Goal: Information Seeking & Learning: Compare options

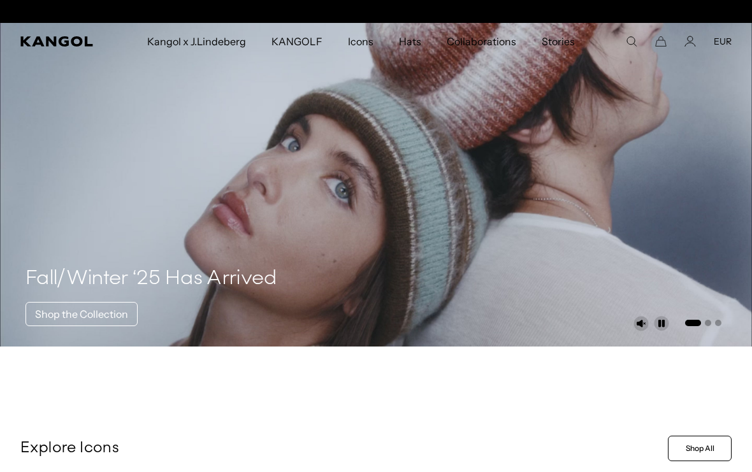
scroll to position [0, 263]
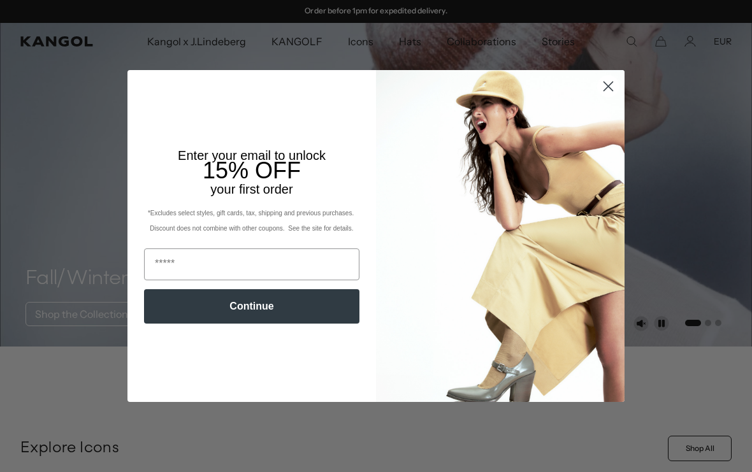
click at [603, 84] on circle "Close dialog" at bounding box center [608, 86] width 21 height 21
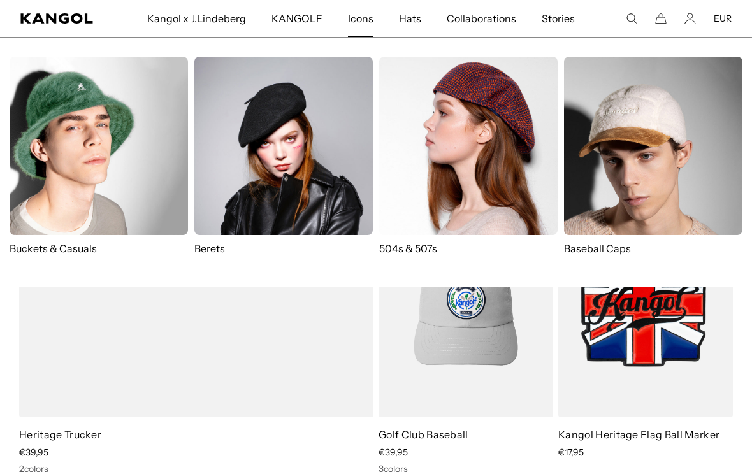
click at [296, 170] on img at bounding box center [283, 146] width 178 height 178
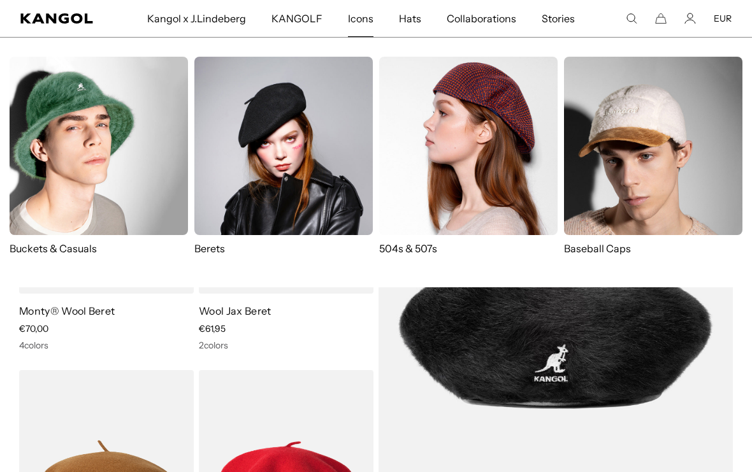
click at [450, 115] on img at bounding box center [468, 146] width 178 height 178
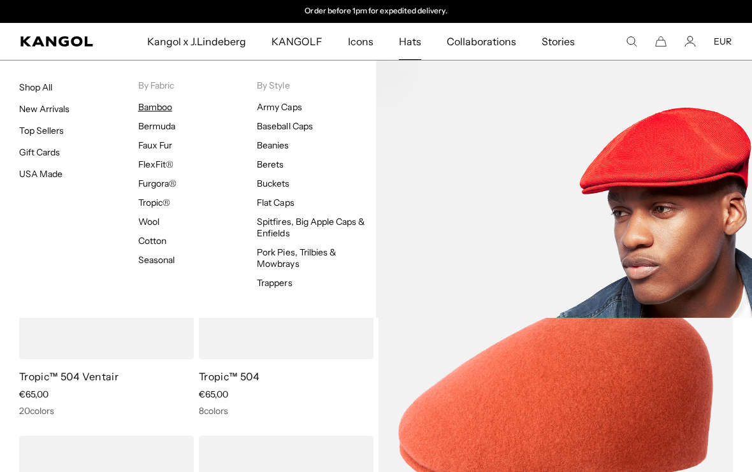
click at [161, 106] on link "Bamboo" at bounding box center [155, 106] width 34 height 11
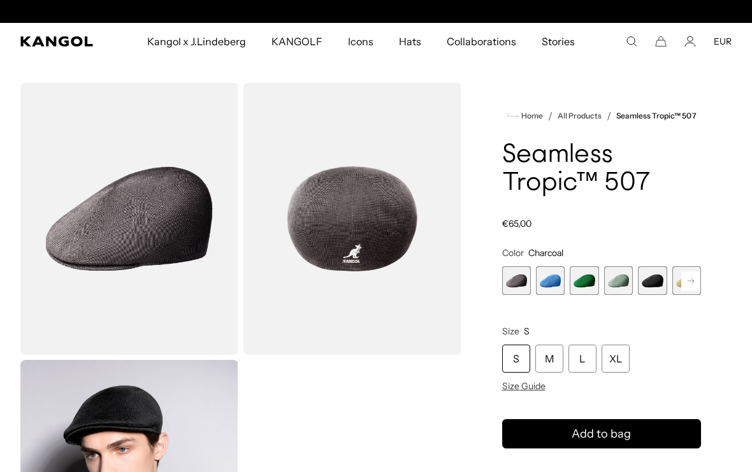
scroll to position [0, 263]
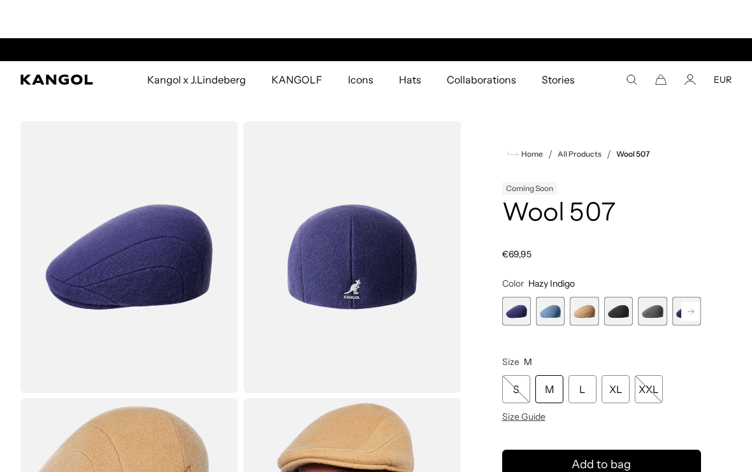
scroll to position [0, 263]
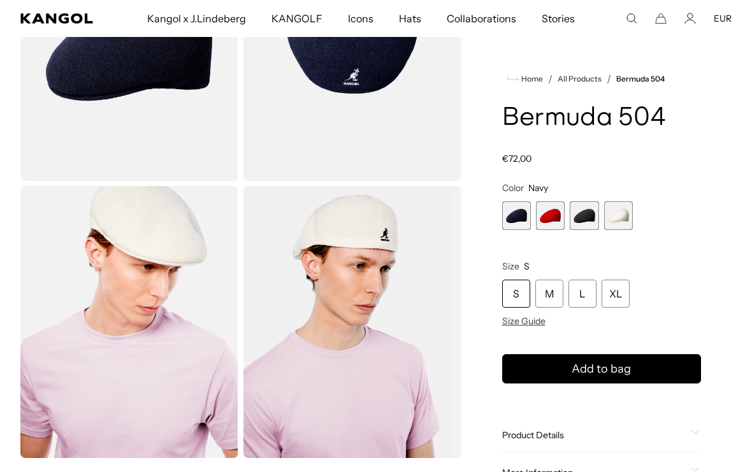
scroll to position [204, 0]
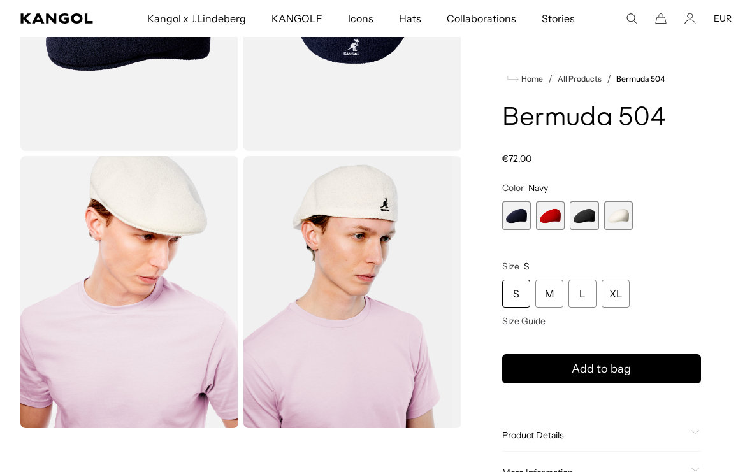
click at [550, 213] on span "2 of 4" at bounding box center [550, 215] width 29 height 29
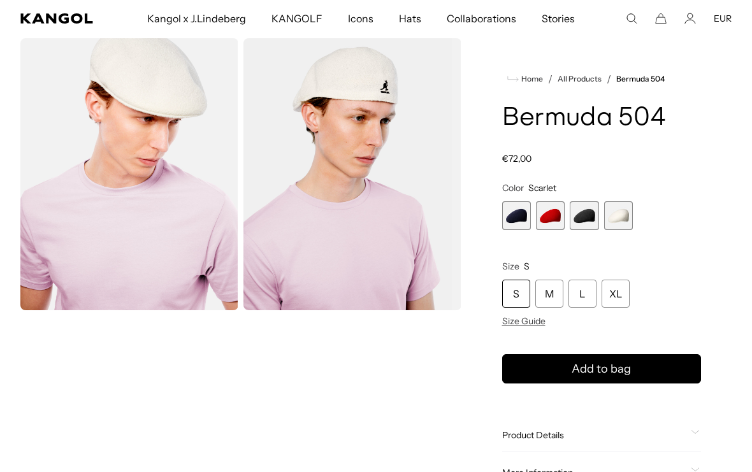
click at [620, 214] on span "4 of 4" at bounding box center [618, 215] width 29 height 29
click at [586, 219] on span "3 of 4" at bounding box center [584, 215] width 29 height 29
click at [512, 217] on span "1 of 4" at bounding box center [516, 215] width 29 height 29
click at [615, 214] on span "4 of 4" at bounding box center [618, 215] width 29 height 29
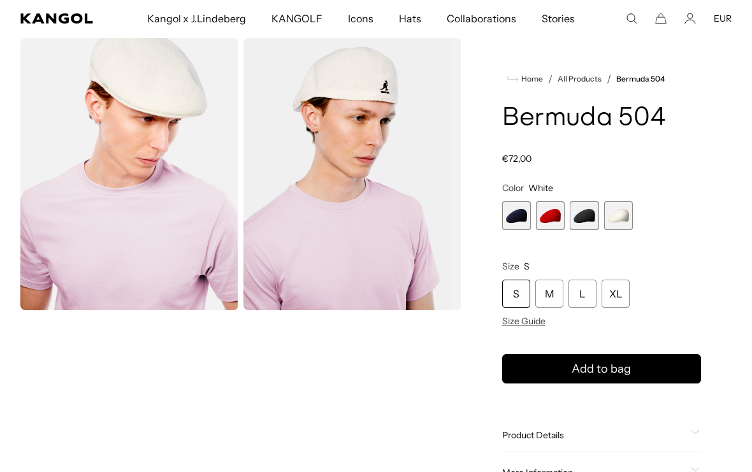
click at [511, 219] on span "1 of 4" at bounding box center [516, 215] width 29 height 29
click at [581, 217] on span "3 of 4" at bounding box center [584, 215] width 29 height 29
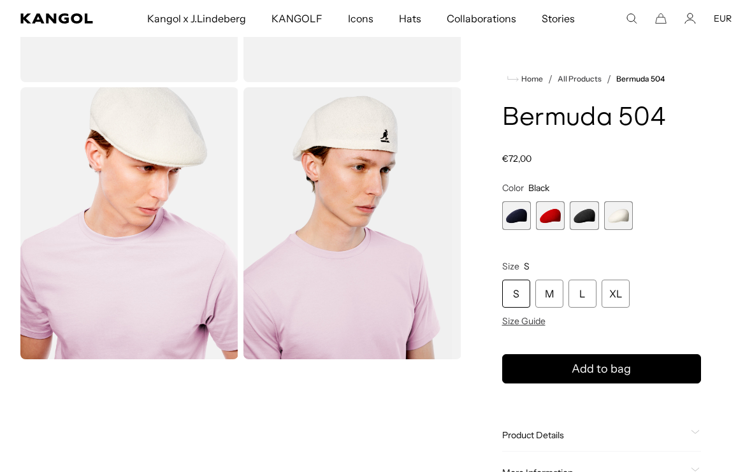
scroll to position [273, 0]
click at [365, 248] on img "Gallery Viewer" at bounding box center [352, 223] width 218 height 272
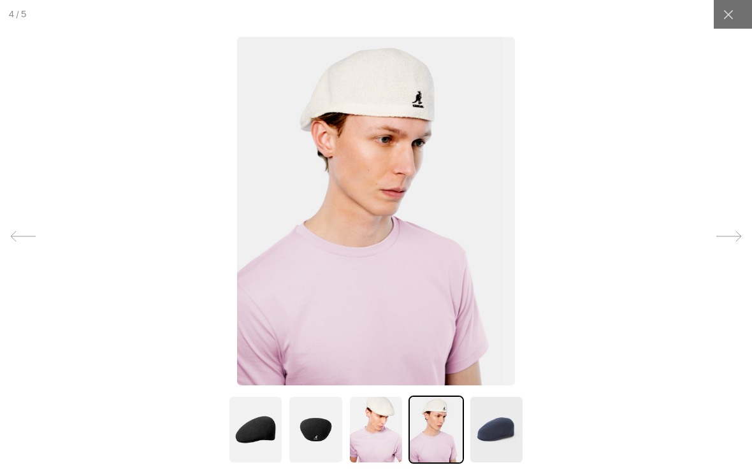
click at [29, 236] on icon at bounding box center [23, 236] width 25 height 10
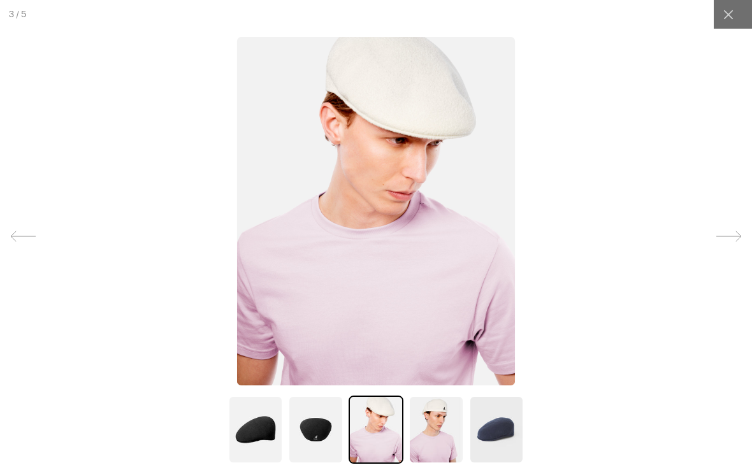
scroll to position [0, 263]
click at [29, 236] on icon at bounding box center [23, 236] width 25 height 10
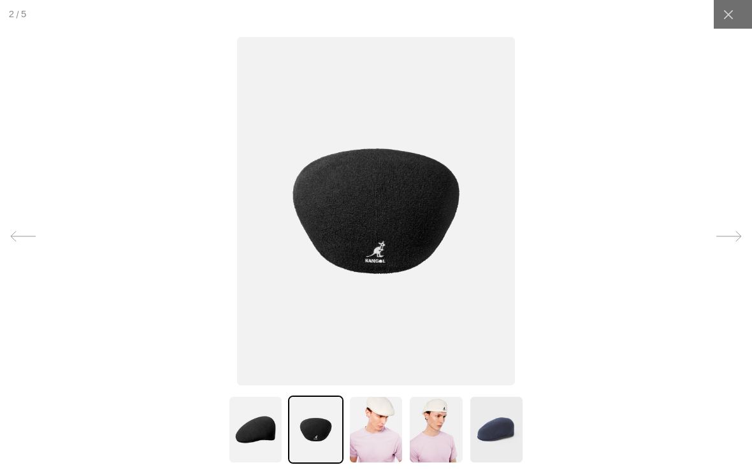
click at [29, 236] on icon at bounding box center [23, 236] width 25 height 10
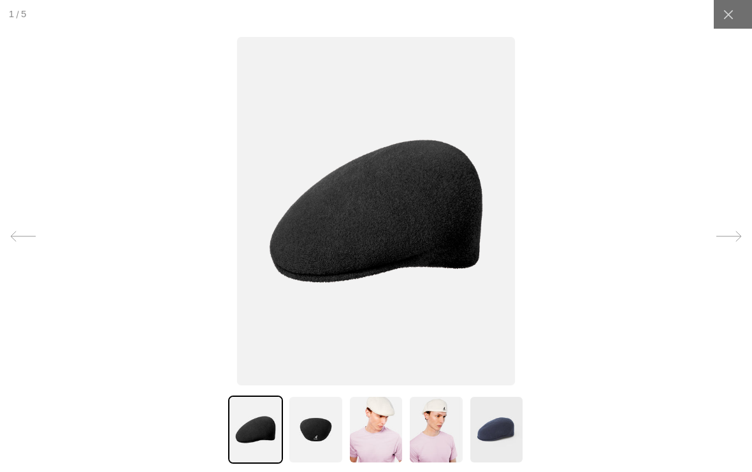
click at [29, 236] on icon at bounding box center [23, 236] width 25 height 10
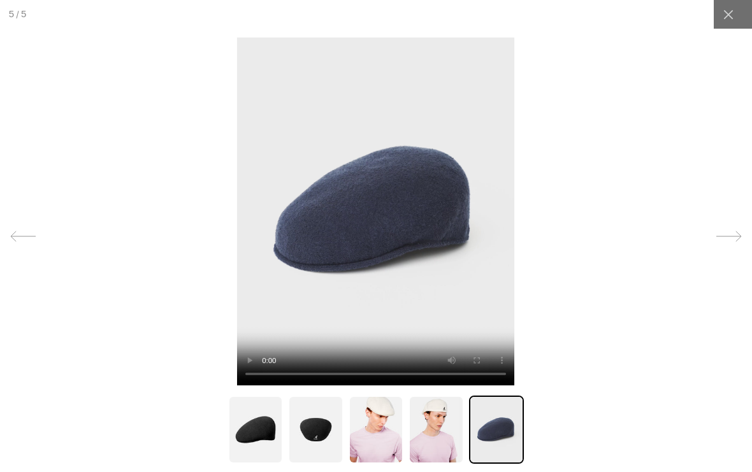
click at [29, 236] on icon at bounding box center [23, 236] width 25 height 10
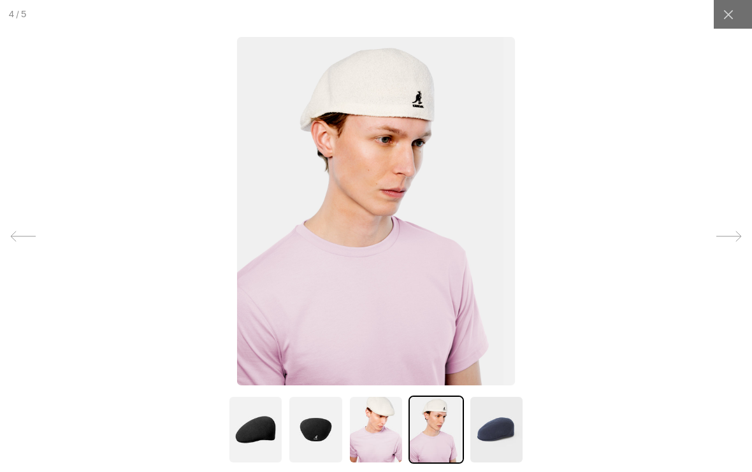
click at [29, 236] on icon at bounding box center [23, 236] width 25 height 10
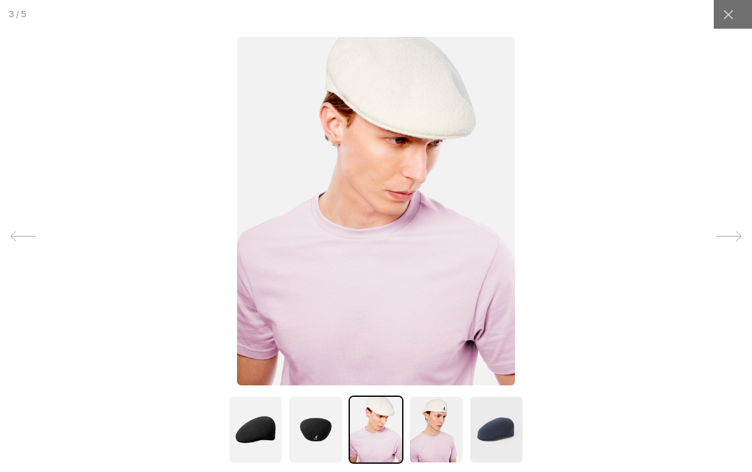
click at [29, 236] on icon at bounding box center [23, 236] width 25 height 10
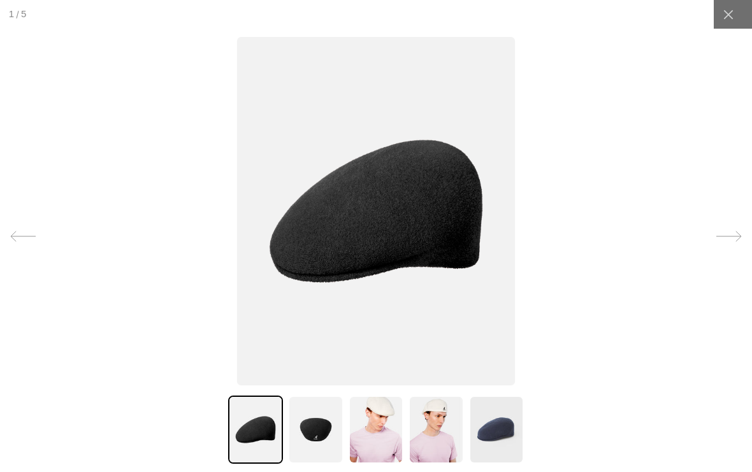
click at [29, 236] on icon at bounding box center [23, 236] width 25 height 10
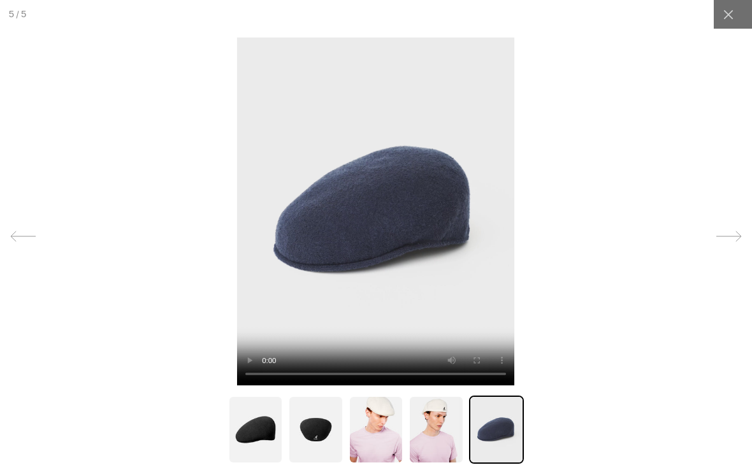
click at [29, 236] on icon at bounding box center [23, 236] width 25 height 10
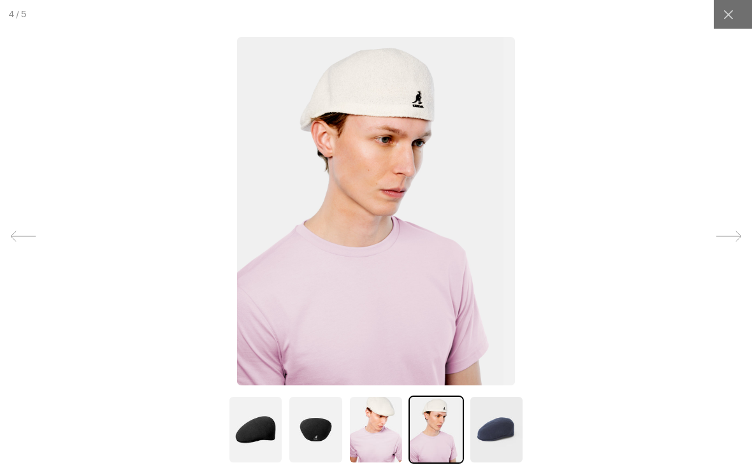
click at [29, 236] on icon at bounding box center [23, 236] width 25 height 10
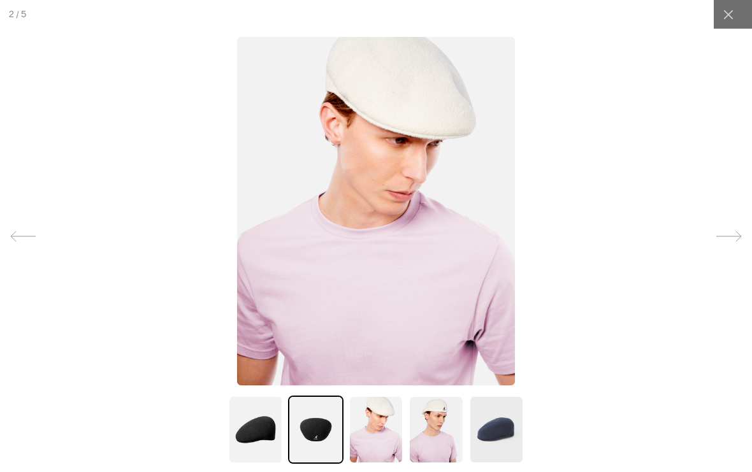
click at [29, 236] on icon at bounding box center [23, 236] width 25 height 10
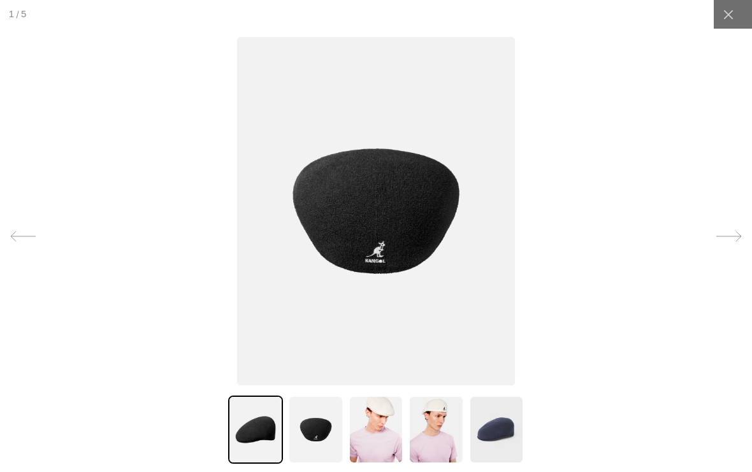
scroll to position [0, 263]
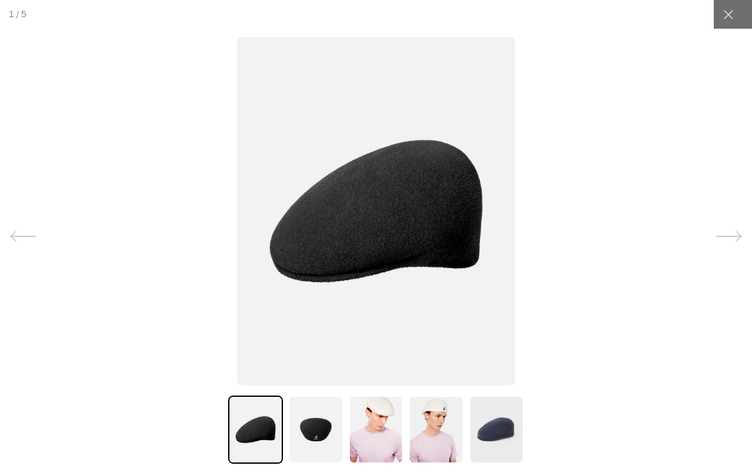
click at [29, 236] on icon at bounding box center [23, 236] width 25 height 10
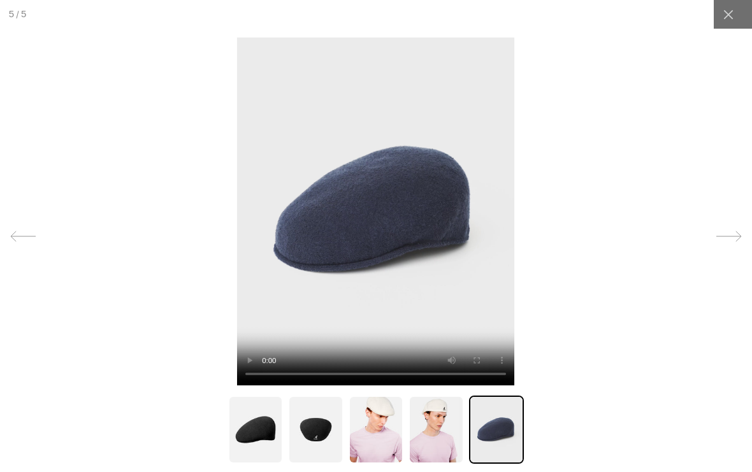
click at [157, 276] on div at bounding box center [376, 236] width 752 height 472
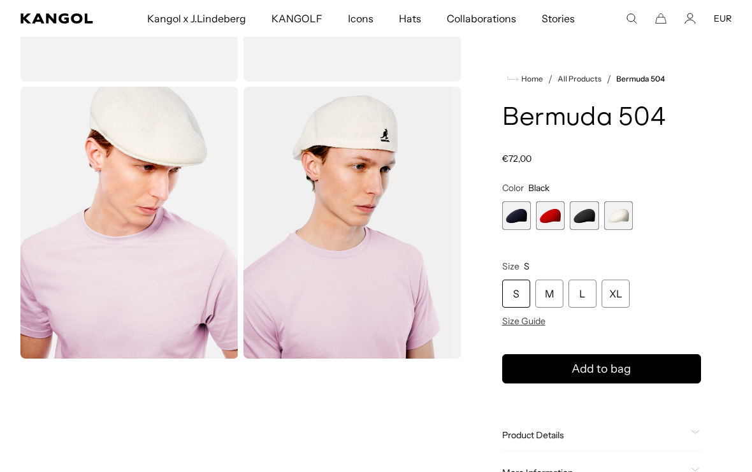
scroll to position [0, 0]
click at [620, 219] on span "4 of 4" at bounding box center [618, 215] width 29 height 29
click at [552, 212] on span "2 of 4" at bounding box center [550, 215] width 29 height 29
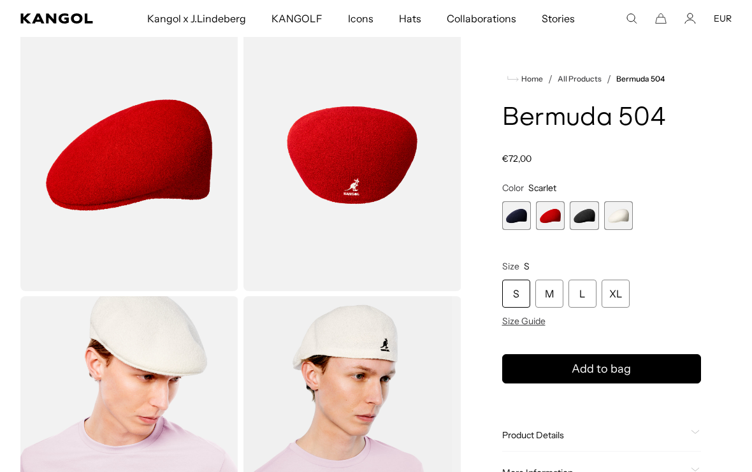
scroll to position [0, 263]
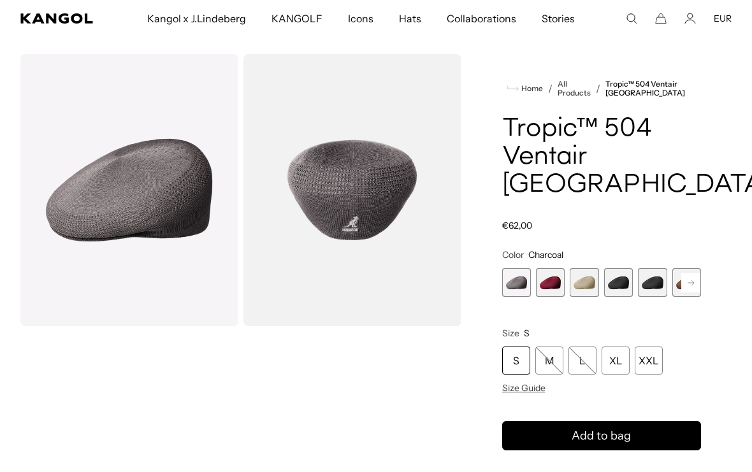
scroll to position [0, 263]
click at [546, 268] on span "2 of 16" at bounding box center [550, 282] width 29 height 29
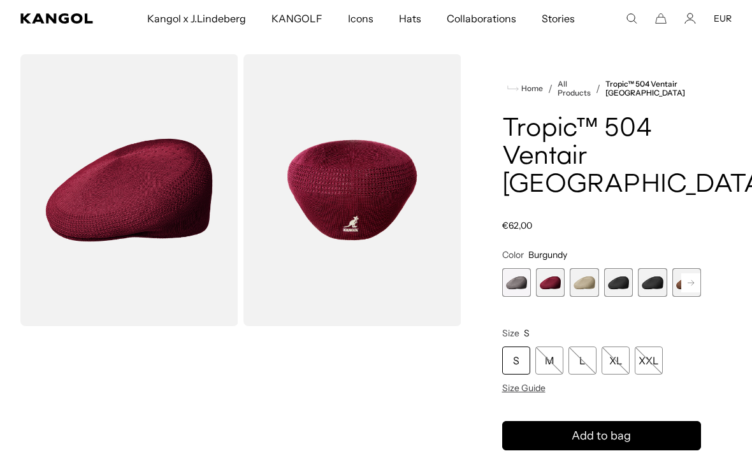
click at [579, 268] on span "3 of 16" at bounding box center [584, 282] width 29 height 29
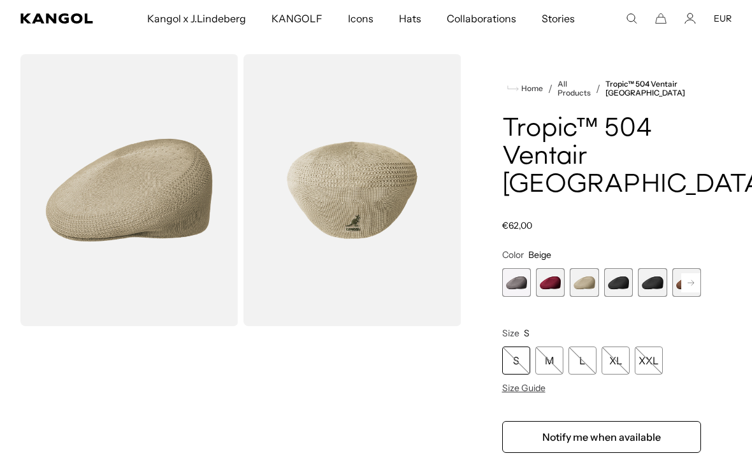
click at [617, 268] on span "4 of 16" at bounding box center [618, 282] width 29 height 29
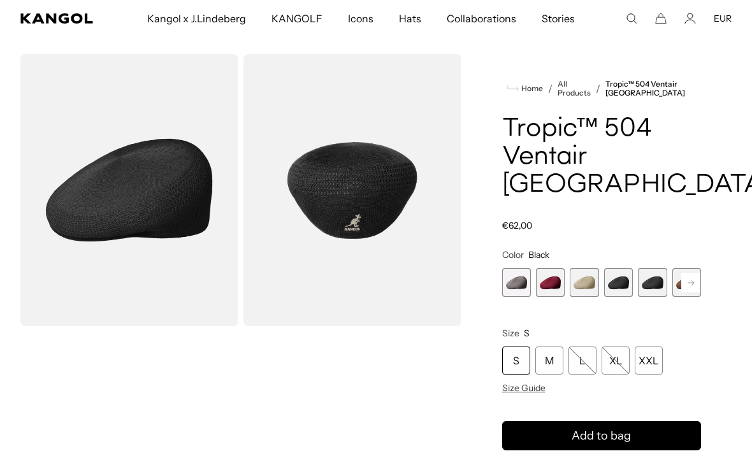
scroll to position [0, 263]
click at [651, 268] on span "5 of 16" at bounding box center [652, 282] width 29 height 29
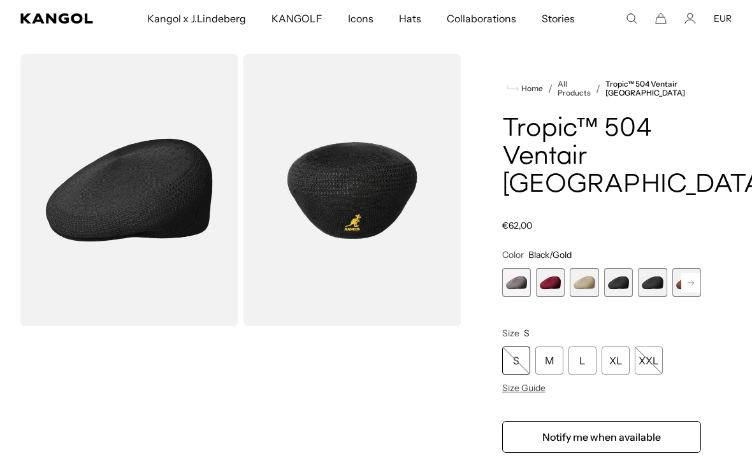
click at [693, 280] on icon at bounding box center [691, 282] width 6 height 5
click at [621, 268] on span "6 of 16" at bounding box center [618, 282] width 29 height 29
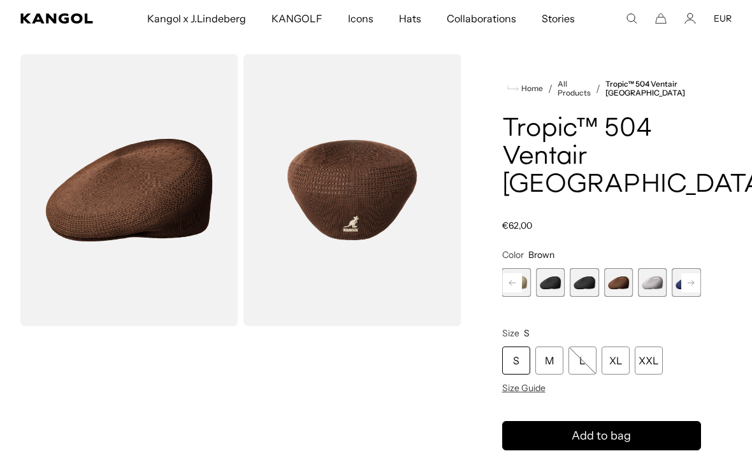
click at [695, 273] on rect at bounding box center [690, 282] width 19 height 19
click at [616, 268] on span "7 of 16" at bounding box center [618, 282] width 29 height 29
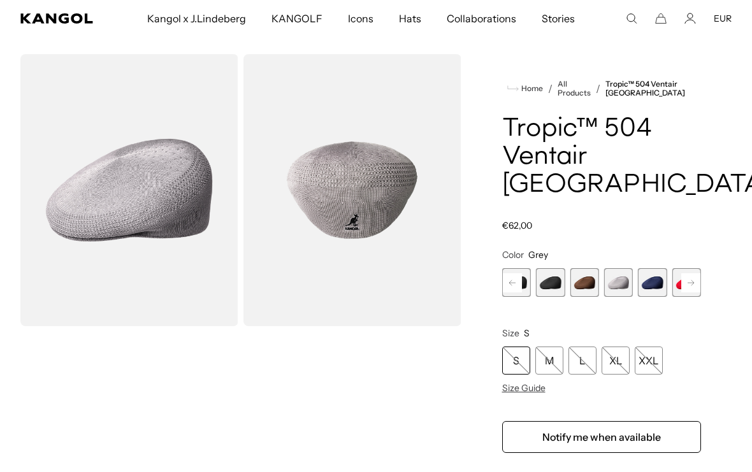
scroll to position [0, 263]
click at [699, 273] on rect at bounding box center [690, 282] width 19 height 19
click at [646, 268] on span "11 of 16" at bounding box center [652, 282] width 29 height 29
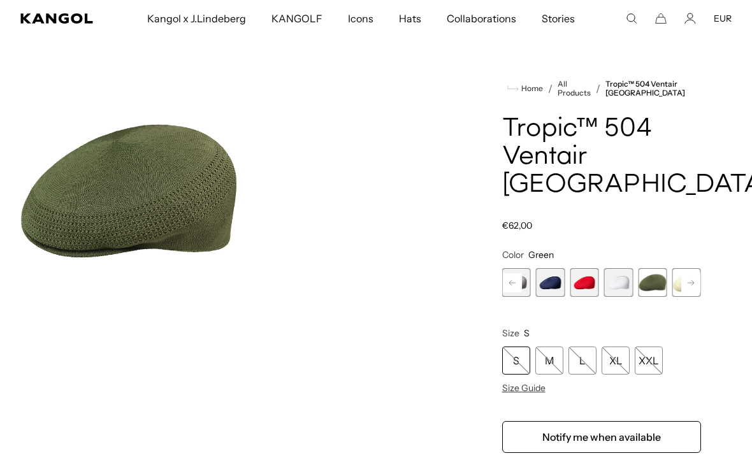
click at [695, 273] on rect at bounding box center [690, 282] width 19 height 19
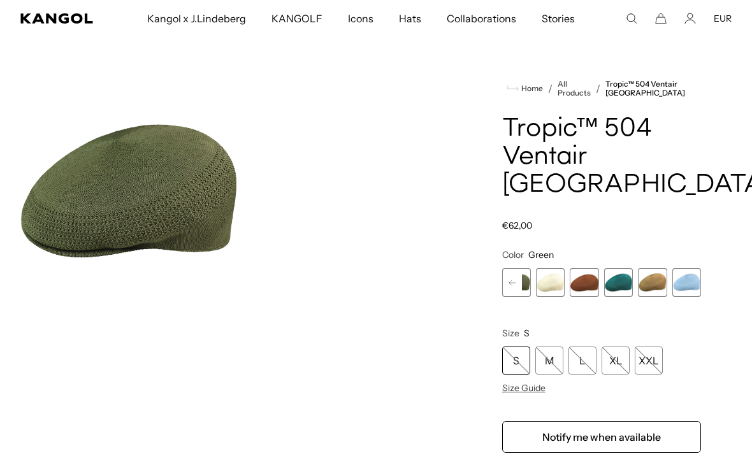
click at [658, 268] on span "15 of 16" at bounding box center [652, 282] width 29 height 29
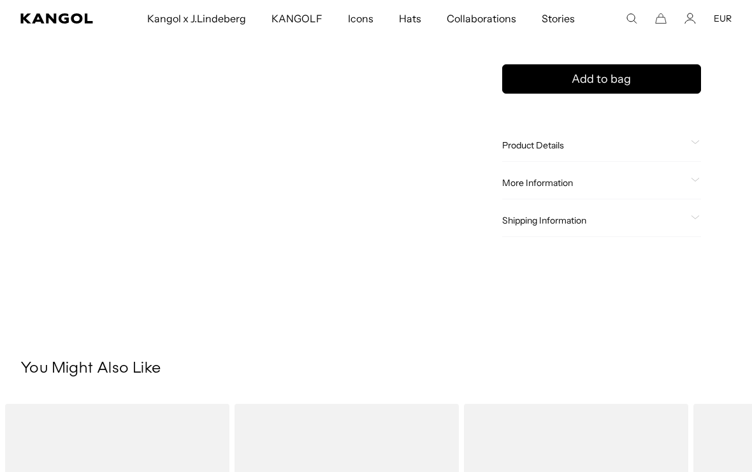
scroll to position [439, 0]
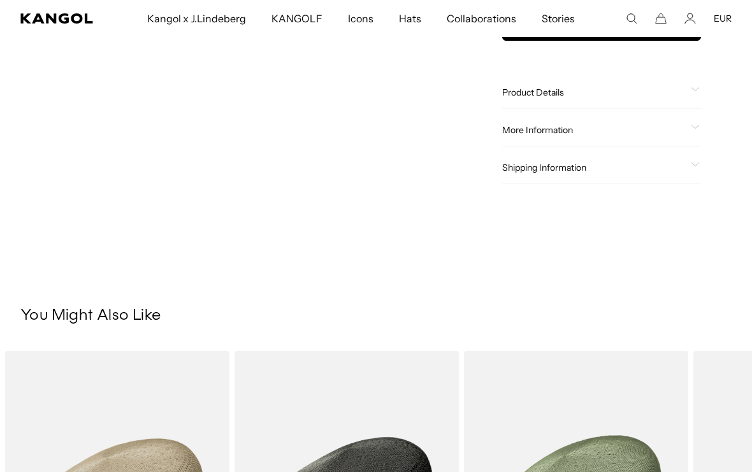
click at [561, 124] on span "More Information" at bounding box center [594, 129] width 184 height 11
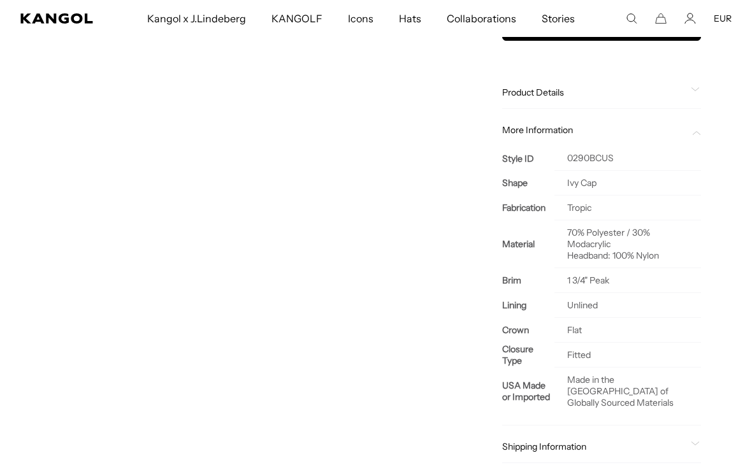
scroll to position [0, 0]
click at [561, 124] on span "More Information" at bounding box center [594, 129] width 184 height 11
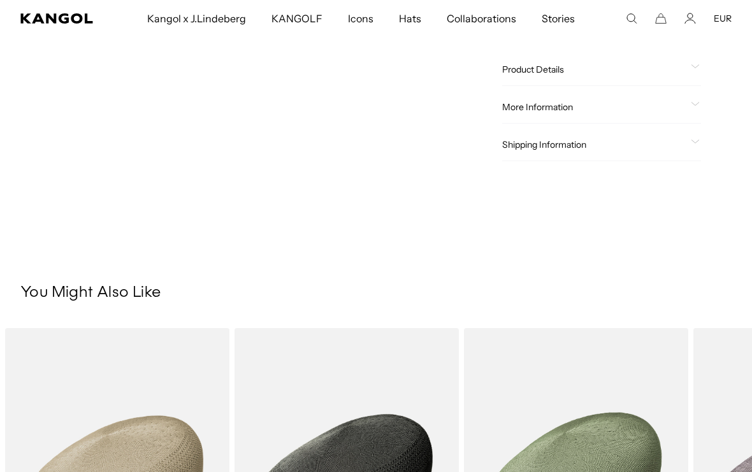
scroll to position [0, 263]
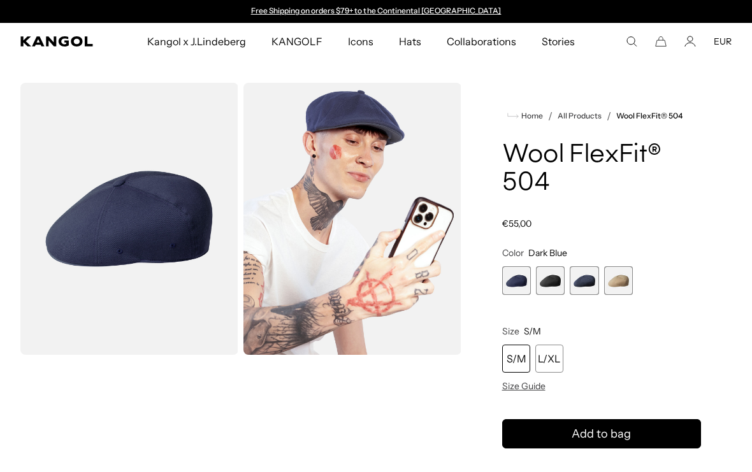
click at [307, 242] on img "Gallery Viewer" at bounding box center [352, 219] width 218 height 272
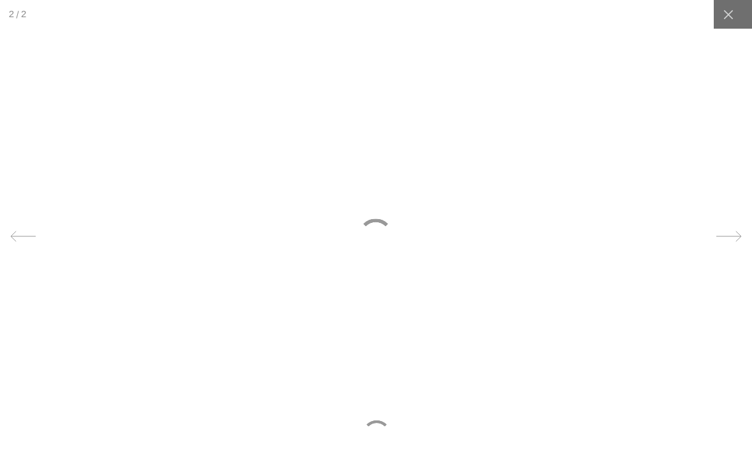
scroll to position [0, 263]
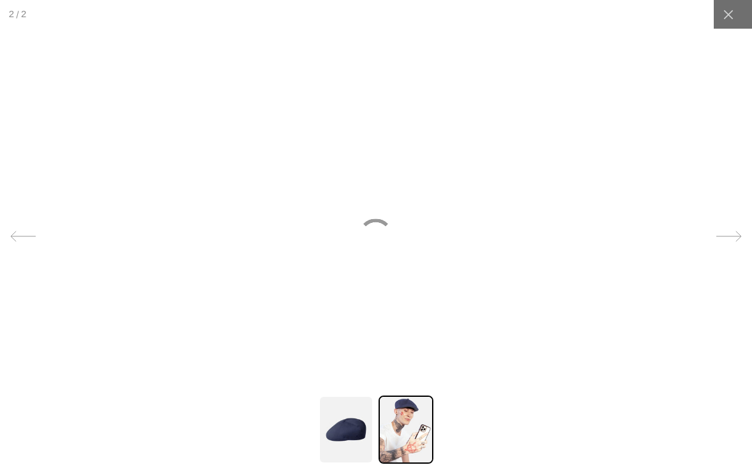
click at [731, 234] on icon at bounding box center [728, 236] width 25 height 25
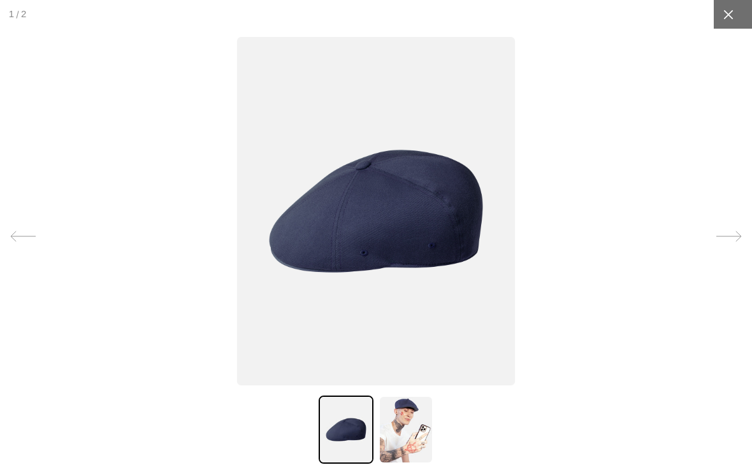
scroll to position [0, 0]
click at [727, 237] on icon at bounding box center [728, 236] width 25 height 25
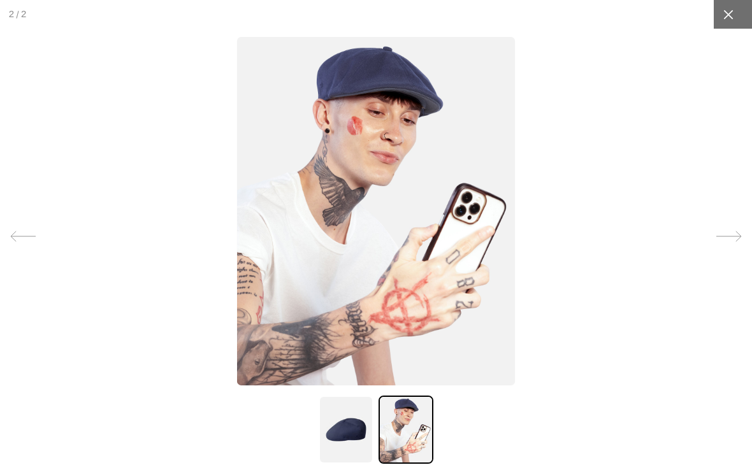
click at [724, 14] on icon at bounding box center [728, 14] width 13 height 13
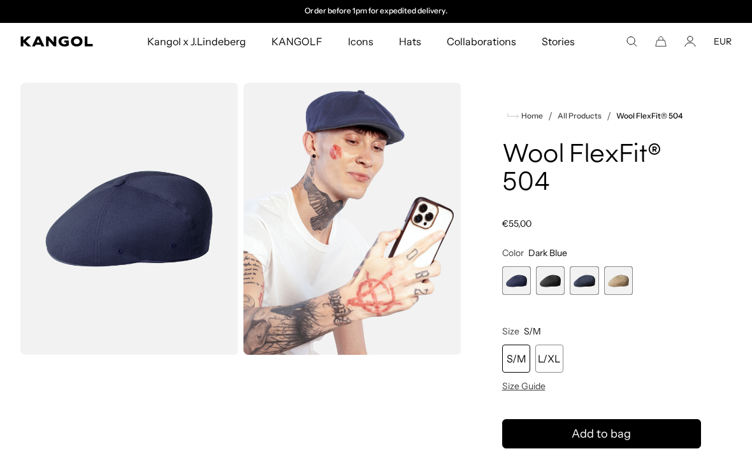
click at [552, 277] on span "2 of 4" at bounding box center [550, 280] width 29 height 29
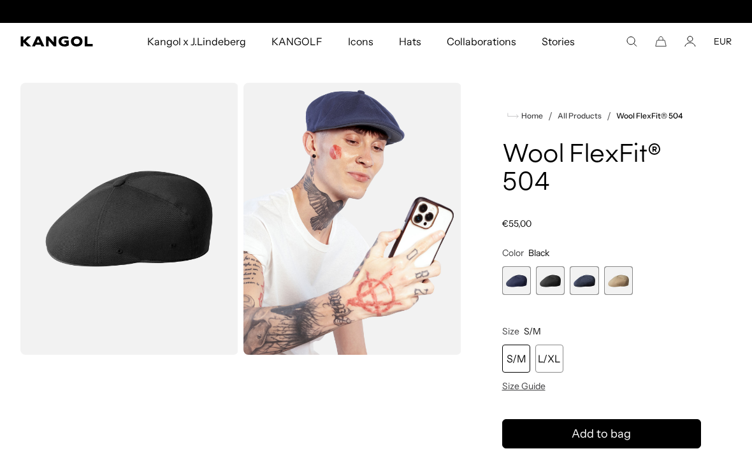
click at [583, 282] on span "3 of 4" at bounding box center [584, 280] width 29 height 29
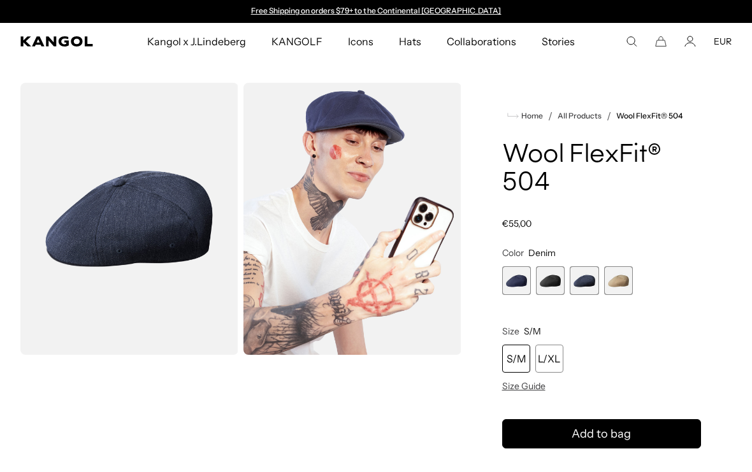
click at [618, 283] on span "4 of 4" at bounding box center [618, 280] width 29 height 29
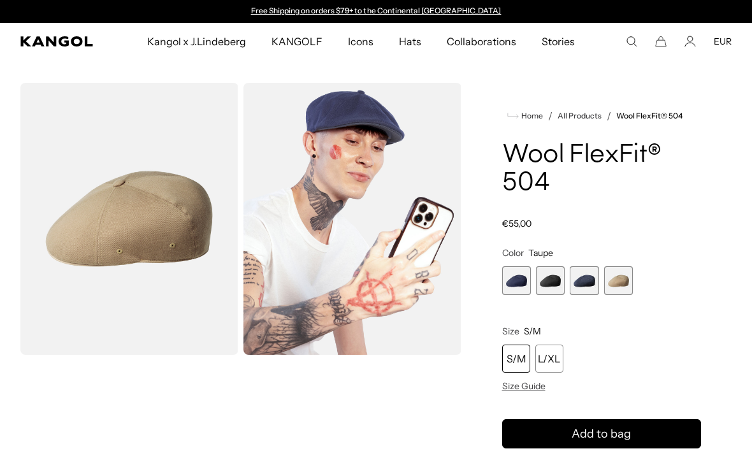
click at [519, 283] on span "1 of 4" at bounding box center [516, 280] width 29 height 29
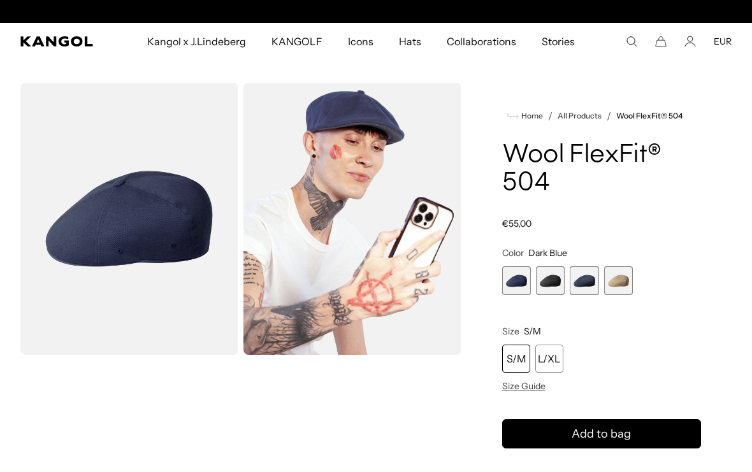
scroll to position [0, 263]
click at [591, 276] on span "3 of 4" at bounding box center [584, 280] width 29 height 29
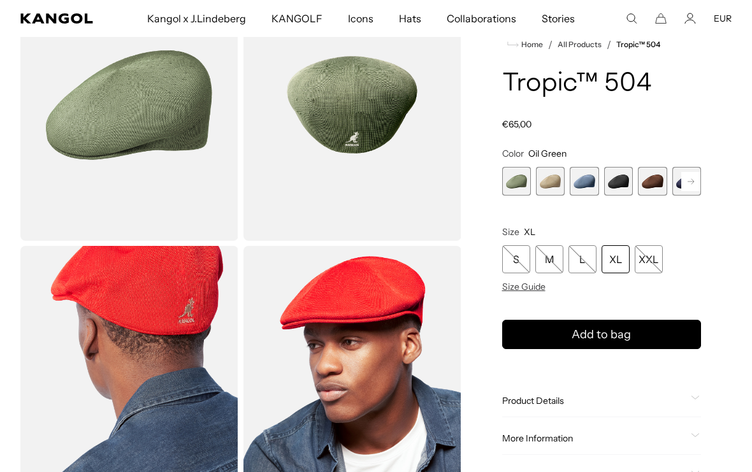
scroll to position [0, 263]
click at [551, 180] on span "2 of 9" at bounding box center [550, 181] width 29 height 29
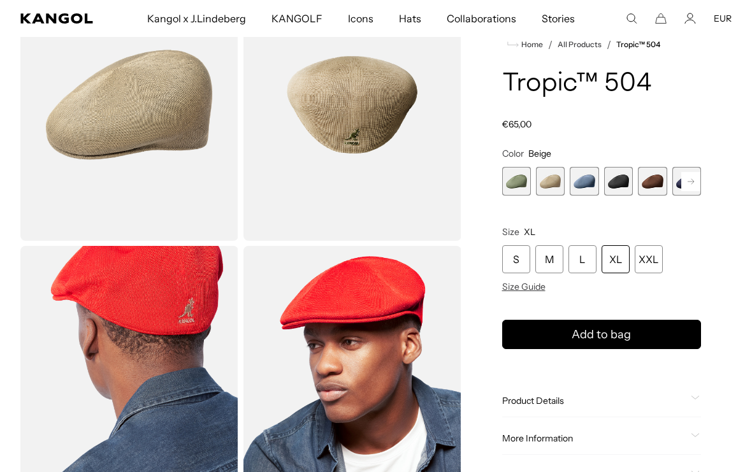
click at [585, 187] on span "3 of 9" at bounding box center [584, 181] width 29 height 29
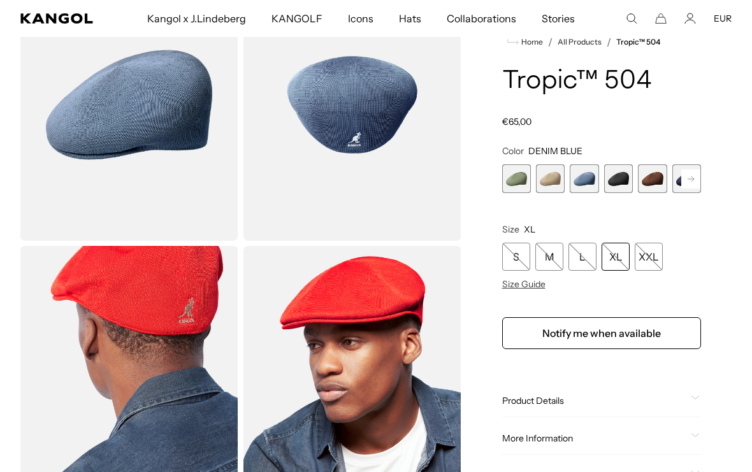
click at [619, 184] on span "4 of 9" at bounding box center [618, 178] width 29 height 29
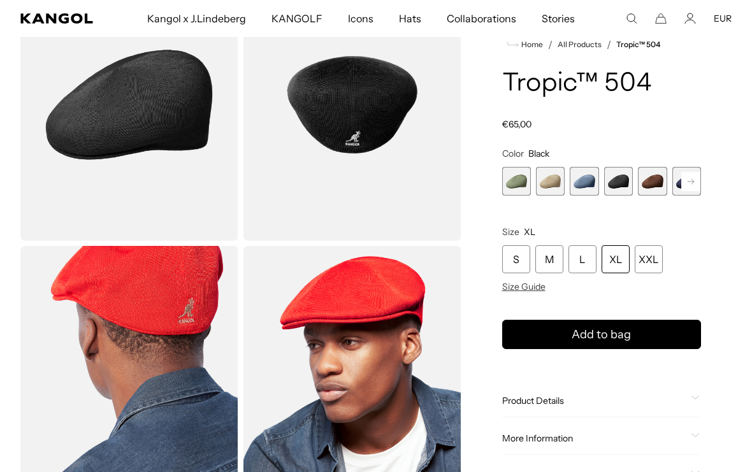
click at [671, 182] on div "Oil Green Variant sold out or unavailable Beige Variant sold out or unavailable…" at bounding box center [601, 181] width 199 height 29
click at [695, 187] on rect at bounding box center [690, 181] width 19 height 19
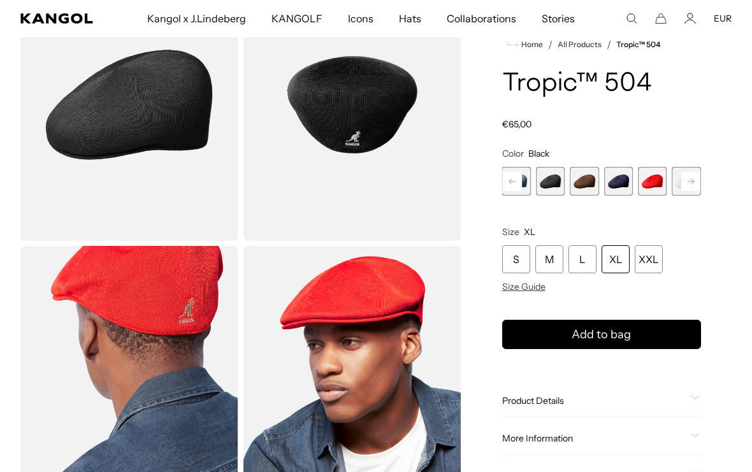
click at [695, 187] on rect at bounding box center [690, 181] width 19 height 19
click at [695, 187] on span "9 of 9" at bounding box center [686, 181] width 29 height 29
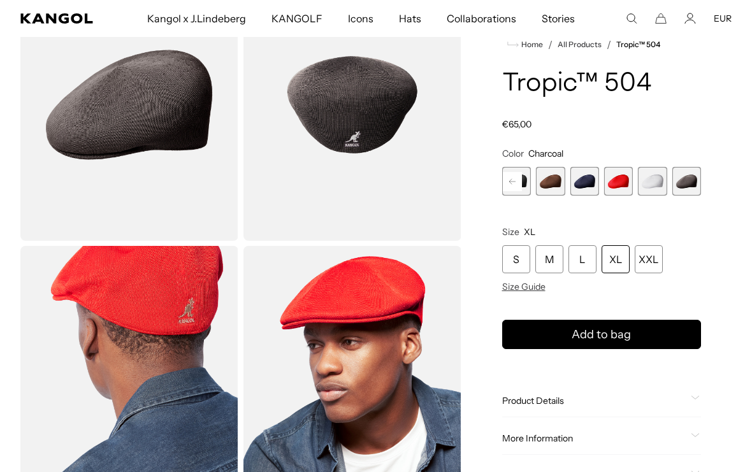
click at [664, 174] on span "8 of 9" at bounding box center [652, 181] width 29 height 29
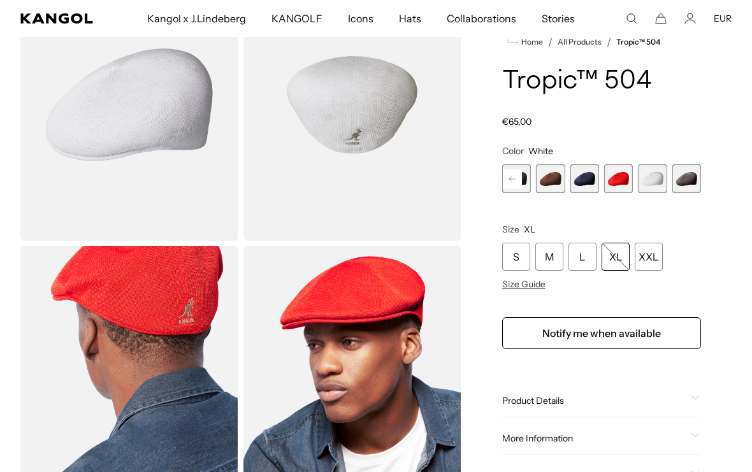
click at [625, 174] on span "7 of 9" at bounding box center [618, 178] width 29 height 29
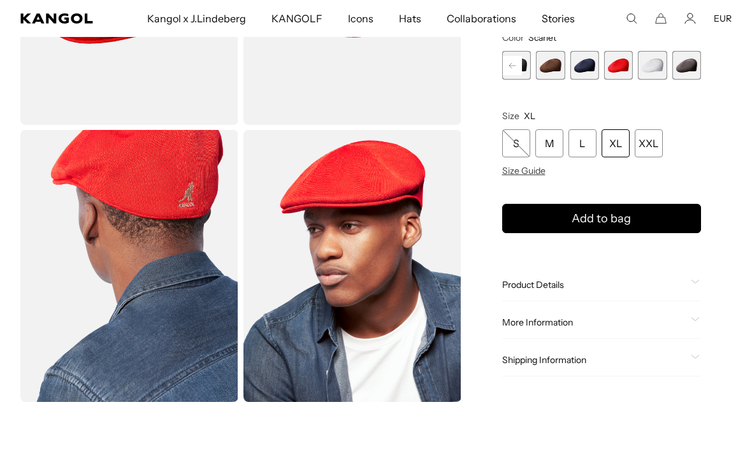
scroll to position [218, 0]
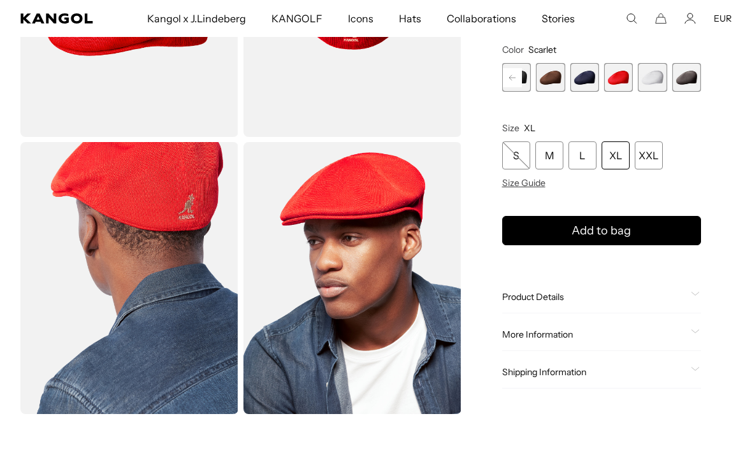
click at [160, 282] on img "Gallery Viewer" at bounding box center [129, 278] width 218 height 272
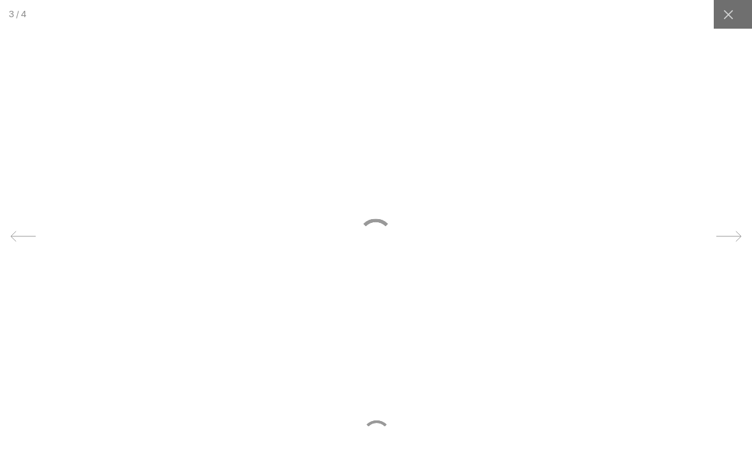
scroll to position [0, 263]
click icon
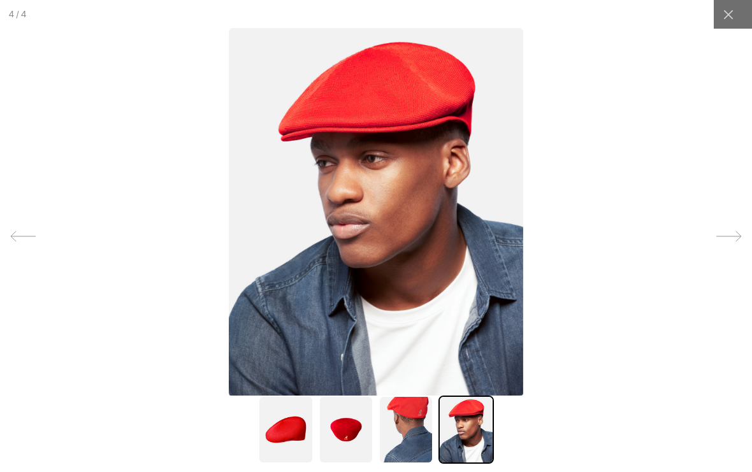
scroll to position [0, 0]
click icon
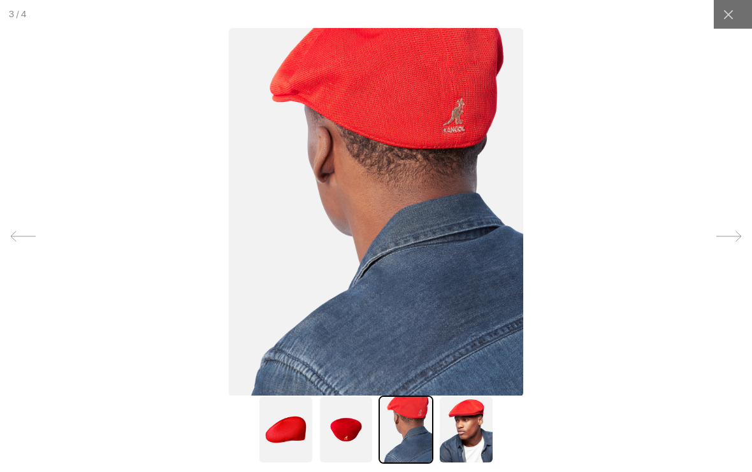
click icon
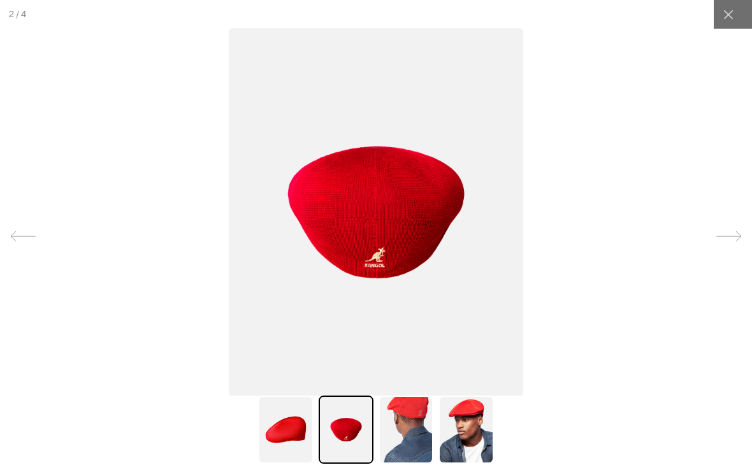
click icon
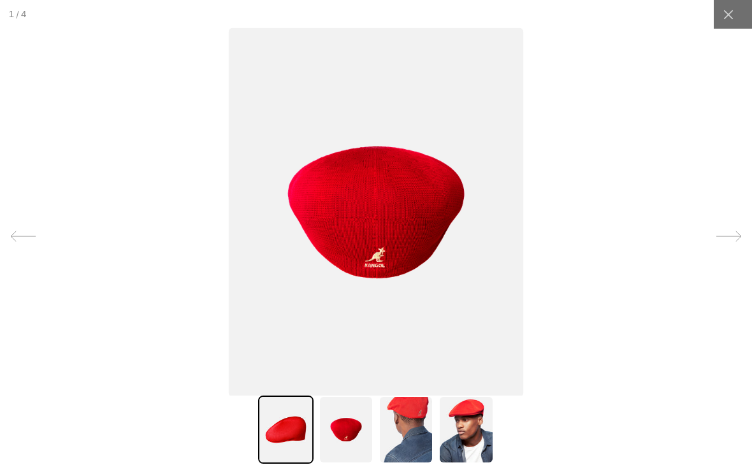
click icon
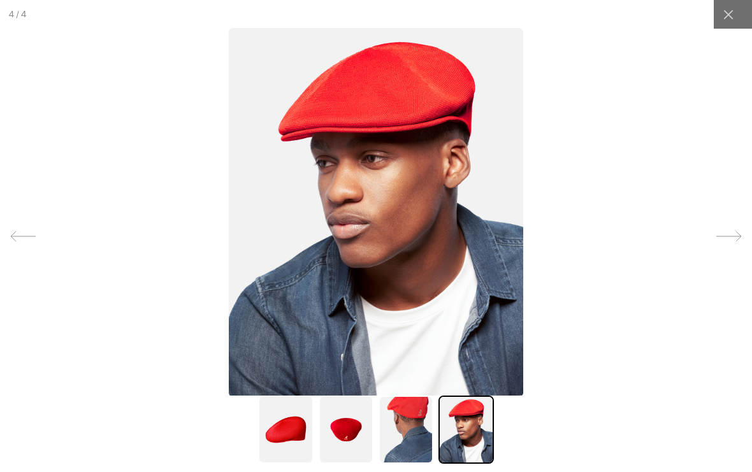
scroll to position [0, 263]
click div
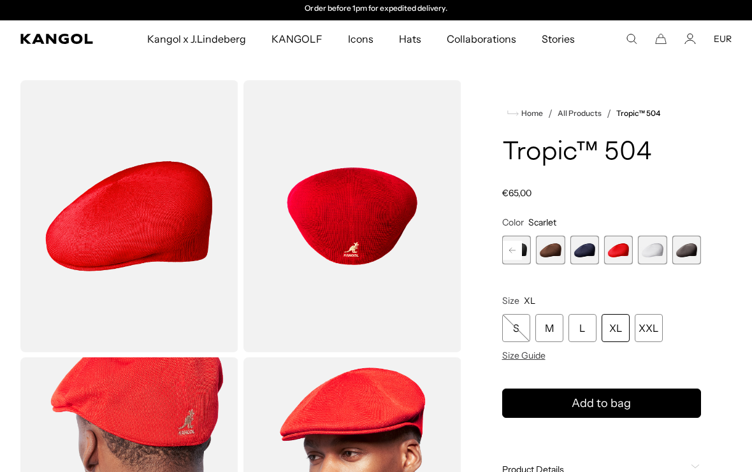
scroll to position [0, 0]
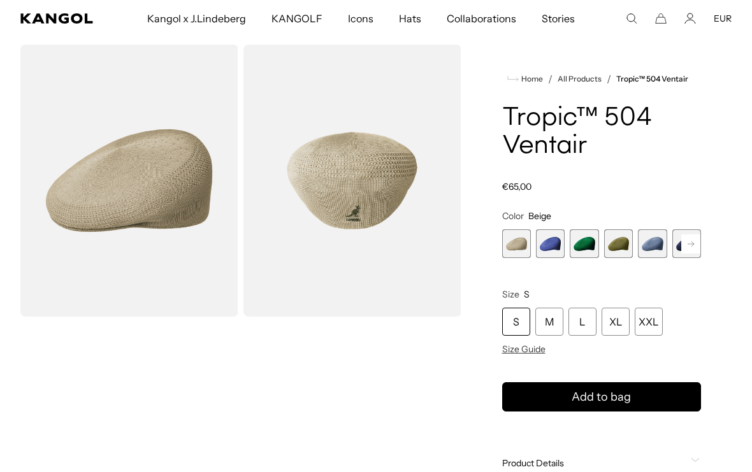
scroll to position [17, 0]
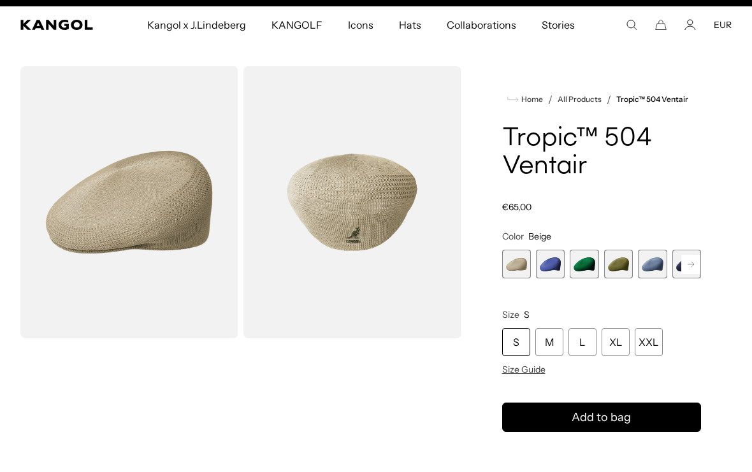
click at [544, 265] on span "2 of 22" at bounding box center [550, 264] width 29 height 29
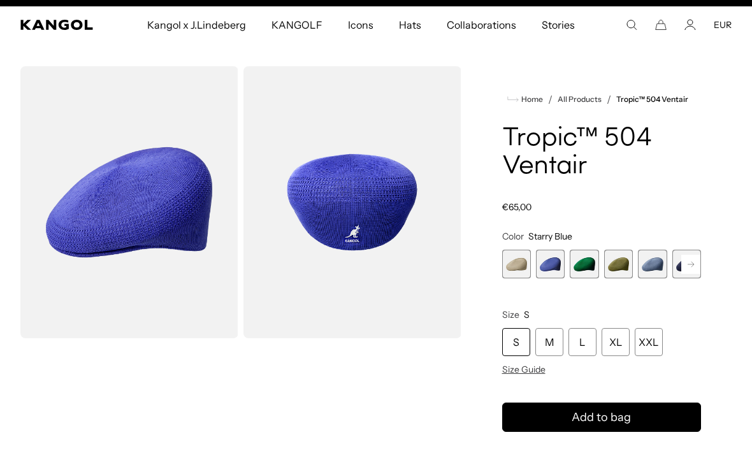
scroll to position [0, 263]
click at [578, 263] on span "3 of 22" at bounding box center [584, 264] width 29 height 29
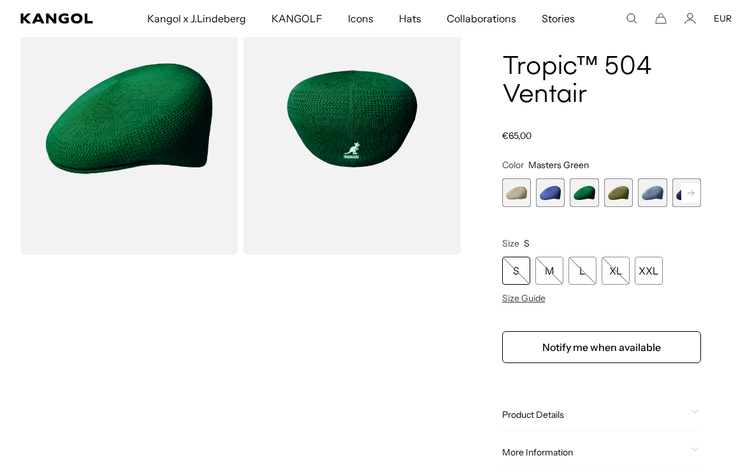
scroll to position [102, 0]
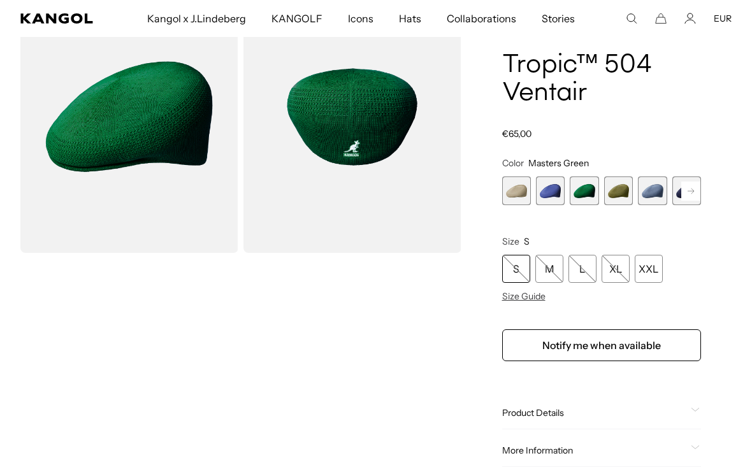
click at [625, 192] on span "4 of 22" at bounding box center [618, 191] width 29 height 29
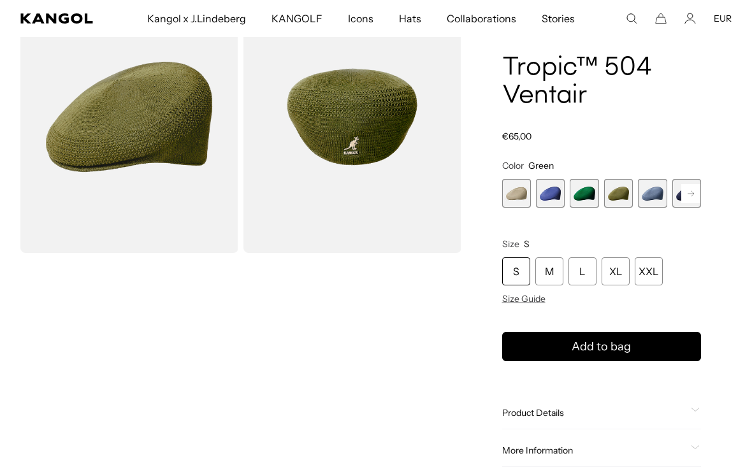
click at [650, 191] on span "5 of 22" at bounding box center [652, 193] width 29 height 29
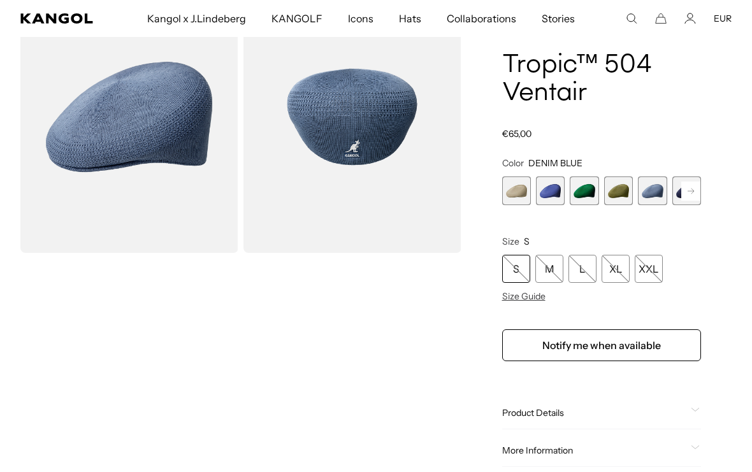
click at [618, 191] on span "4 of 22" at bounding box center [618, 191] width 29 height 29
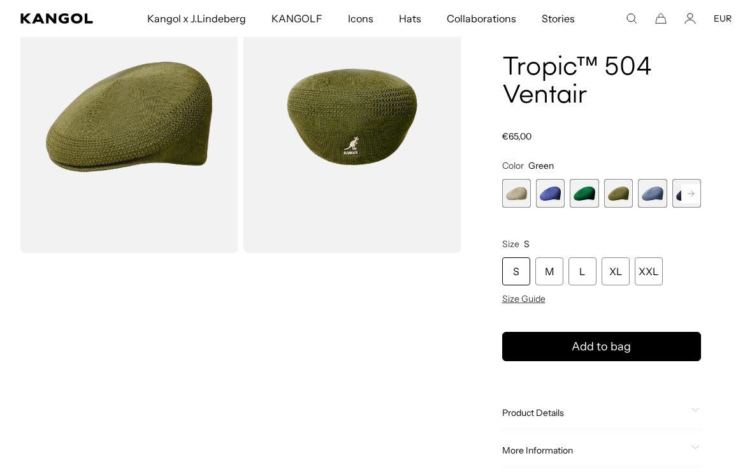
click at [690, 192] on rect at bounding box center [690, 193] width 19 height 19
click at [588, 195] on span "7 of 22" at bounding box center [584, 193] width 29 height 29
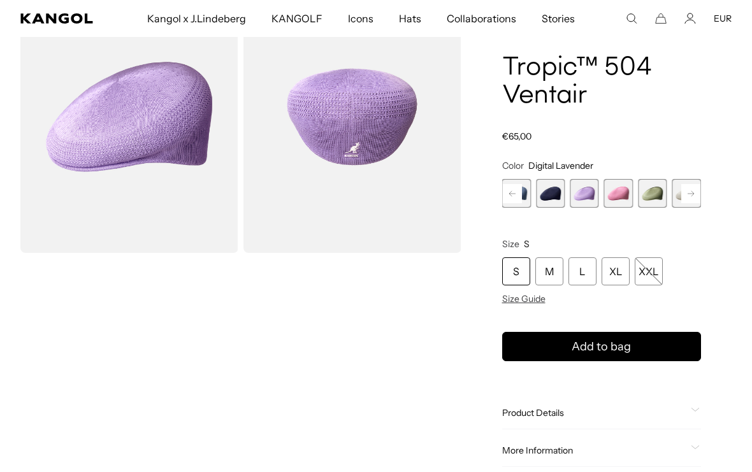
click at [693, 191] on rect at bounding box center [690, 193] width 19 height 19
click at [588, 190] on span "9 of 22" at bounding box center [584, 193] width 29 height 29
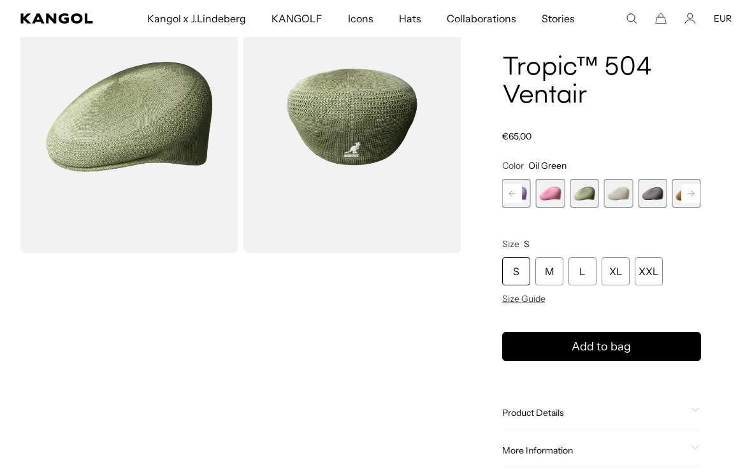
click at [692, 191] on rect at bounding box center [690, 193] width 19 height 19
click at [623, 189] on span "12 of 22" at bounding box center [618, 193] width 29 height 29
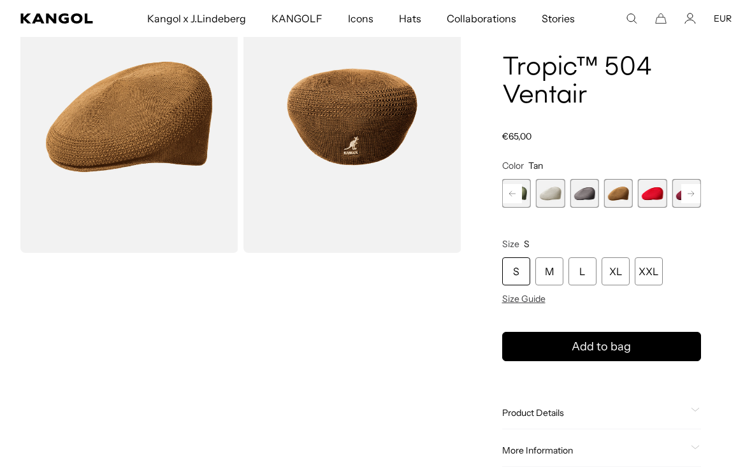
click at [693, 194] on icon at bounding box center [691, 193] width 6 height 5
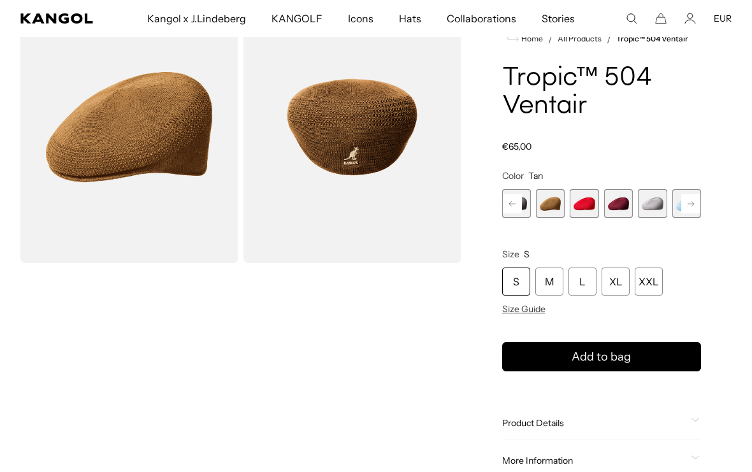
scroll to position [0, 0]
click at [697, 206] on rect at bounding box center [690, 203] width 19 height 19
click at [623, 201] on span "17 of 22" at bounding box center [618, 203] width 29 height 29
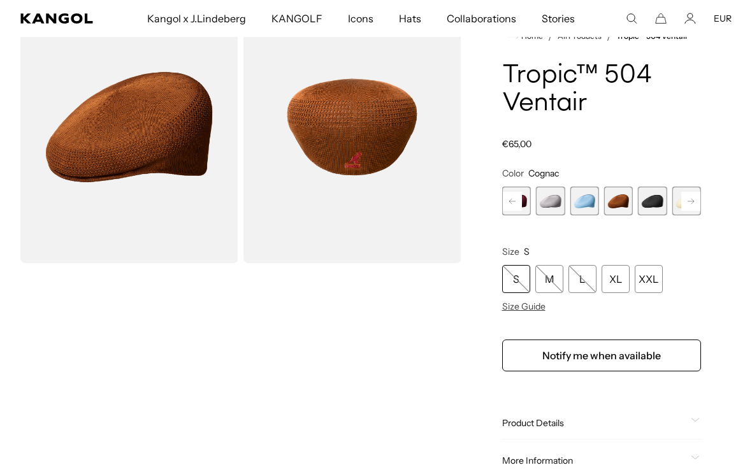
scroll to position [0, 263]
click at [695, 201] on rect at bounding box center [690, 201] width 19 height 19
click at [695, 201] on span "22 of 22" at bounding box center [686, 201] width 29 height 29
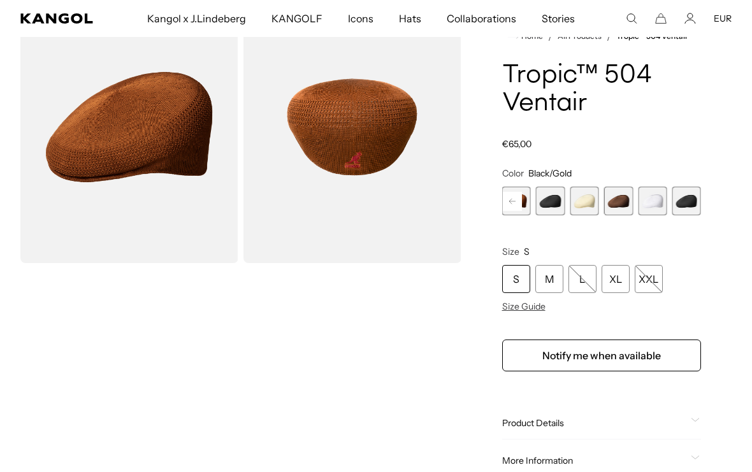
click at [695, 201] on span "22 of 22" at bounding box center [686, 201] width 29 height 29
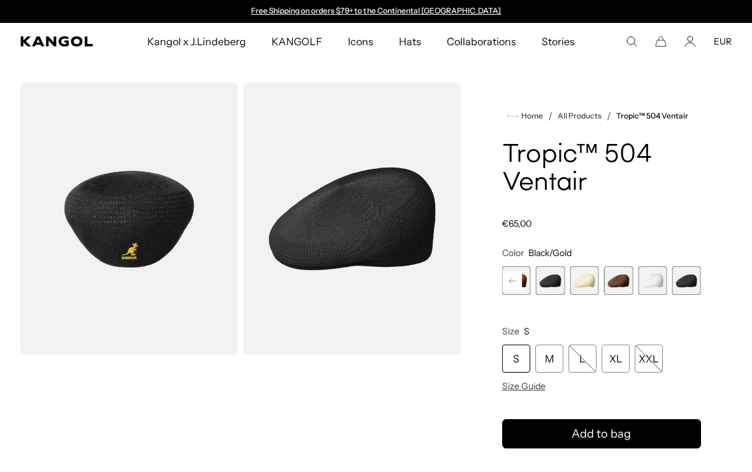
click at [604, 275] on span "20 of 22" at bounding box center [618, 280] width 29 height 29
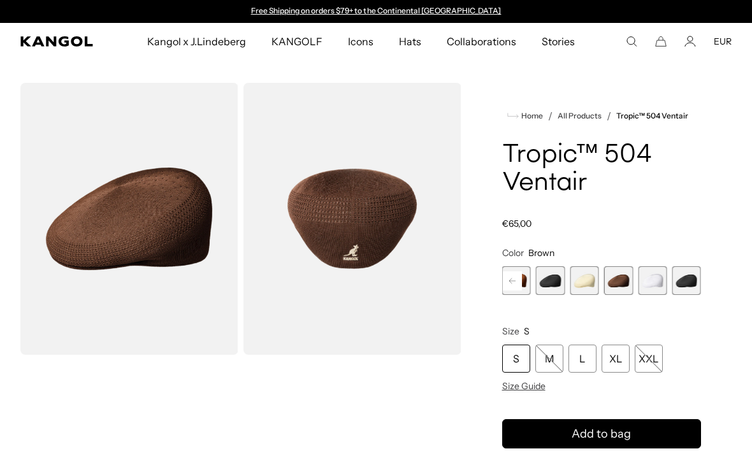
click at [507, 277] on rect at bounding box center [512, 281] width 19 height 19
click at [549, 282] on span "17 of 22" at bounding box center [550, 280] width 29 height 29
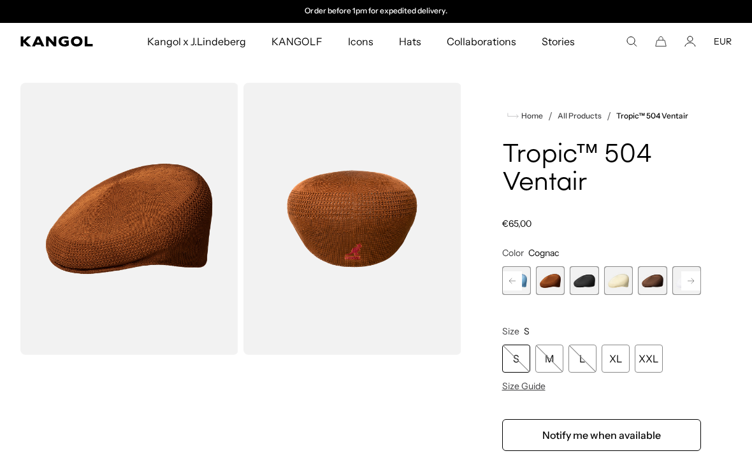
click at [512, 279] on rect at bounding box center [512, 281] width 19 height 19
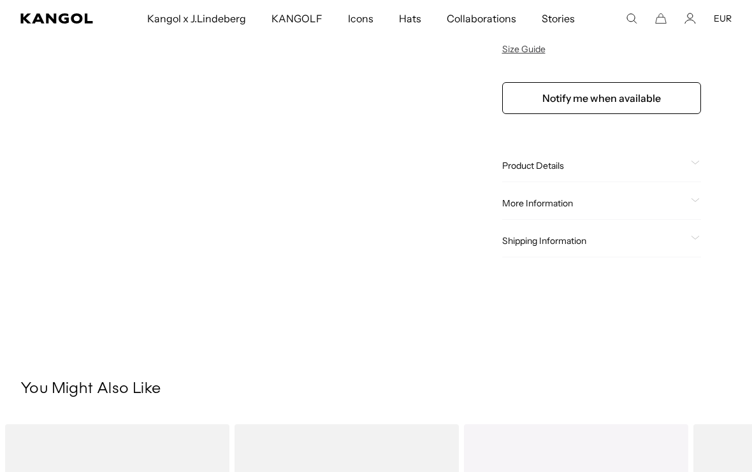
click at [583, 212] on div "More Information Style ID 0290BC Shape Ivy Cap Fabrication Tropic Material 61% …" at bounding box center [601, 203] width 199 height 33
click at [591, 202] on span "More Information" at bounding box center [594, 203] width 184 height 11
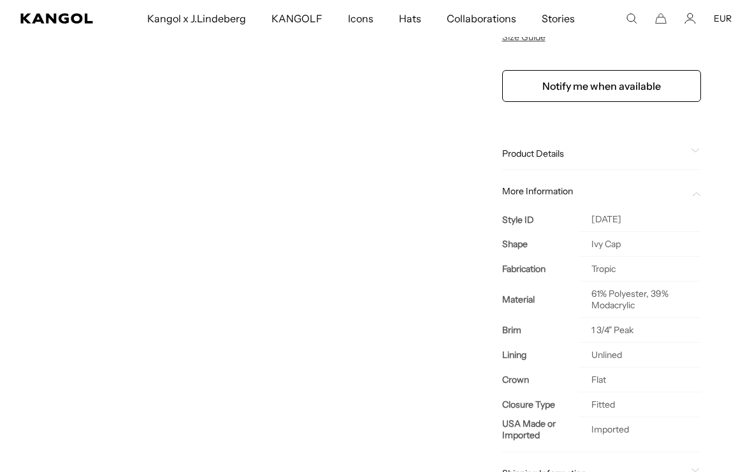
click at [592, 191] on span "More Information" at bounding box center [594, 190] width 184 height 11
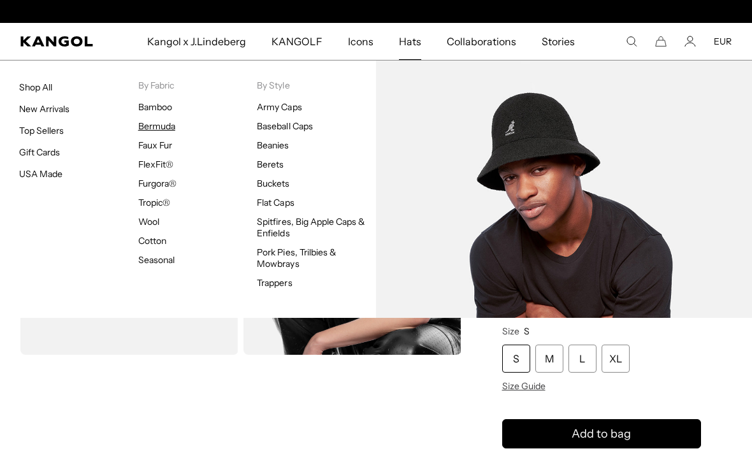
scroll to position [0, 263]
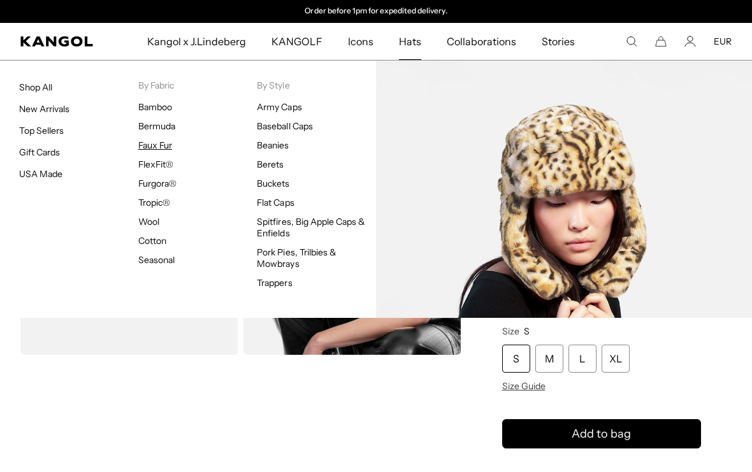
click at [150, 146] on link "Faux Fur" at bounding box center [155, 145] width 34 height 11
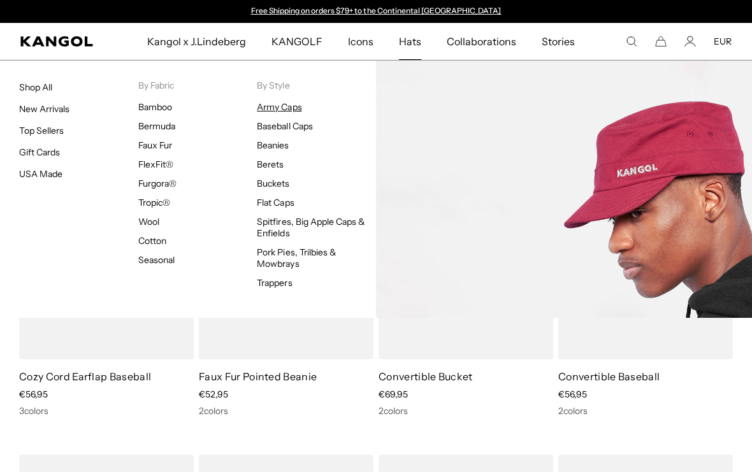
click at [283, 111] on link "Army Caps" at bounding box center [279, 106] width 45 height 11
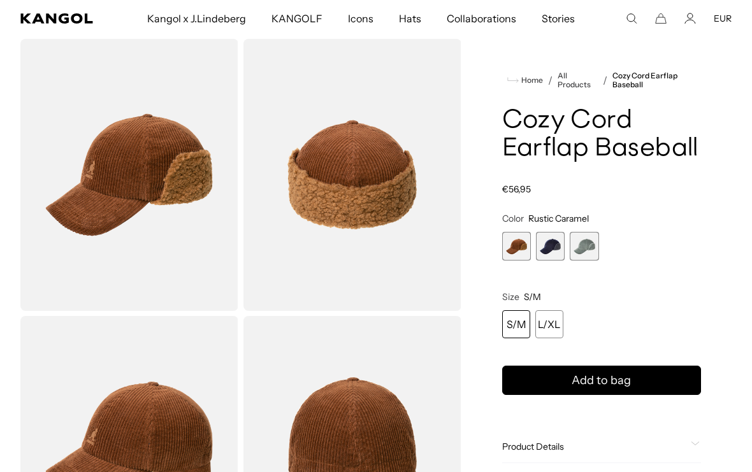
scroll to position [76, 0]
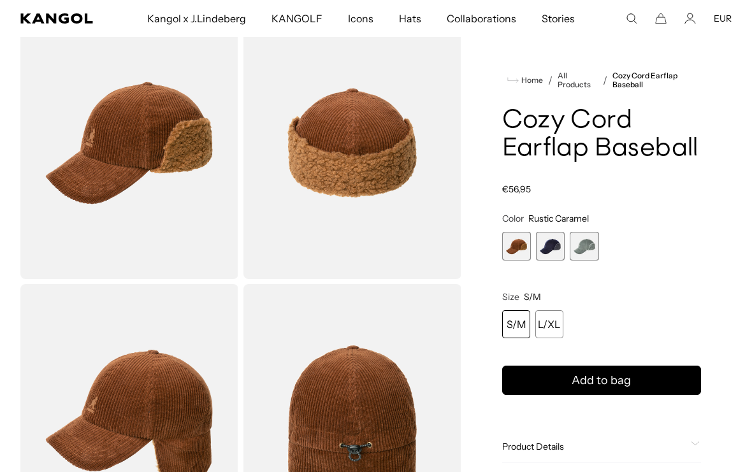
click at [588, 246] on span "3 of 3" at bounding box center [584, 246] width 29 height 29
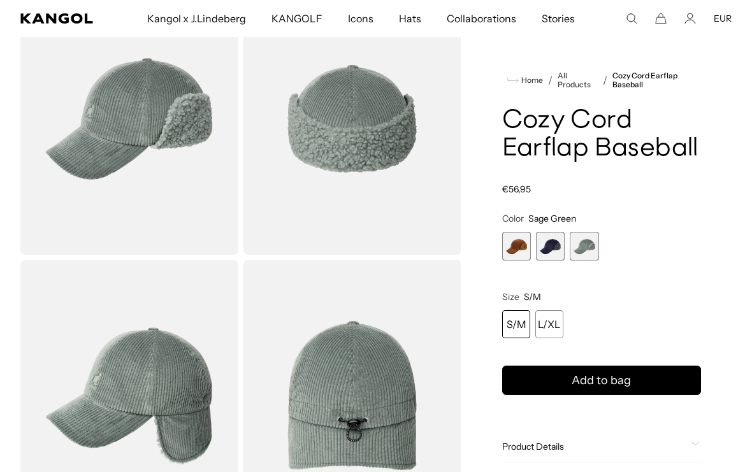
scroll to position [0, 263]
click at [551, 243] on span "2 of 3" at bounding box center [550, 246] width 29 height 29
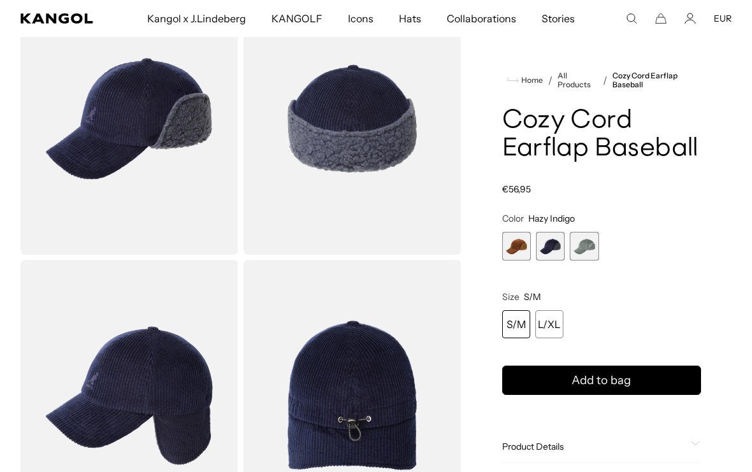
click at [516, 245] on span "1 of 3" at bounding box center [516, 246] width 29 height 29
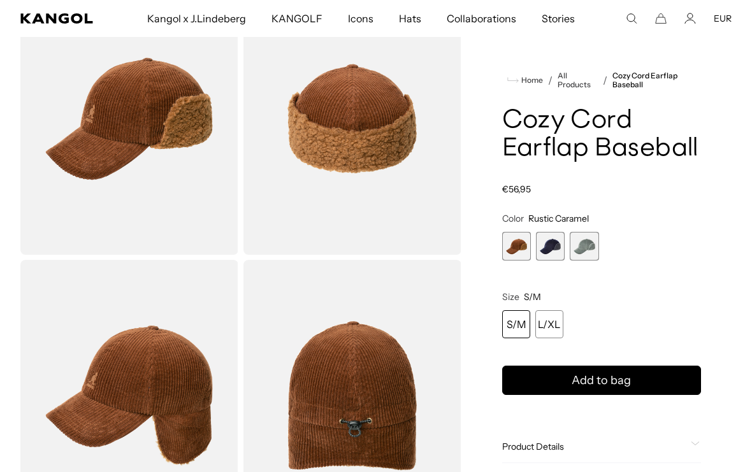
click at [550, 249] on span "2 of 3" at bounding box center [550, 246] width 29 height 29
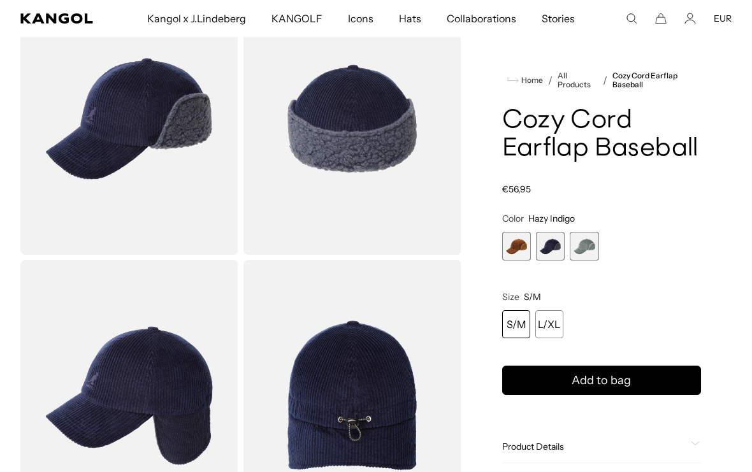
click at [517, 242] on span "1 of 3" at bounding box center [516, 246] width 29 height 29
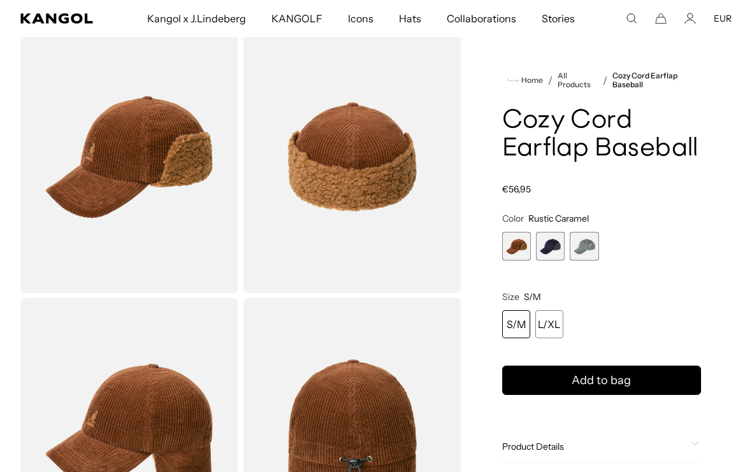
scroll to position [27, 0]
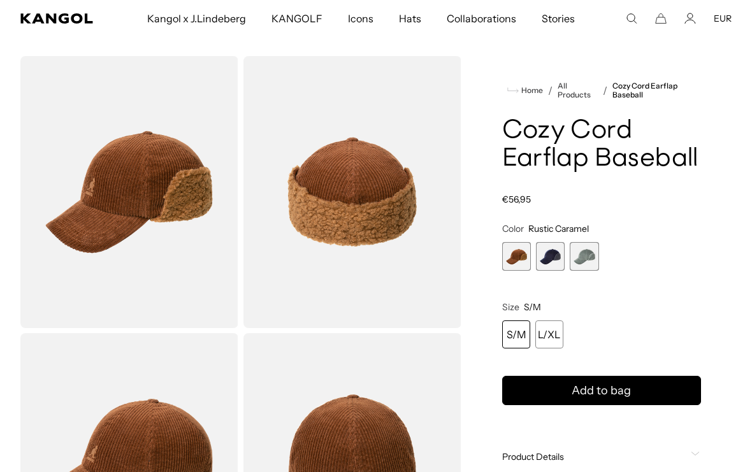
click at [584, 259] on span "3 of 3" at bounding box center [584, 256] width 29 height 29
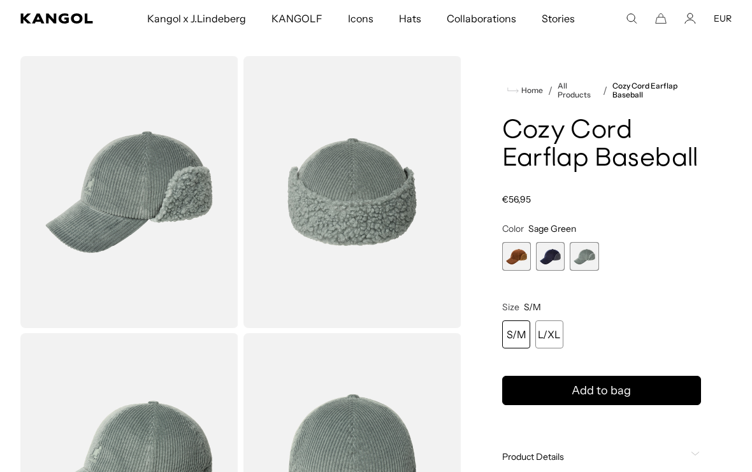
click at [516, 250] on span "1 of 3" at bounding box center [516, 256] width 29 height 29
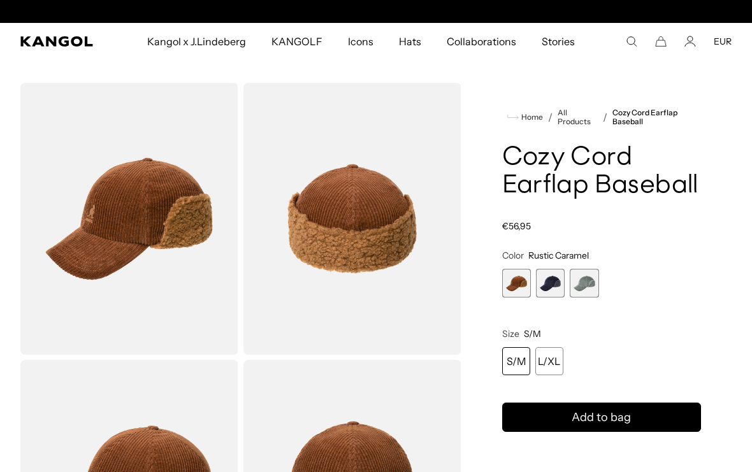
scroll to position [0, 263]
click at [544, 356] on div "L/XL" at bounding box center [549, 361] width 28 height 28
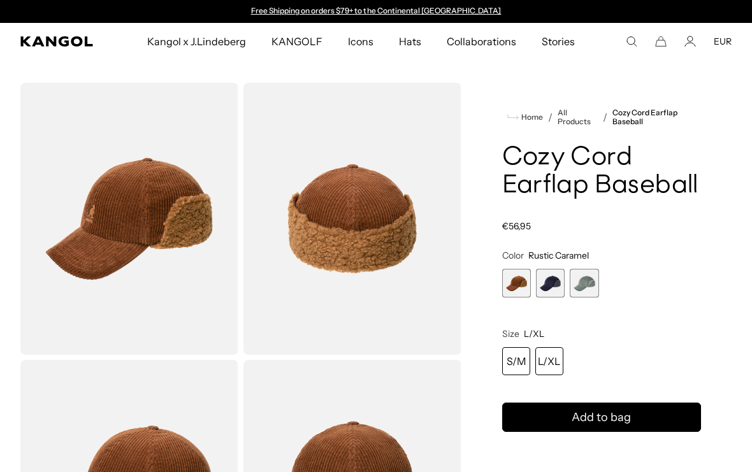
click at [507, 362] on div "S/M" at bounding box center [516, 361] width 28 height 28
click at [551, 355] on div "L/XL" at bounding box center [549, 361] width 28 height 28
click at [509, 354] on div "S/M" at bounding box center [516, 361] width 28 height 28
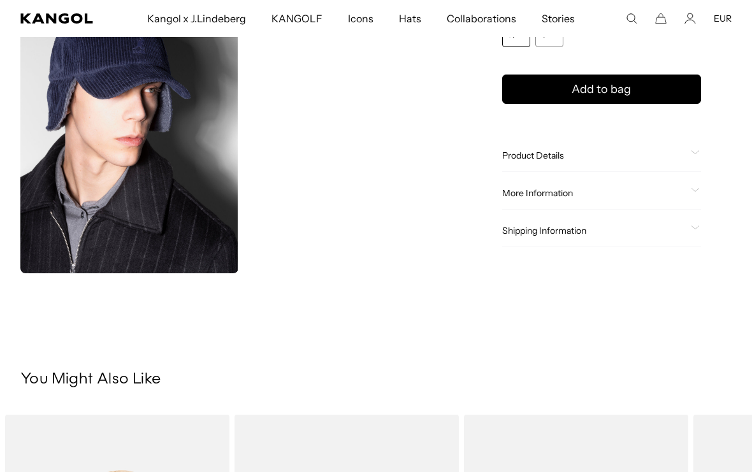
scroll to position [676, 0]
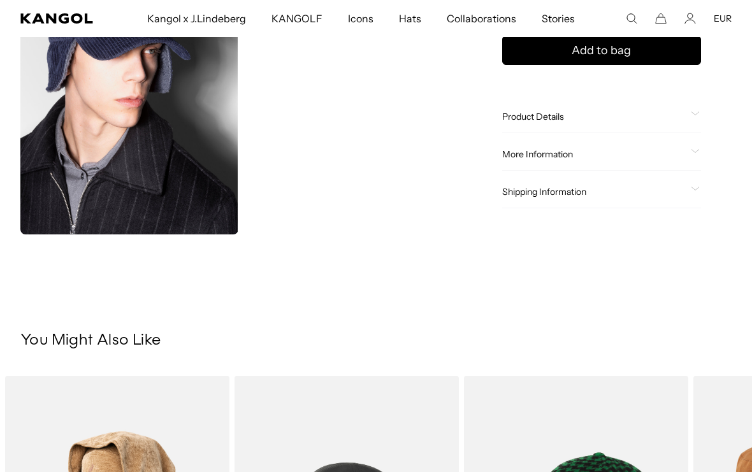
click at [567, 122] on span "Product Details" at bounding box center [594, 117] width 184 height 11
click at [0, 0] on p "The Cozy Cord Earflap Baseball is made from a soft, wide wale corduroy combined…" at bounding box center [0, 0] width 0 height 0
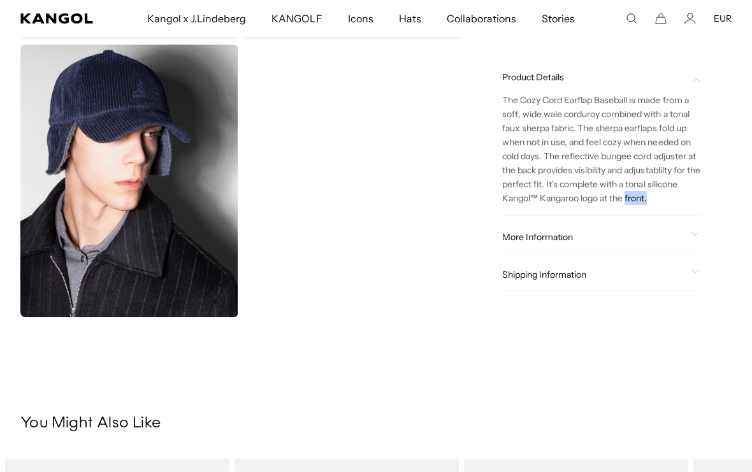
scroll to position [592, 0]
click at [627, 76] on span "Product Details" at bounding box center [594, 78] width 184 height 11
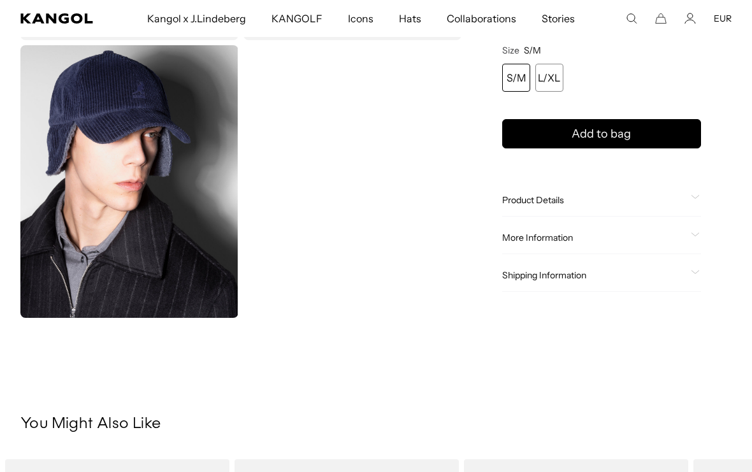
scroll to position [0, 263]
click at [574, 233] on span "More Information" at bounding box center [594, 238] width 184 height 11
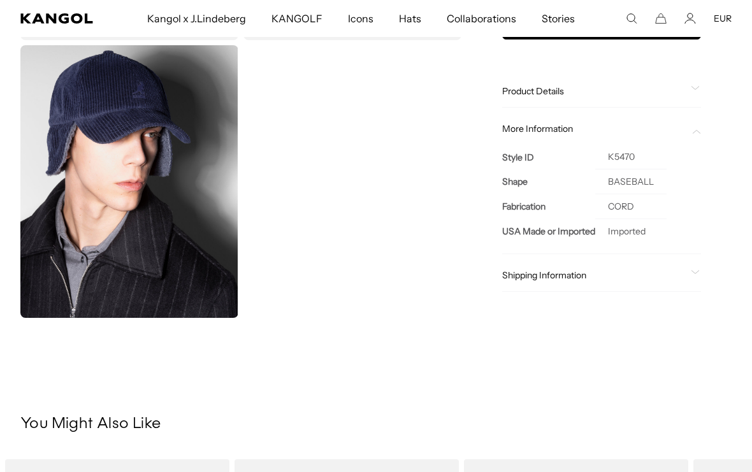
click at [610, 125] on span "More Information" at bounding box center [594, 129] width 184 height 11
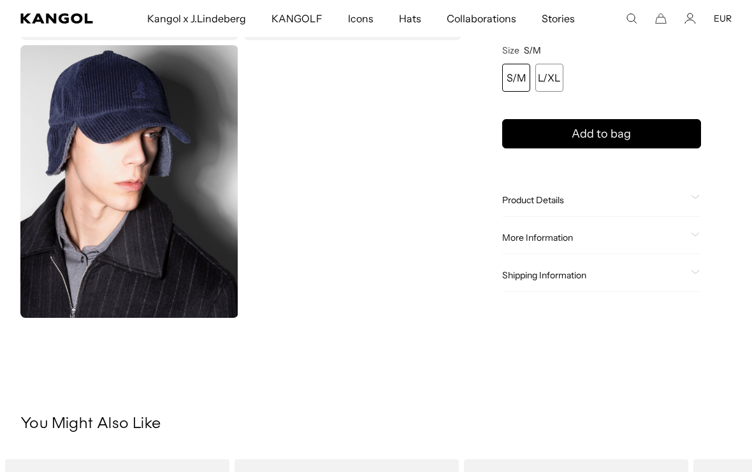
click at [584, 277] on span "Shipping Information" at bounding box center [594, 275] width 184 height 11
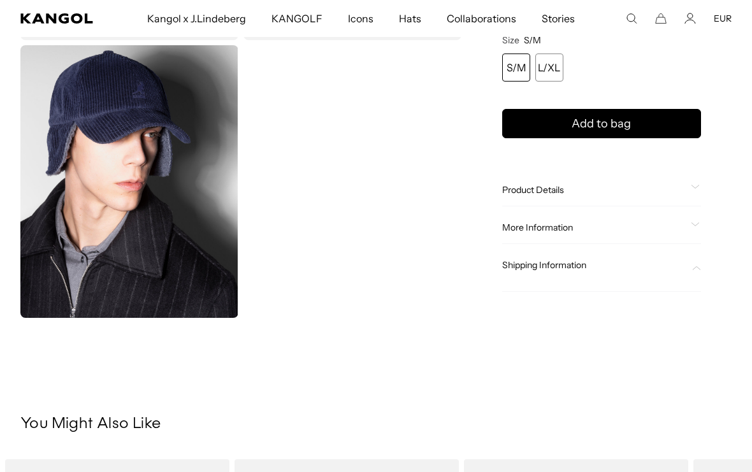
scroll to position [0, 0]
click at [583, 268] on span "Shipping Information" at bounding box center [594, 265] width 184 height 11
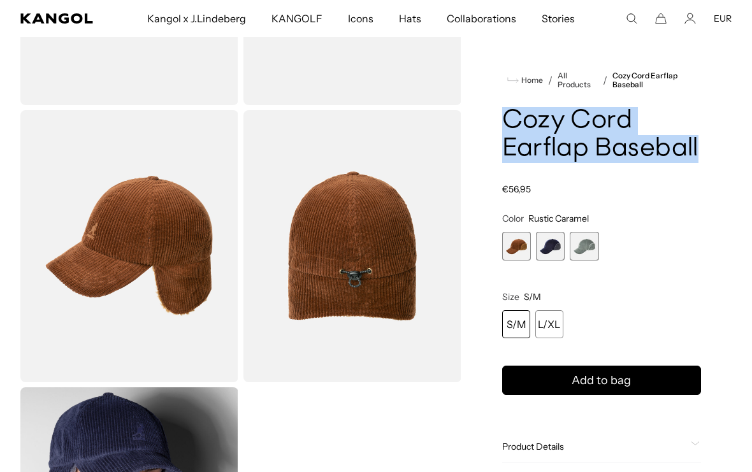
drag, startPoint x: 498, startPoint y: 124, endPoint x: 721, endPoint y: 161, distance: 225.5
click at [721, 161] on div "Home / All Products / Cozy Cord Earflap Baseball Cozy Cord Earflap Baseball Reg…" at bounding box center [602, 246] width 261 height 827
copy h1 "Cozy Cord Earflap Baseball"
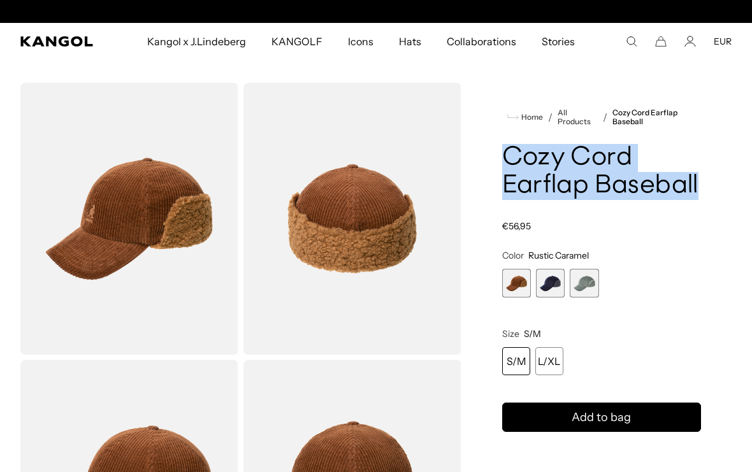
scroll to position [0, 263]
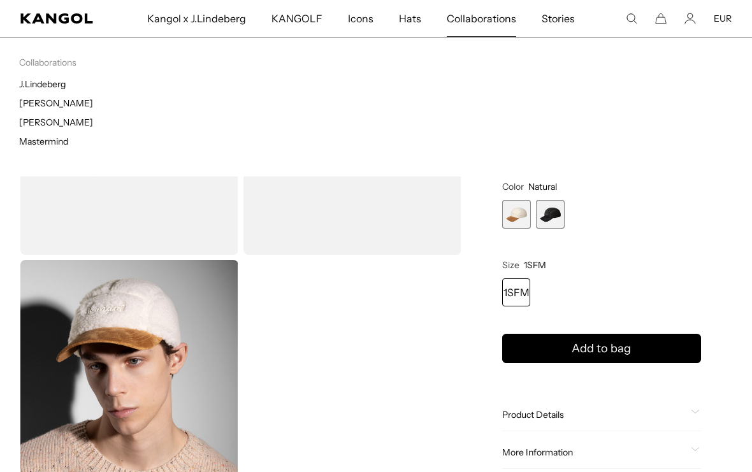
scroll to position [100, 0]
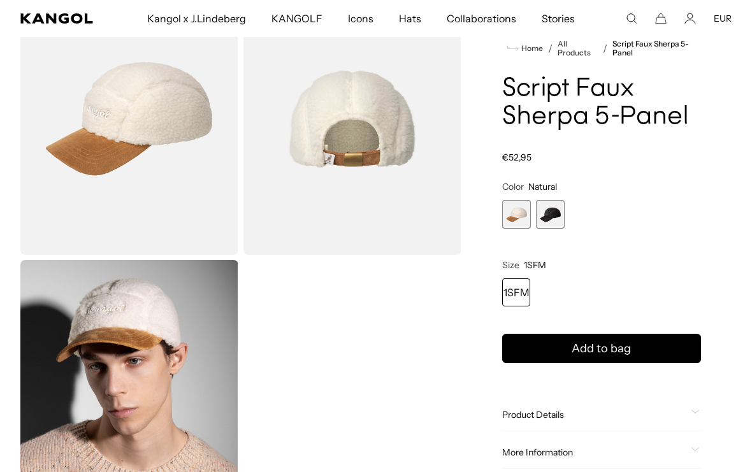
click at [554, 226] on span "2 of 2" at bounding box center [550, 214] width 29 height 29
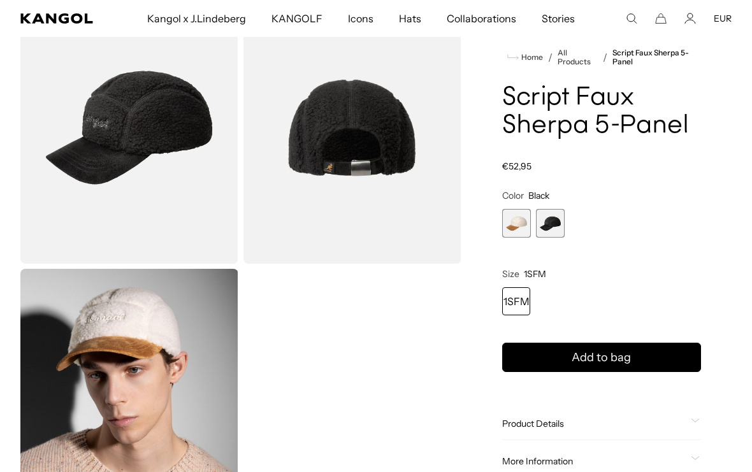
scroll to position [91, 0]
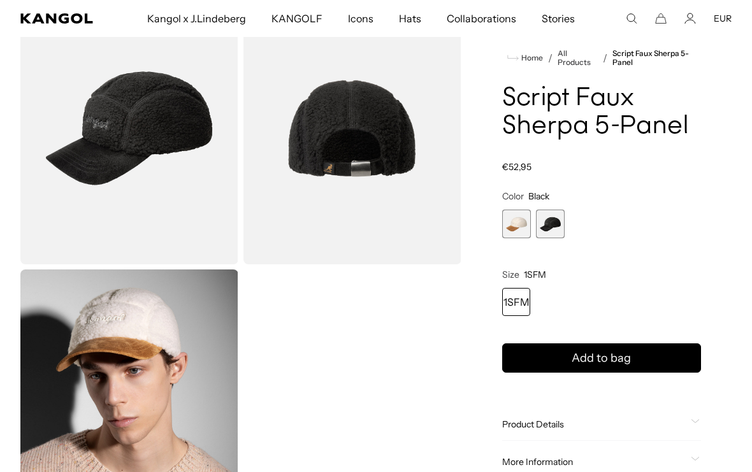
click at [517, 220] on span "1 of 2" at bounding box center [516, 224] width 29 height 29
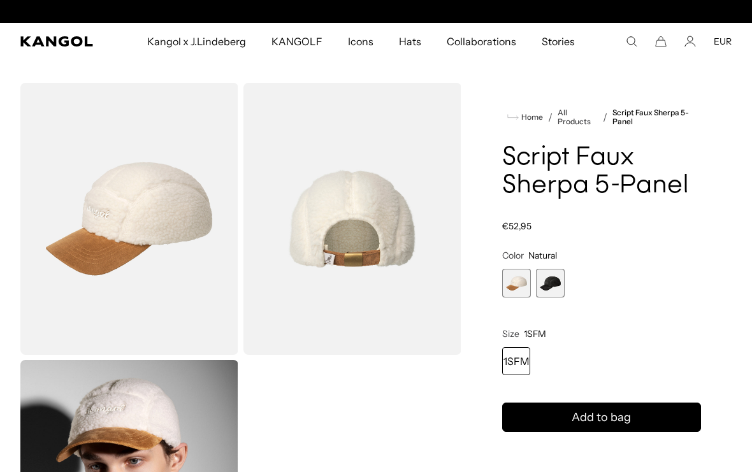
scroll to position [0, 263]
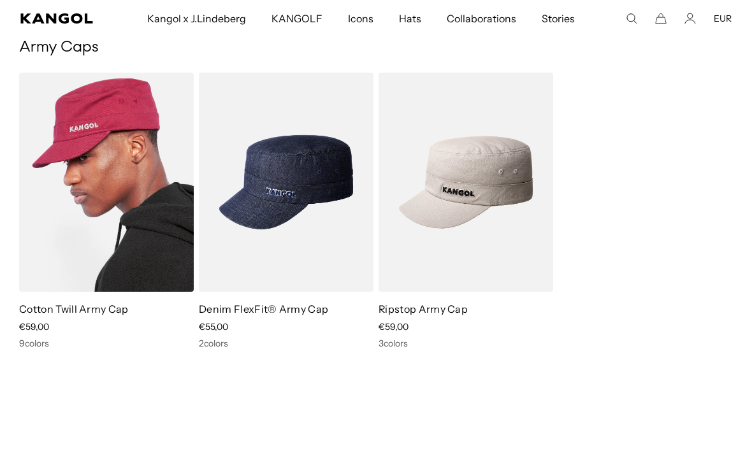
click at [81, 136] on img at bounding box center [106, 182] width 175 height 219
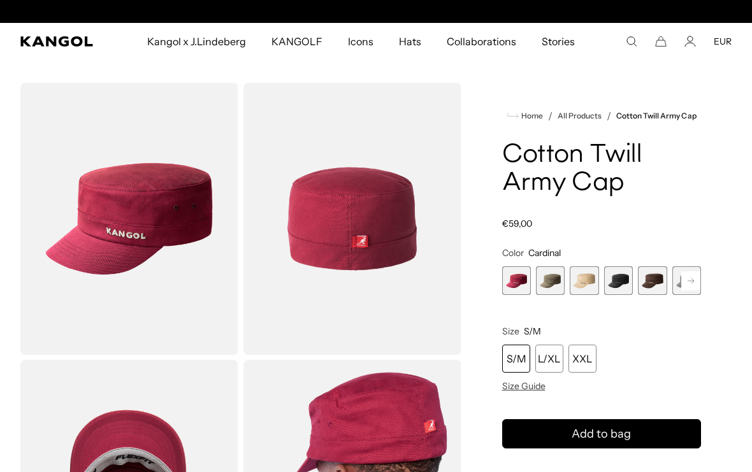
scroll to position [0, 263]
click at [547, 282] on span "2 of 9" at bounding box center [550, 280] width 29 height 29
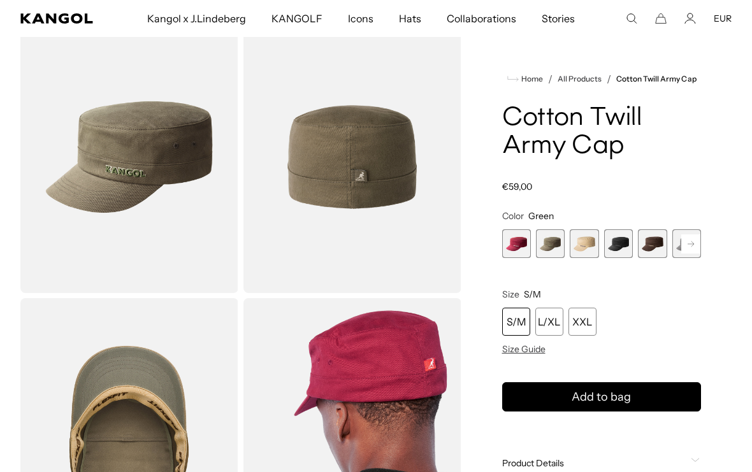
click at [702, 242] on div "Home / All Products / Cotton Twill Army Cap Cotton Twill Army Cap Regular price…" at bounding box center [602, 434] width 261 height 827
click at [651, 243] on span "5 of 9" at bounding box center [652, 243] width 29 height 29
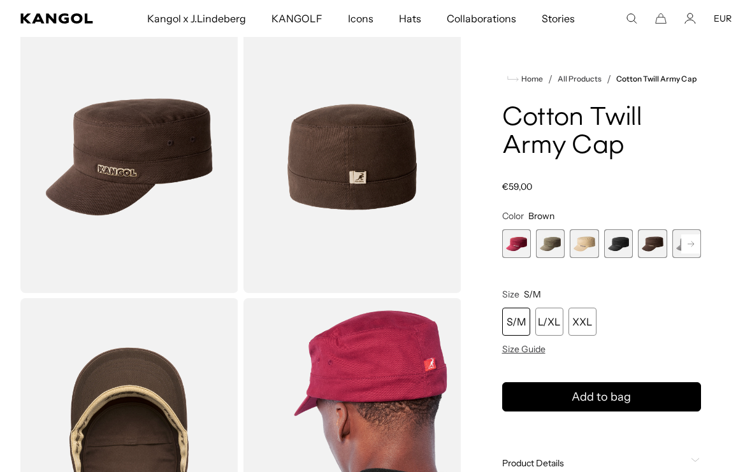
click at [692, 243] on rect at bounding box center [690, 244] width 19 height 19
click at [686, 244] on rect at bounding box center [690, 244] width 19 height 19
click at [648, 243] on span "7 of 9" at bounding box center [652, 243] width 29 height 29
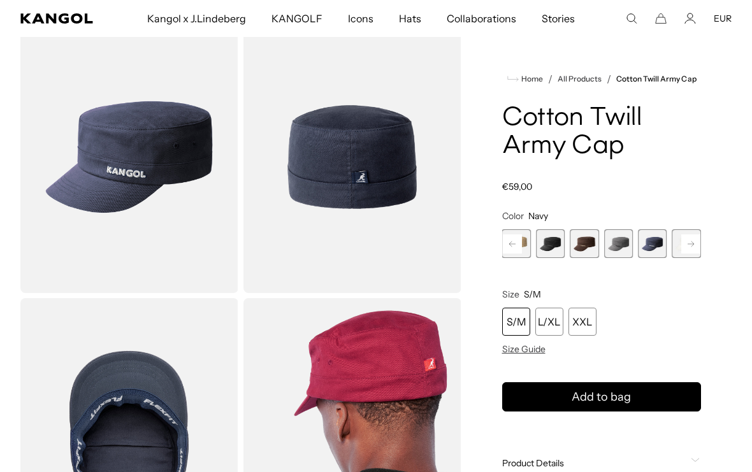
scroll to position [0, 263]
click at [692, 246] on icon at bounding box center [691, 243] width 6 height 5
click at [683, 243] on span "9 of 9" at bounding box center [686, 243] width 29 height 29
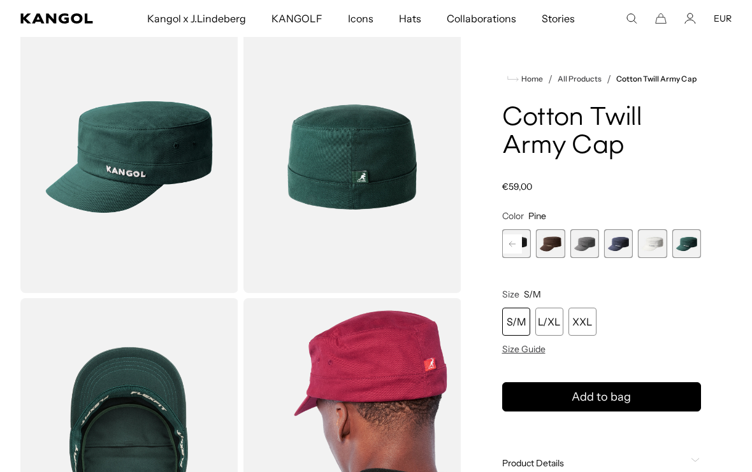
click at [512, 241] on rect at bounding box center [512, 244] width 19 height 19
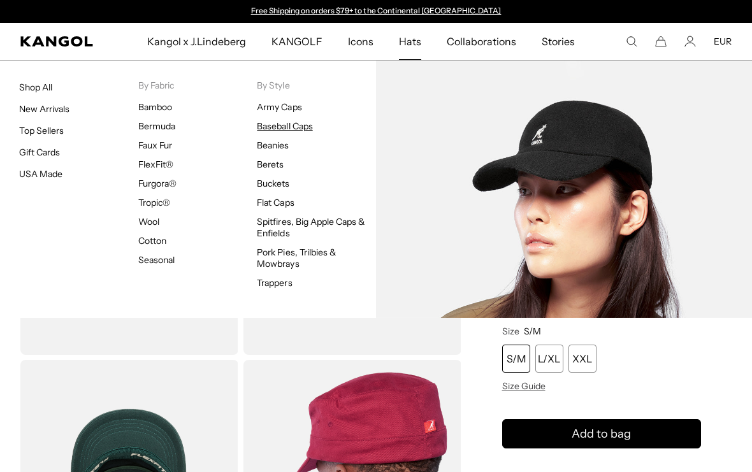
click at [278, 124] on link "Baseball Caps" at bounding box center [284, 125] width 55 height 11
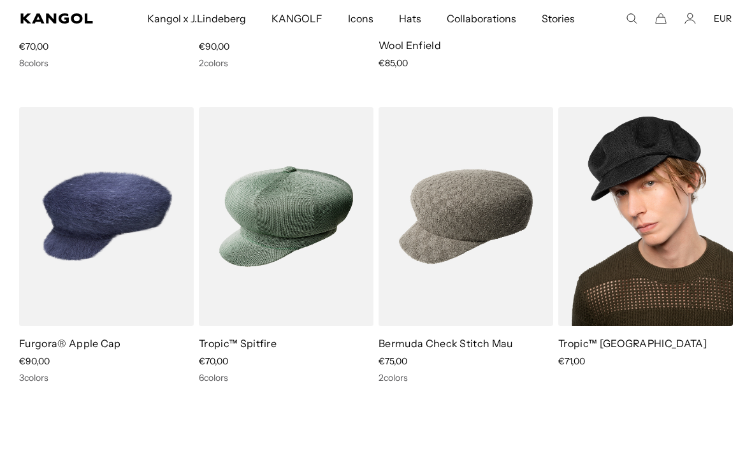
click at [591, 277] on img at bounding box center [645, 216] width 175 height 219
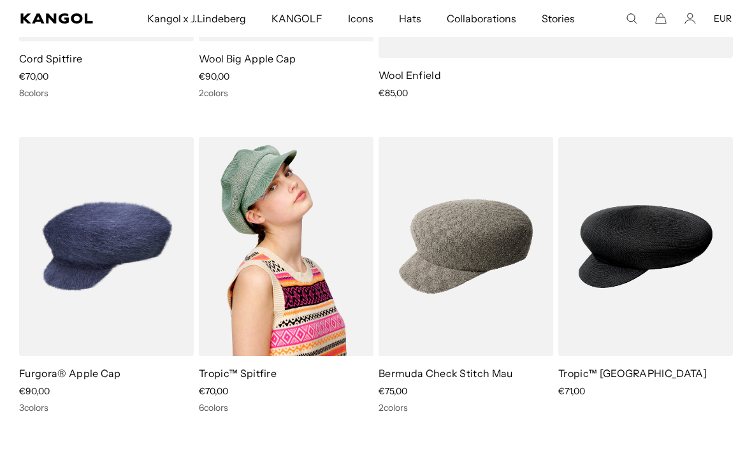
scroll to position [0, 263]
click at [323, 238] on img at bounding box center [286, 246] width 175 height 219
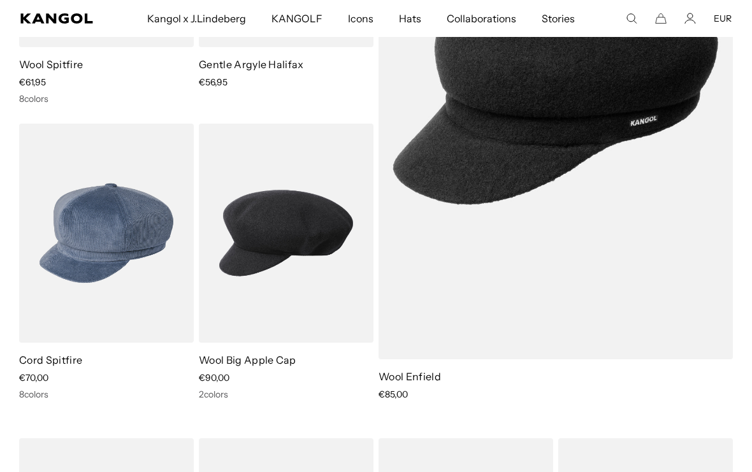
click at [245, 289] on img at bounding box center [286, 233] width 175 height 219
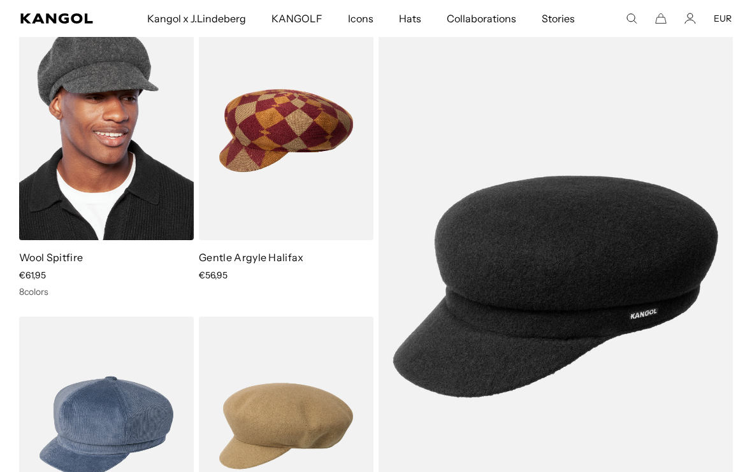
scroll to position [106, 0]
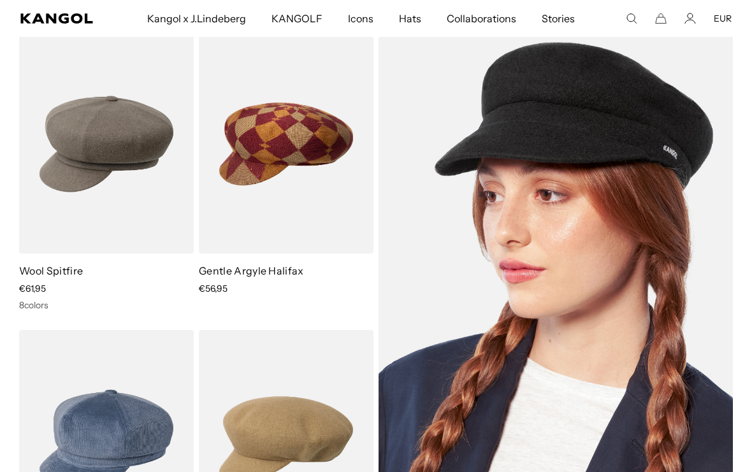
click at [425, 170] on img at bounding box center [556, 300] width 354 height 532
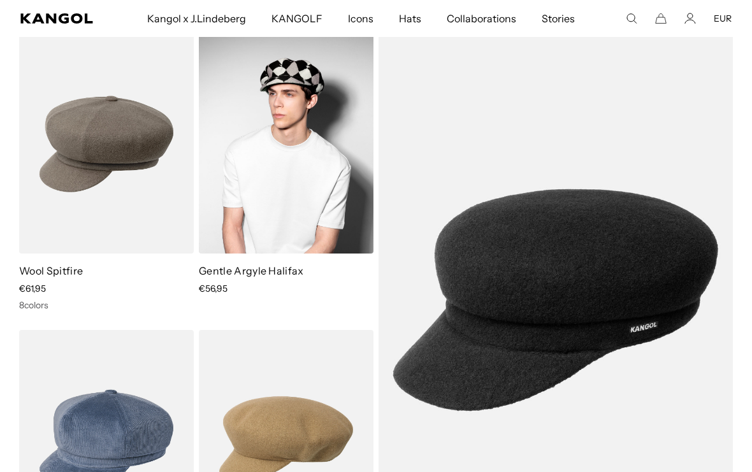
click at [226, 231] on img at bounding box center [286, 143] width 175 height 219
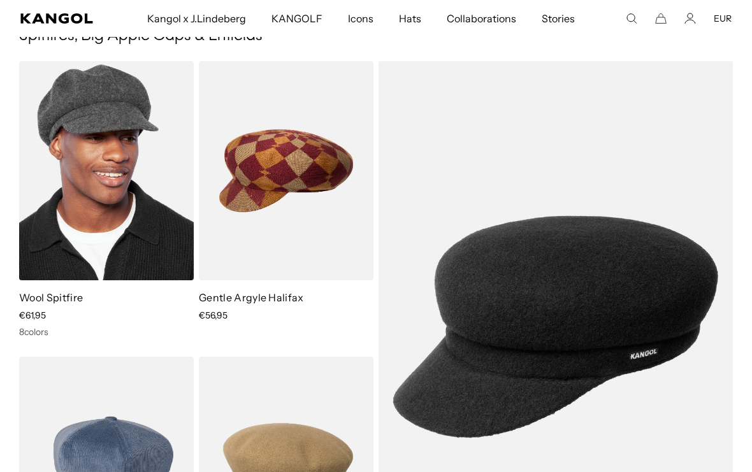
scroll to position [75, 0]
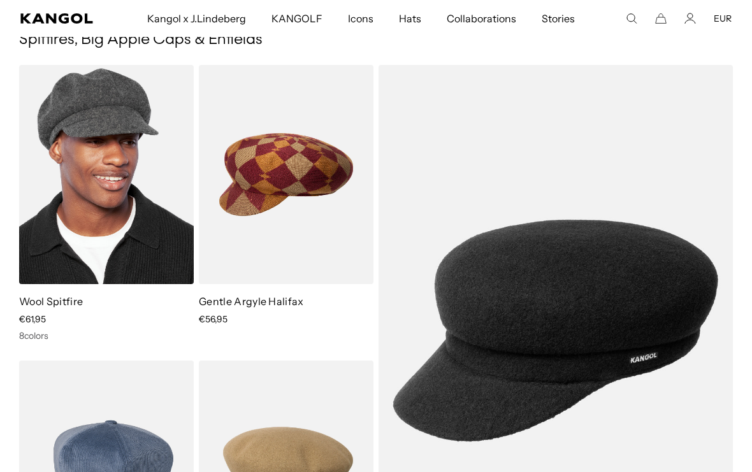
click at [124, 200] on img at bounding box center [106, 174] width 175 height 219
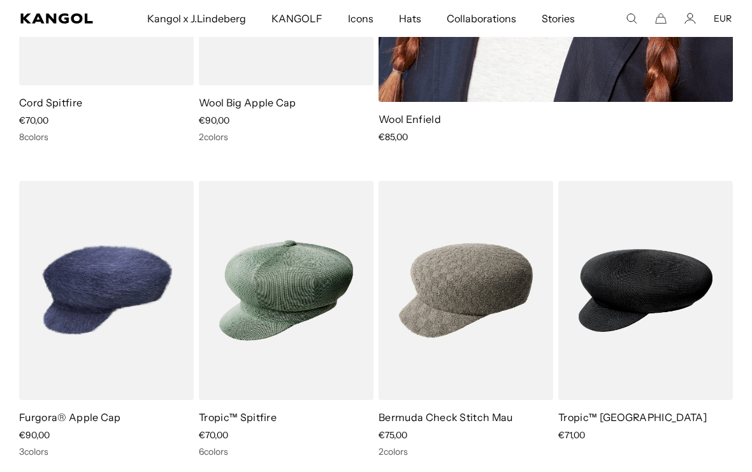
scroll to position [654, 0]
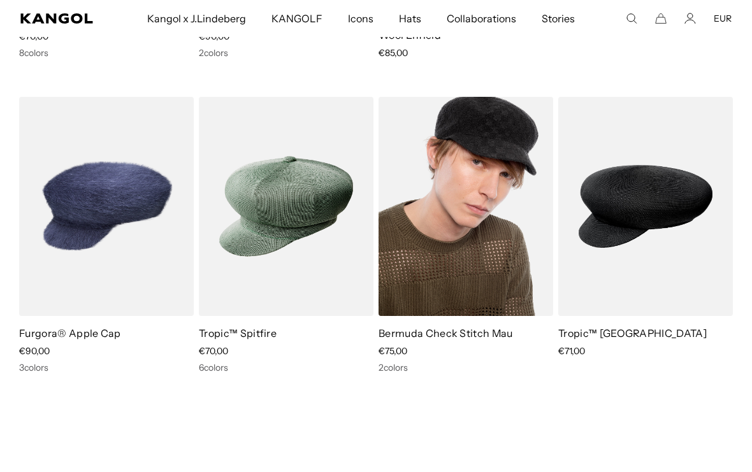
click at [458, 278] on img at bounding box center [466, 206] width 175 height 219
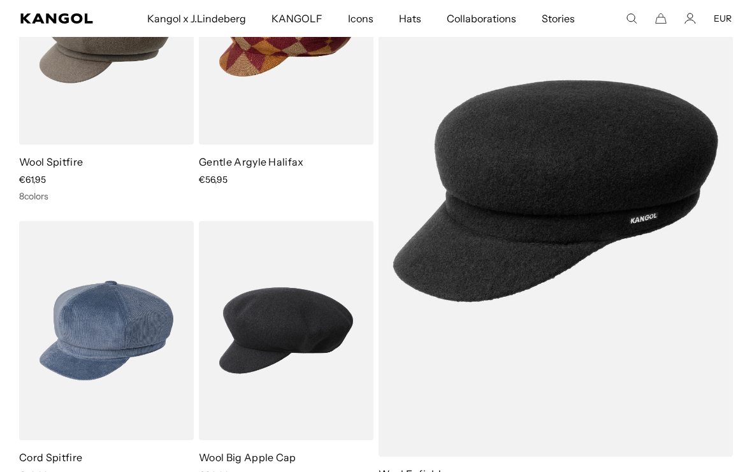
scroll to position [512, 0]
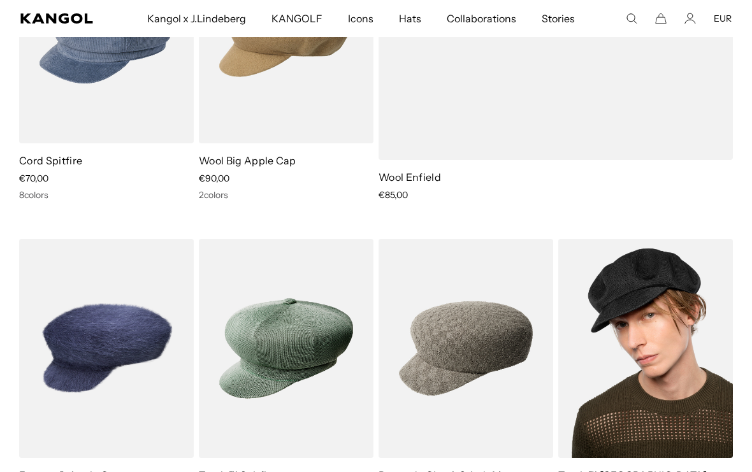
click at [612, 328] on img at bounding box center [645, 348] width 175 height 219
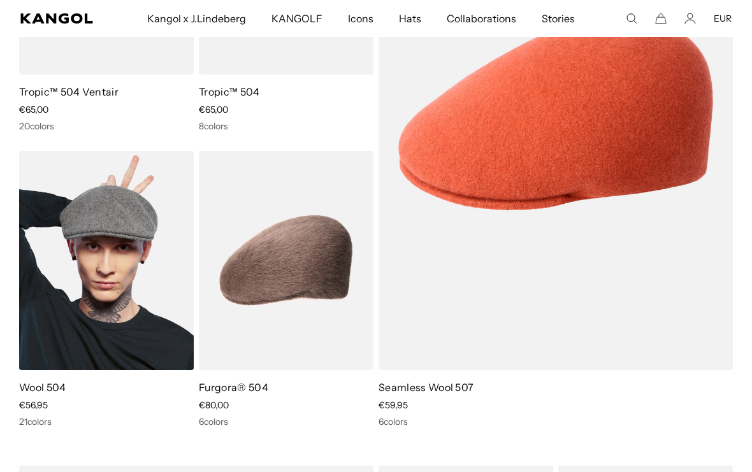
scroll to position [284, 0]
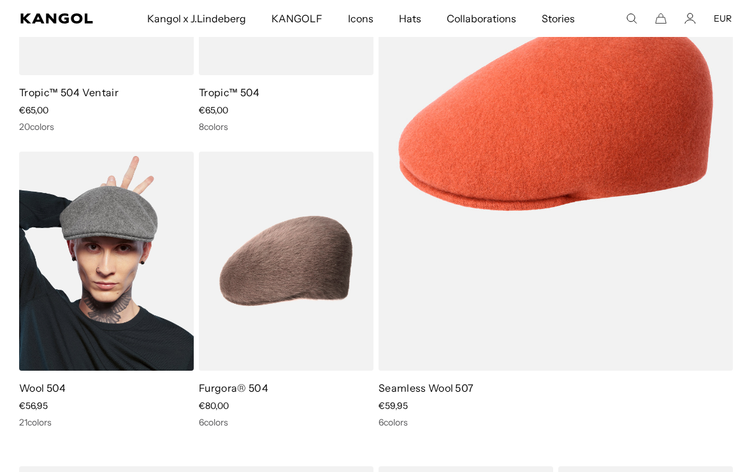
click at [165, 254] on img at bounding box center [106, 261] width 175 height 219
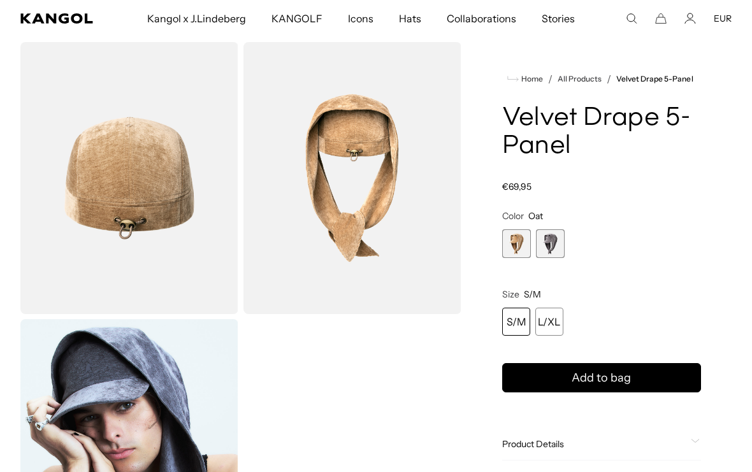
scroll to position [305, 0]
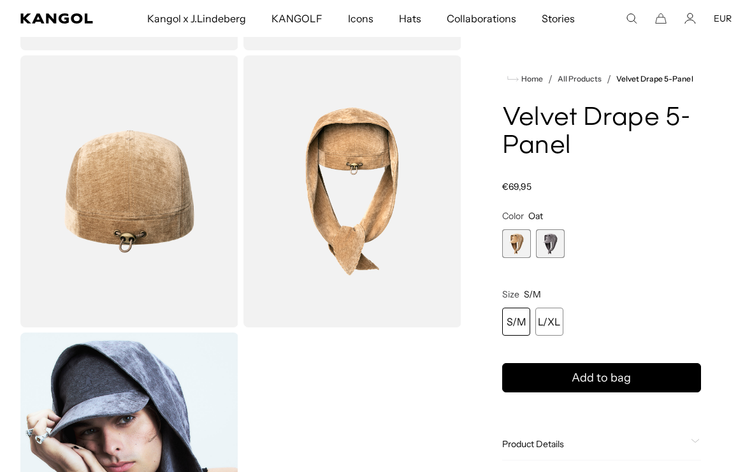
click at [546, 254] on span "2 of 2" at bounding box center [550, 243] width 29 height 29
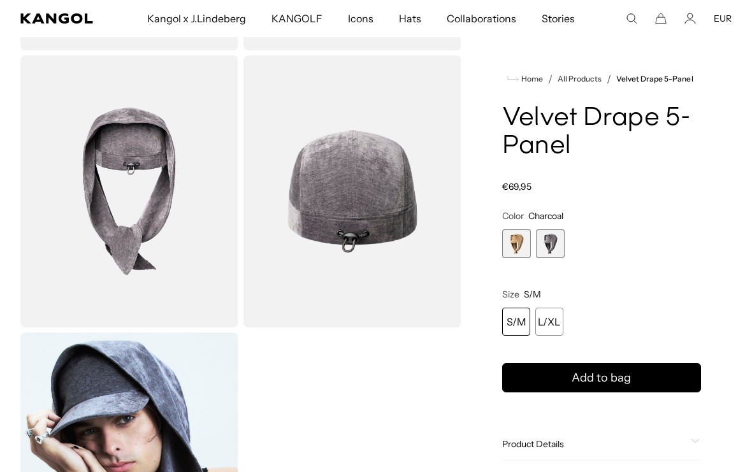
click at [517, 245] on span "1 of 2" at bounding box center [516, 243] width 29 height 29
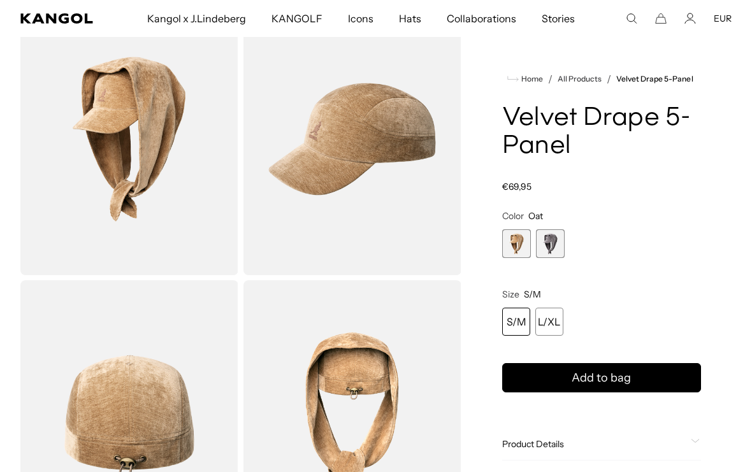
scroll to position [3, 0]
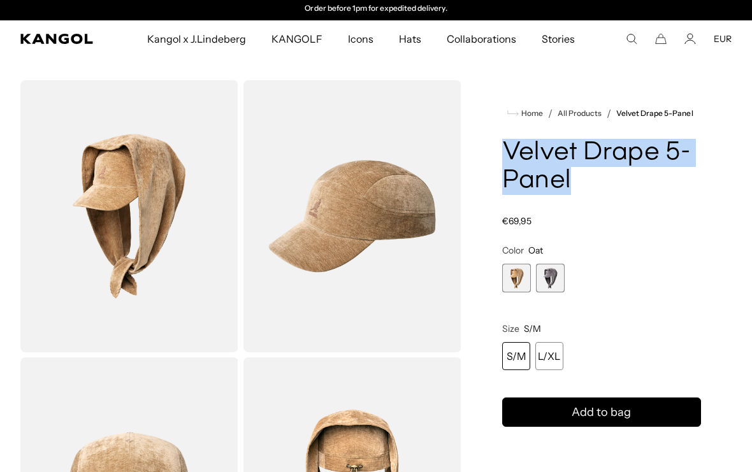
drag, startPoint x: 584, startPoint y: 180, endPoint x: 497, endPoint y: 156, distance: 89.8
copy h1 "Velvet Drape 5-Panel"
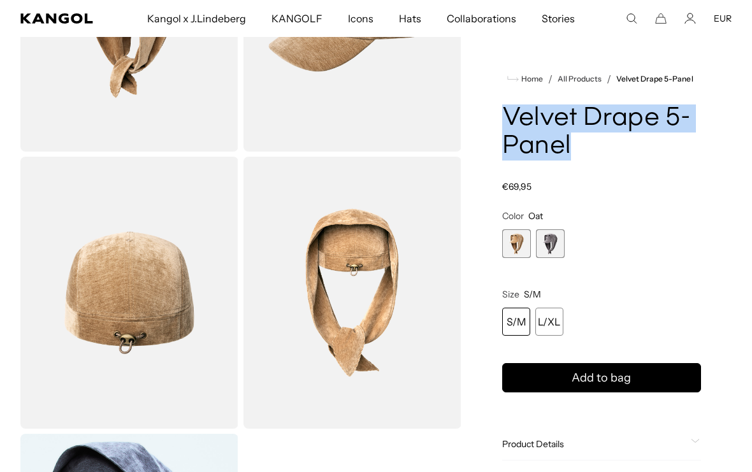
scroll to position [61, 0]
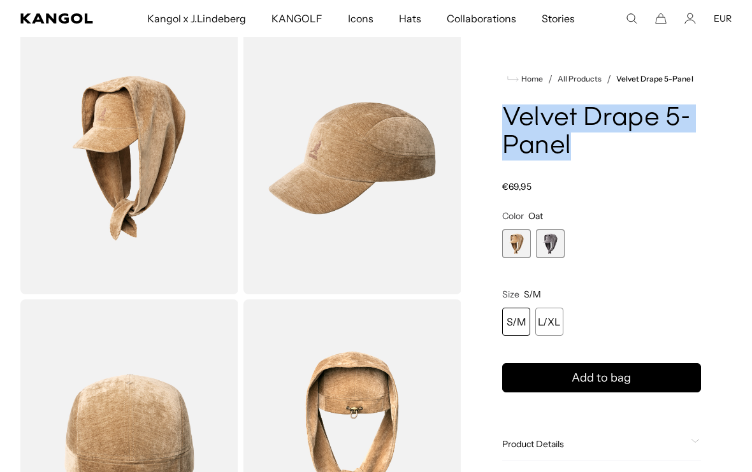
click at [548, 246] on span "2 of 2" at bounding box center [550, 243] width 29 height 29
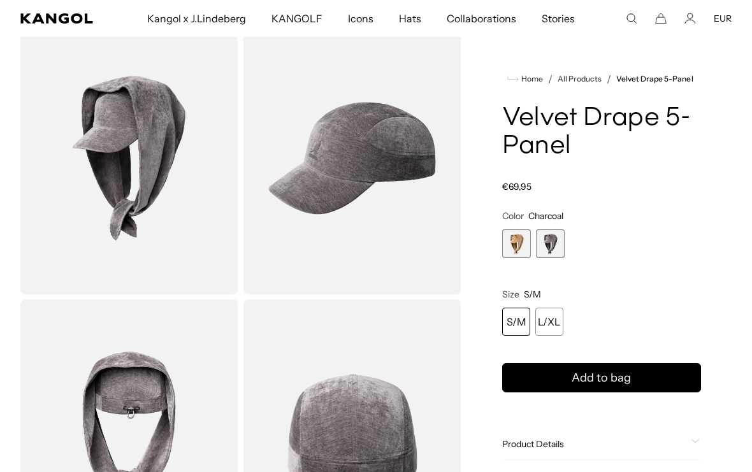
click at [522, 245] on span "1 of 2" at bounding box center [516, 243] width 29 height 29
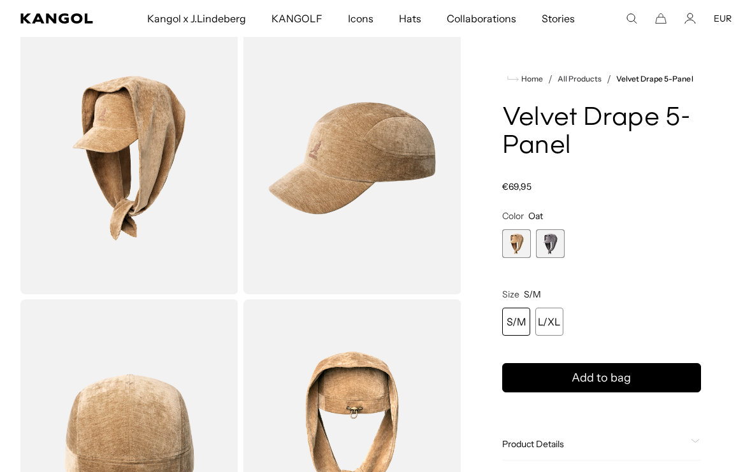
click at [554, 242] on span "2 of 2" at bounding box center [550, 243] width 29 height 29
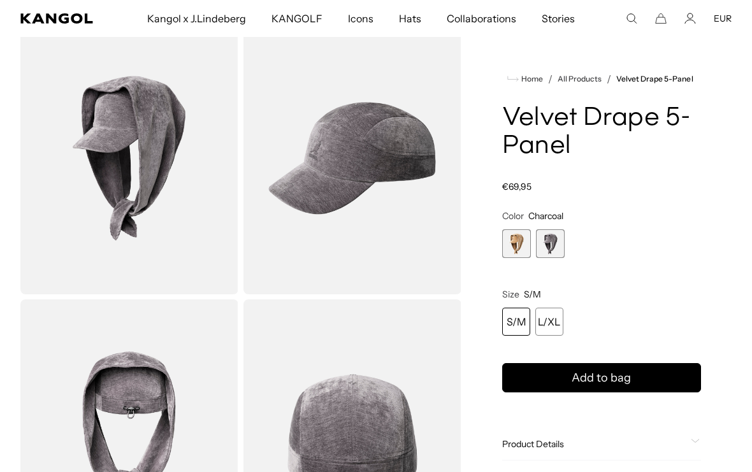
click at [517, 242] on span "1 of 2" at bounding box center [516, 243] width 29 height 29
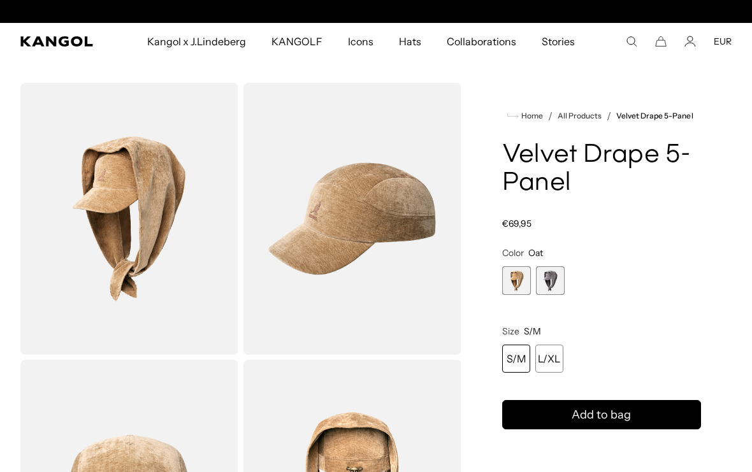
scroll to position [0, 263]
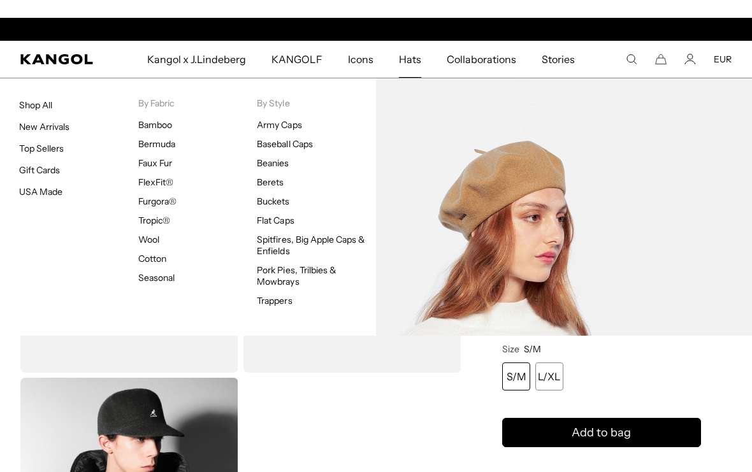
scroll to position [0, 263]
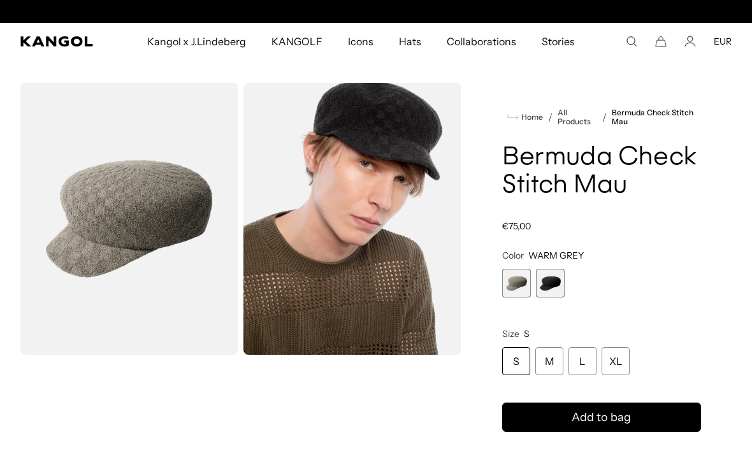
scroll to position [0, 263]
click at [546, 280] on span "2 of 2" at bounding box center [550, 283] width 29 height 29
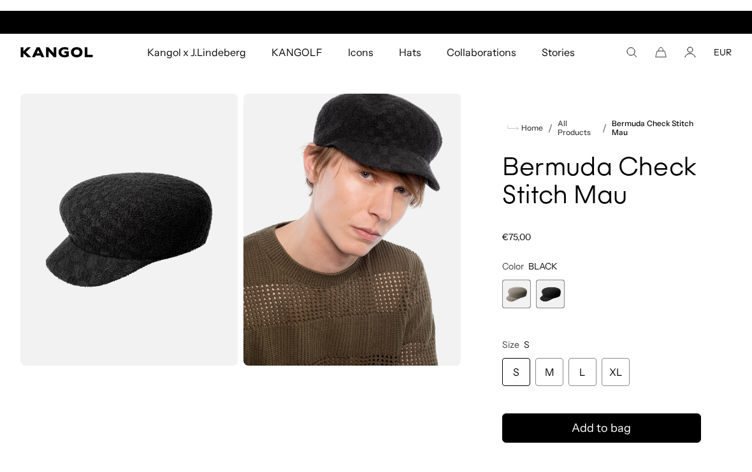
scroll to position [0, 263]
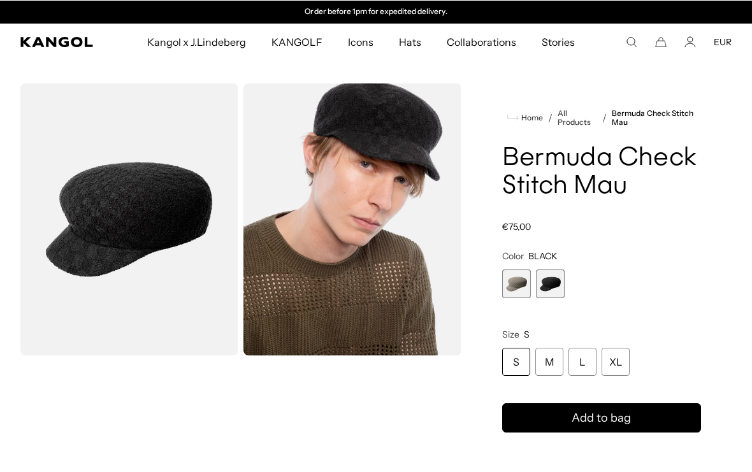
click at [162, 265] on img "Gallery Viewer" at bounding box center [129, 219] width 218 height 272
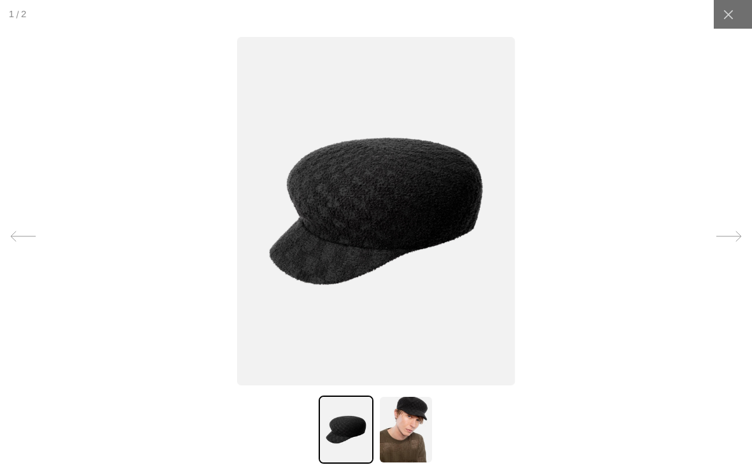
click at [732, 236] on icon at bounding box center [728, 236] width 25 height 10
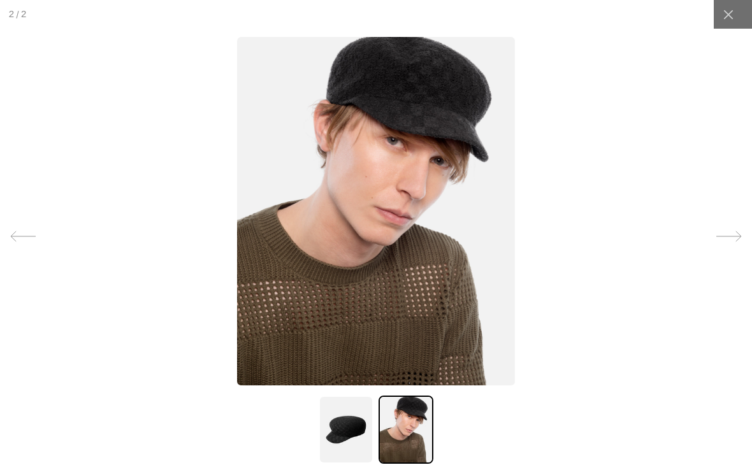
scroll to position [0, 0]
click at [729, 17] on icon at bounding box center [728, 14] width 13 height 13
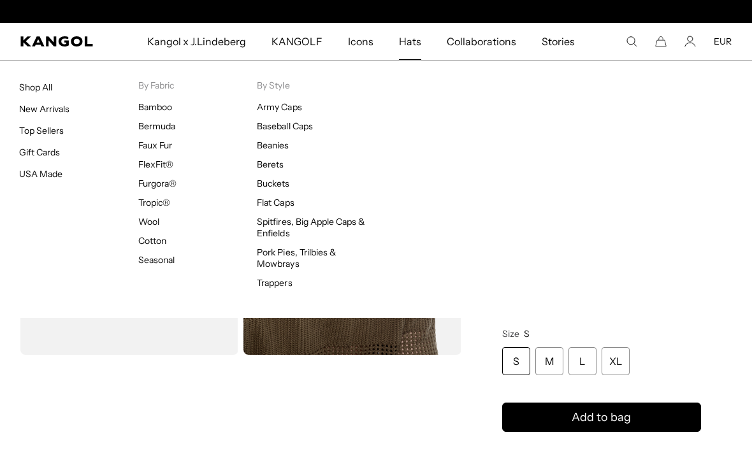
scroll to position [0, 263]
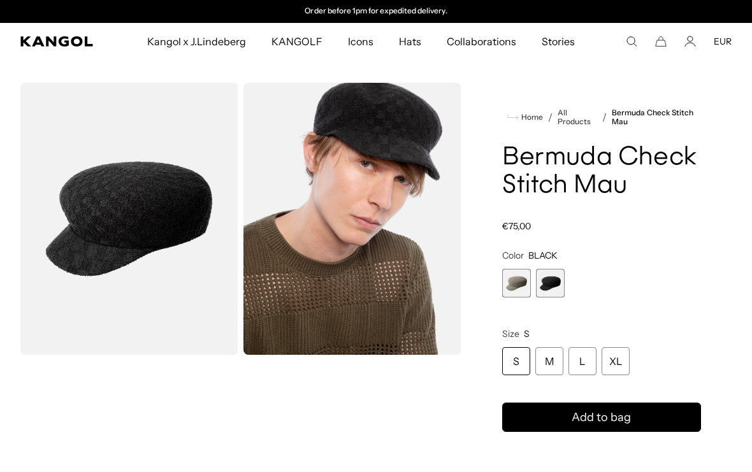
click at [516, 287] on span "1 of 2" at bounding box center [516, 283] width 29 height 29
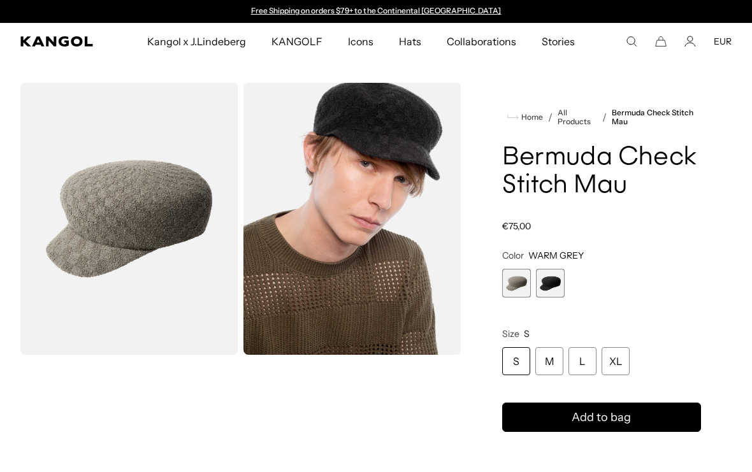
click at [541, 284] on span "2 of 2" at bounding box center [550, 283] width 29 height 29
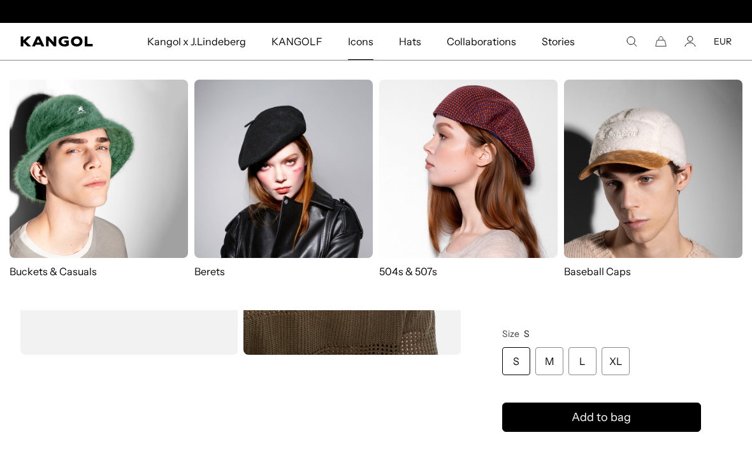
scroll to position [0, 263]
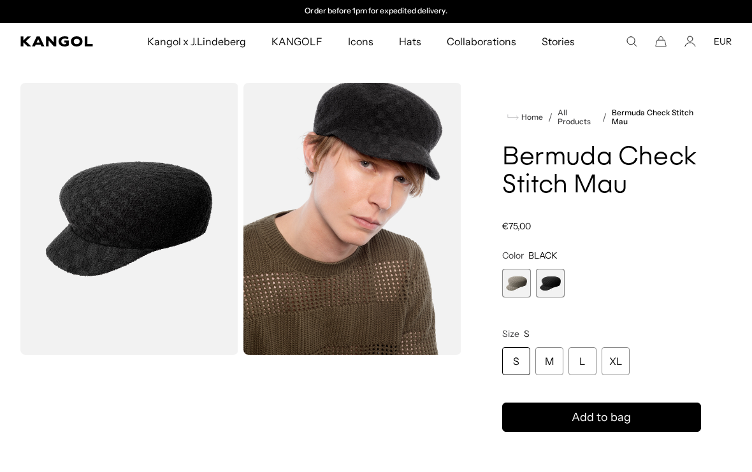
click at [453, 198] on img "Gallery Viewer" at bounding box center [352, 219] width 218 height 272
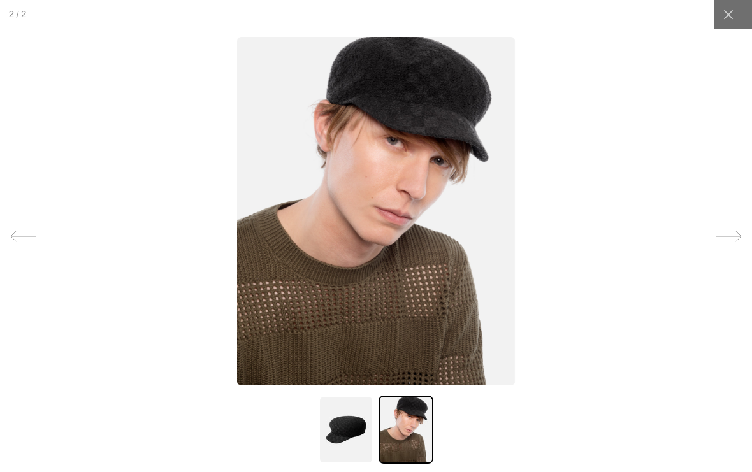
click at [192, 76] on div at bounding box center [376, 236] width 752 height 472
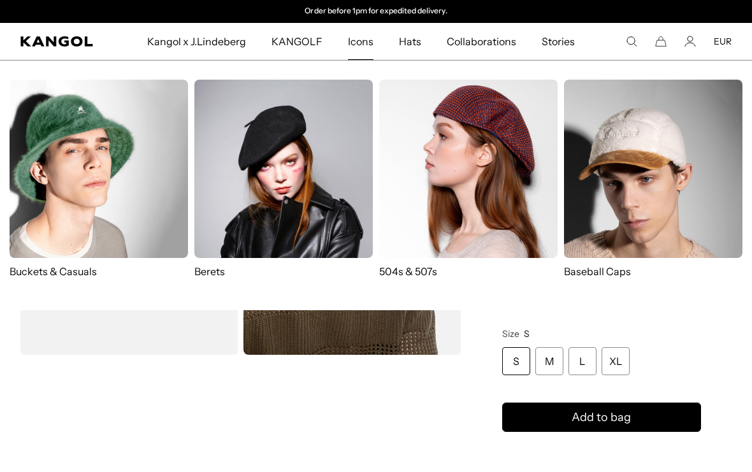
click at [430, 194] on img at bounding box center [468, 169] width 178 height 178
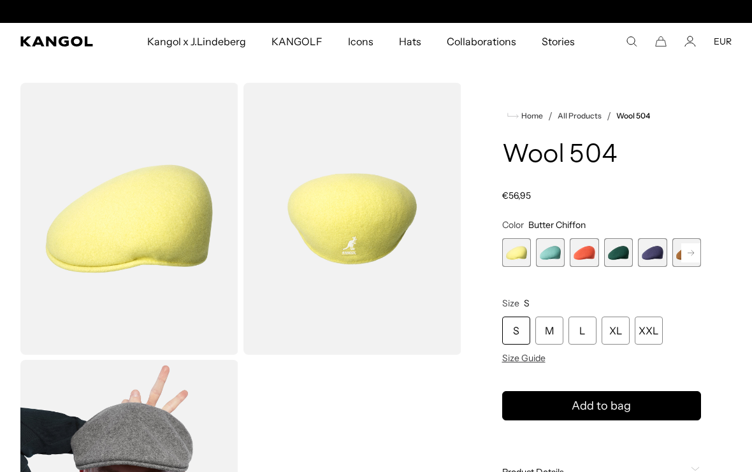
scroll to position [0, 263]
click at [553, 247] on span "2 of 21" at bounding box center [550, 252] width 29 height 29
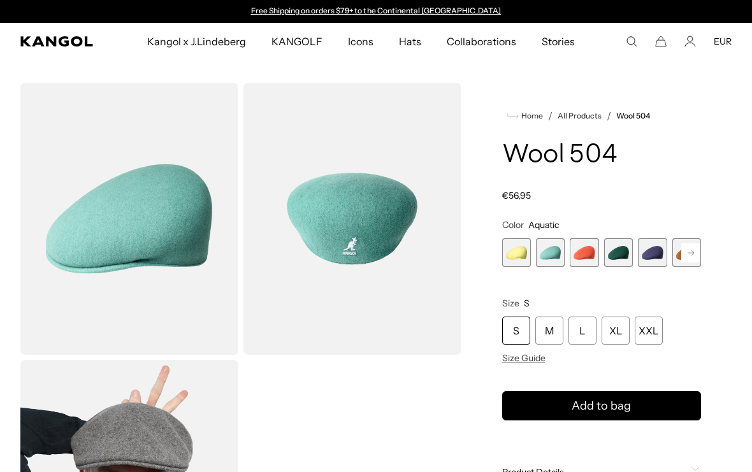
click at [585, 254] on span "3 of 21" at bounding box center [584, 252] width 29 height 29
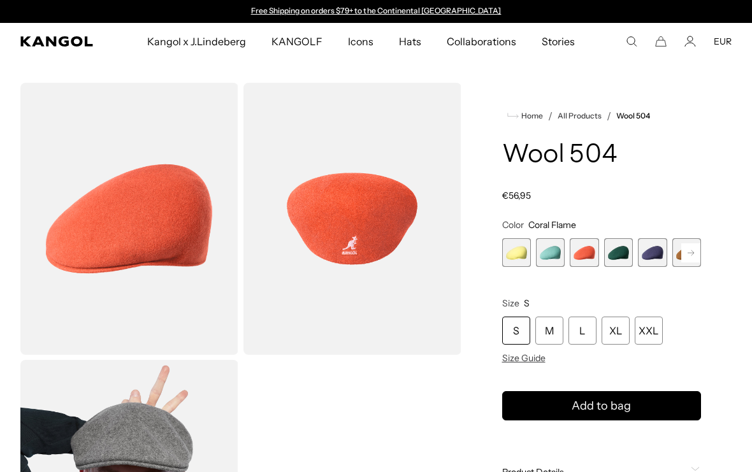
click at [623, 252] on span "4 of 21" at bounding box center [618, 252] width 29 height 29
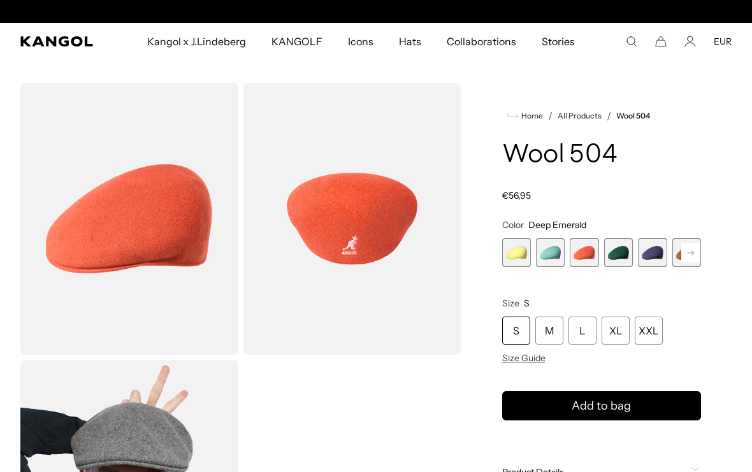
scroll to position [0, 263]
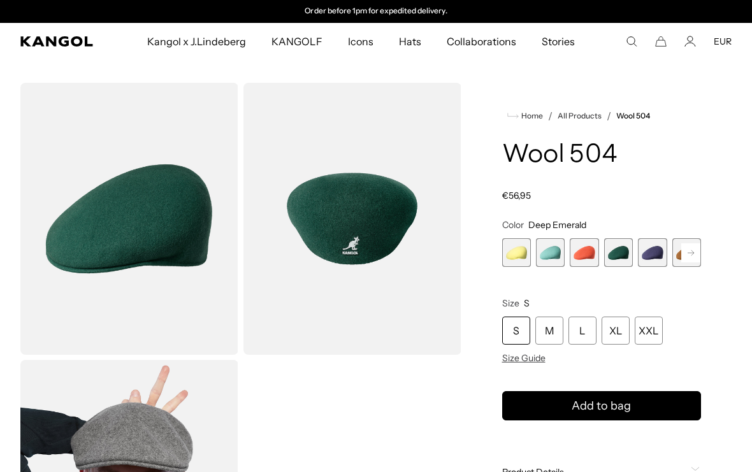
click at [590, 254] on span "3 of 21" at bounding box center [584, 252] width 29 height 29
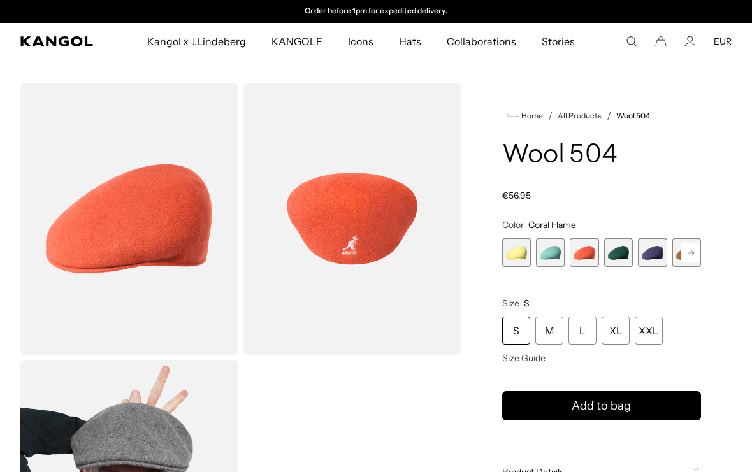
click at [689, 252] on rect at bounding box center [690, 252] width 19 height 19
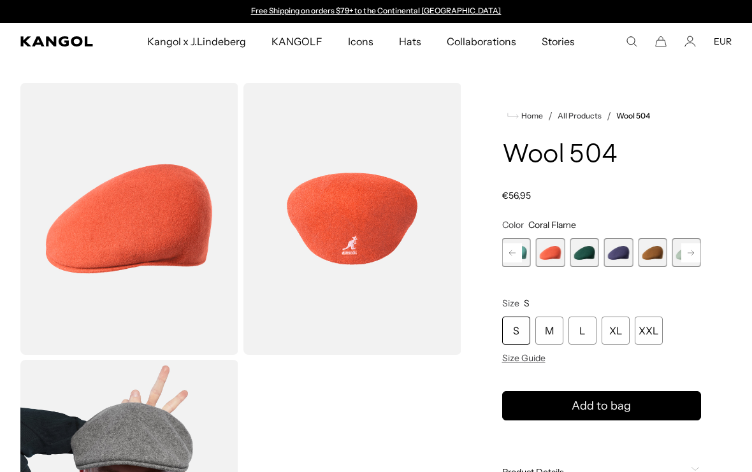
click at [689, 252] on rect at bounding box center [690, 252] width 19 height 19
click at [561, 256] on span "5 of 21" at bounding box center [550, 252] width 29 height 29
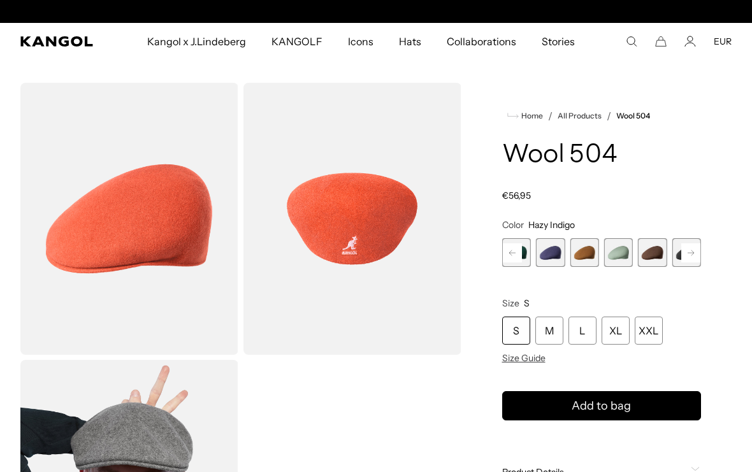
scroll to position [0, 263]
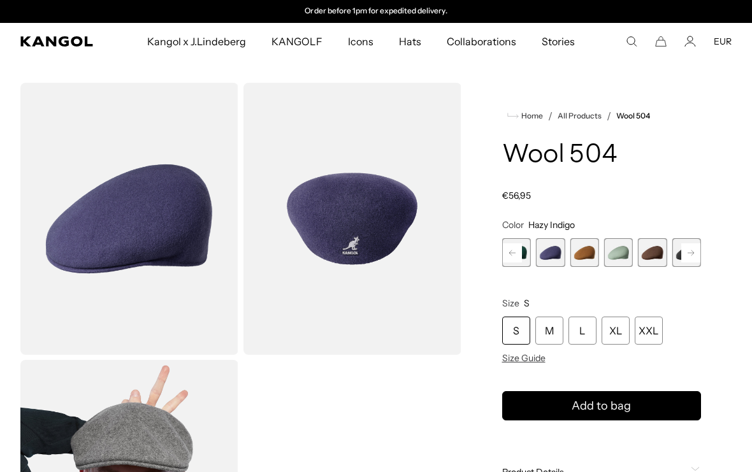
click at [630, 255] on span "7 of 21" at bounding box center [618, 252] width 29 height 29
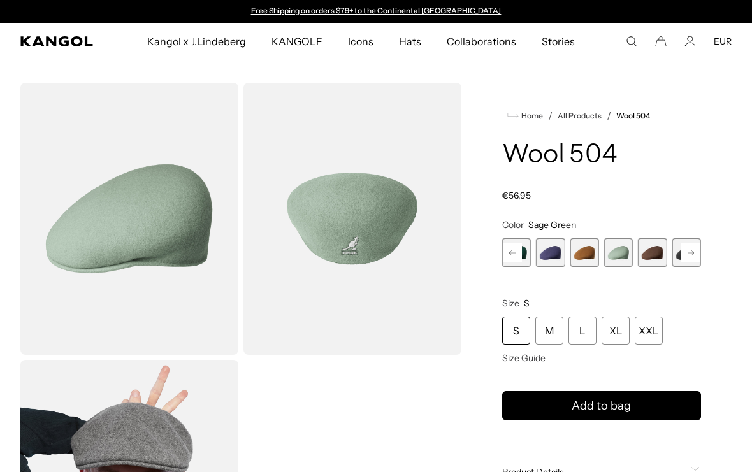
click at [693, 254] on rect at bounding box center [690, 252] width 19 height 19
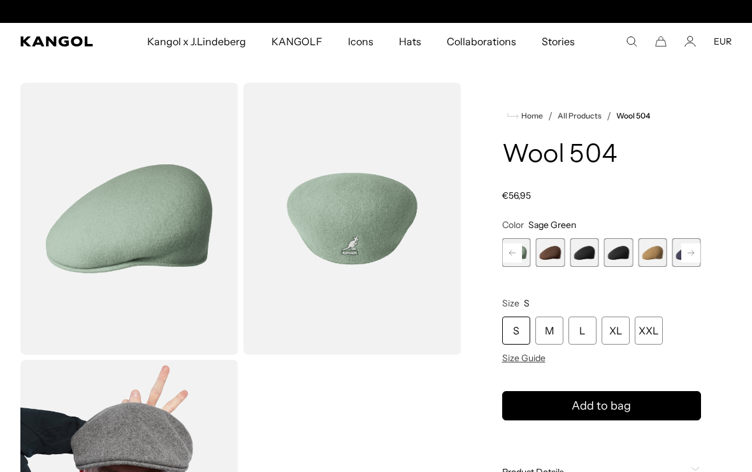
click at [693, 254] on rect at bounding box center [690, 252] width 19 height 19
click at [627, 252] on span "11 of 21" at bounding box center [618, 252] width 29 height 29
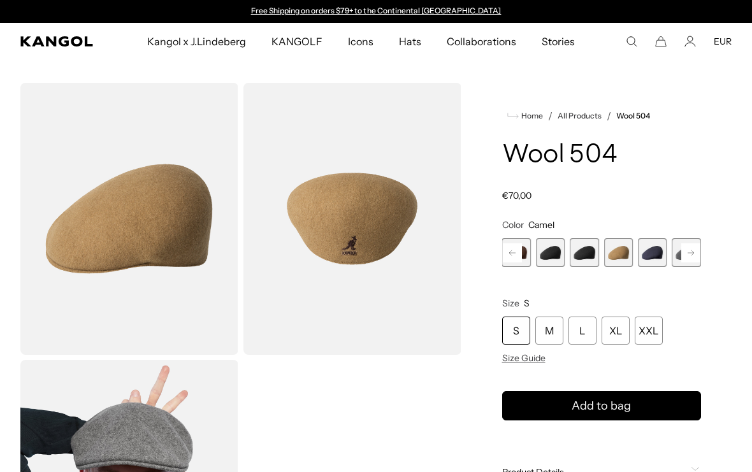
click at [692, 253] on icon at bounding box center [691, 252] width 6 height 5
click at [514, 359] on span "Size Guide" at bounding box center [523, 357] width 43 height 11
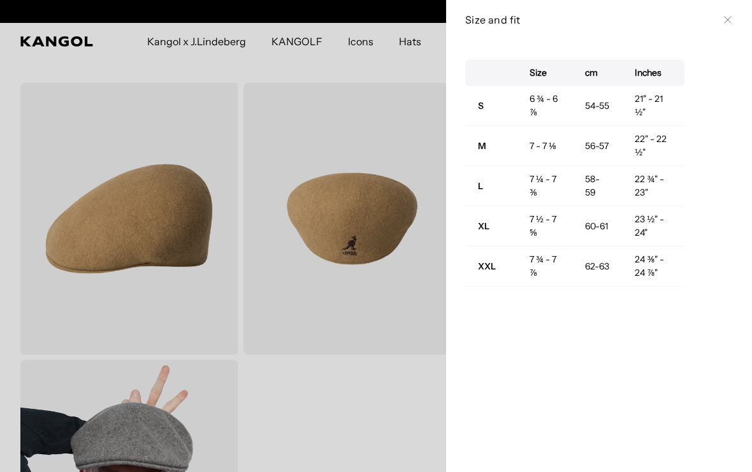
scroll to position [0, 263]
click at [726, 20] on icon at bounding box center [728, 20] width 8 height 8
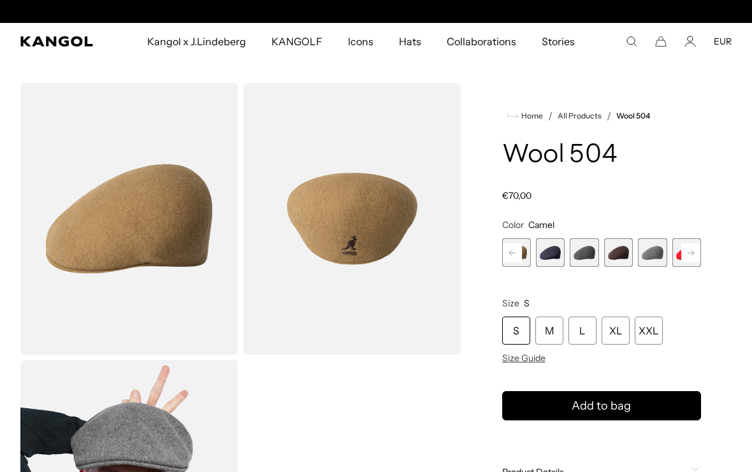
scroll to position [0, 0]
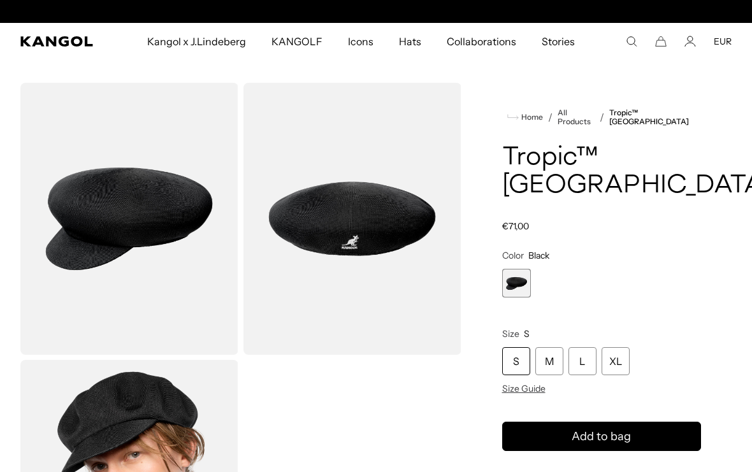
scroll to position [0, 263]
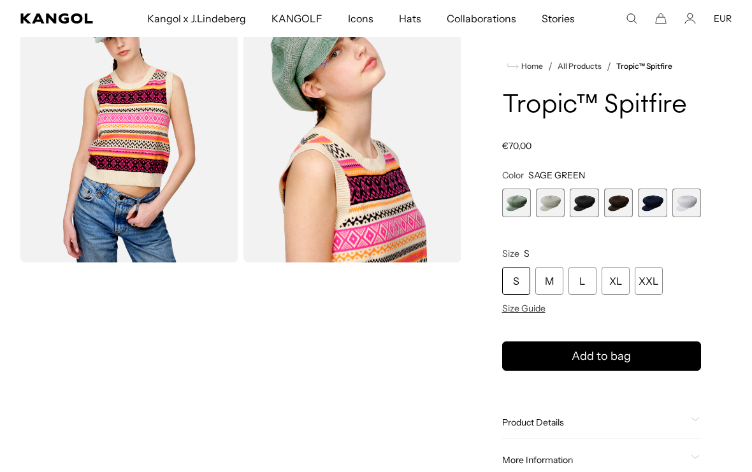
scroll to position [273, 0]
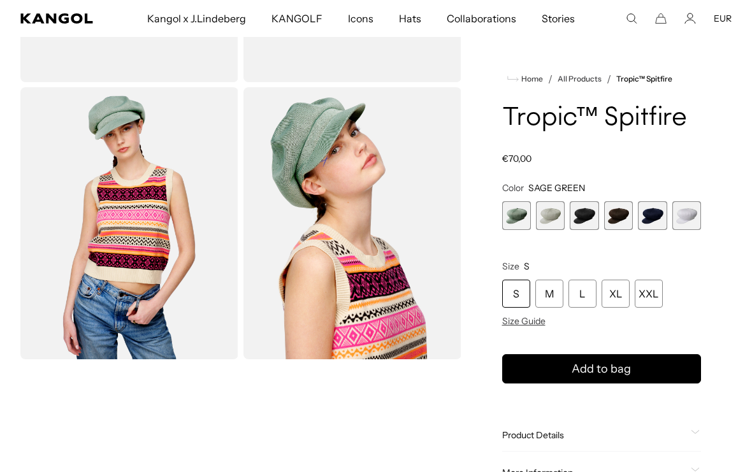
click at [548, 217] on span "2 of 6" at bounding box center [550, 215] width 29 height 29
click at [615, 216] on span "4 of 6" at bounding box center [618, 215] width 29 height 29
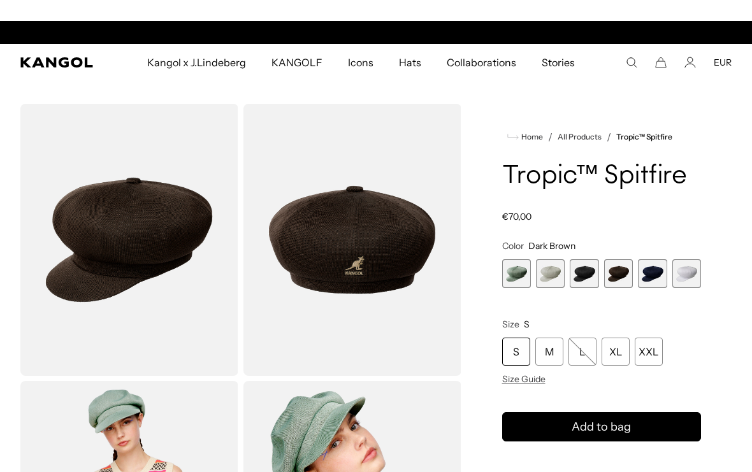
scroll to position [0, 263]
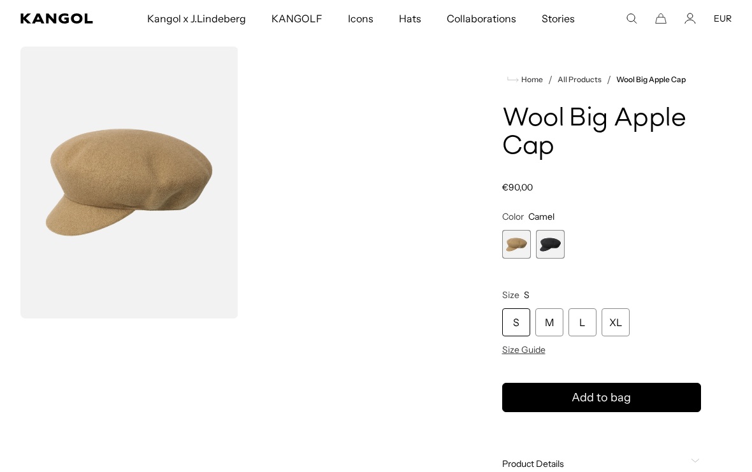
click at [544, 232] on span "2 of 2" at bounding box center [550, 244] width 29 height 29
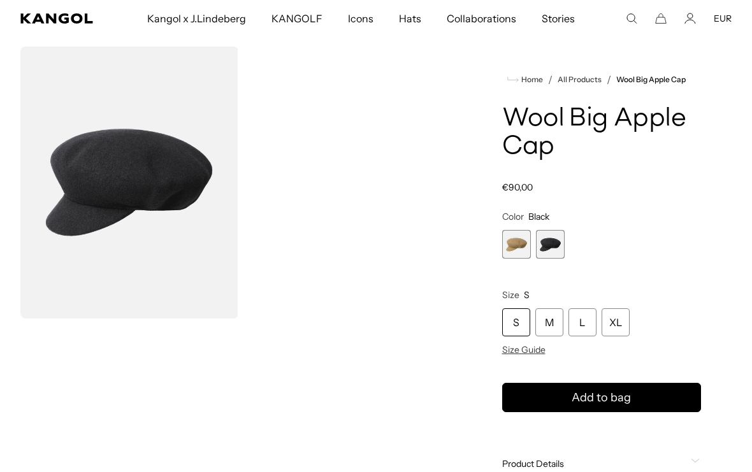
scroll to position [0, 263]
click at [515, 245] on span "1 of 2" at bounding box center [516, 244] width 29 height 29
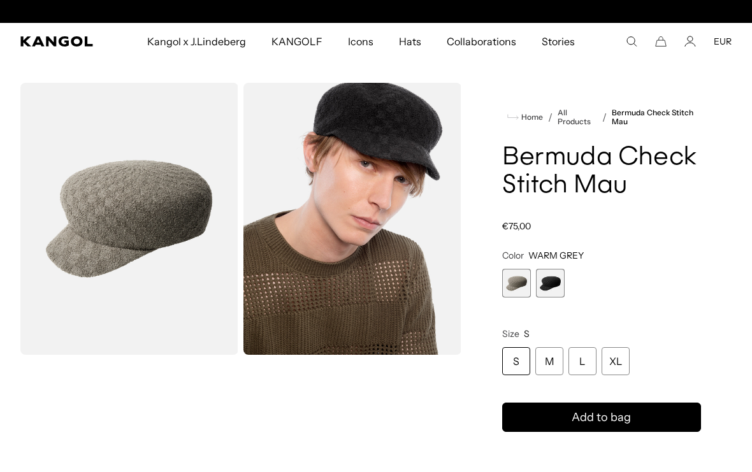
scroll to position [0, 263]
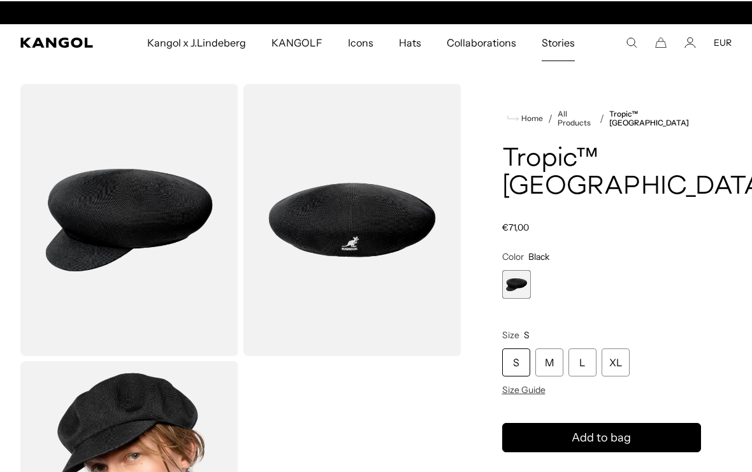
scroll to position [0, 263]
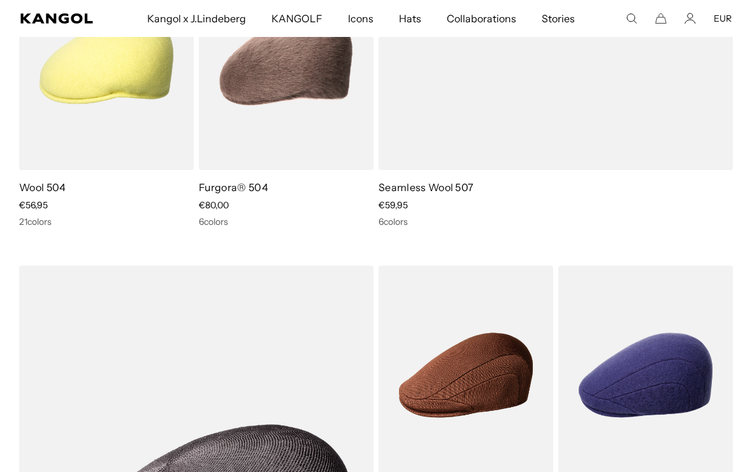
scroll to position [477, 0]
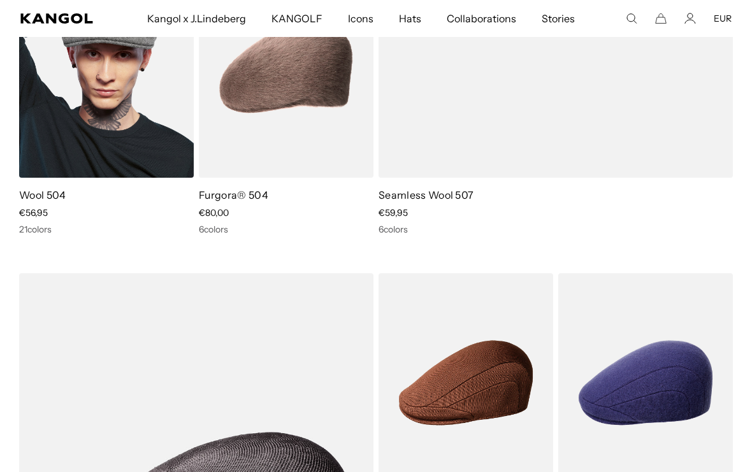
click at [115, 110] on img at bounding box center [106, 68] width 175 height 219
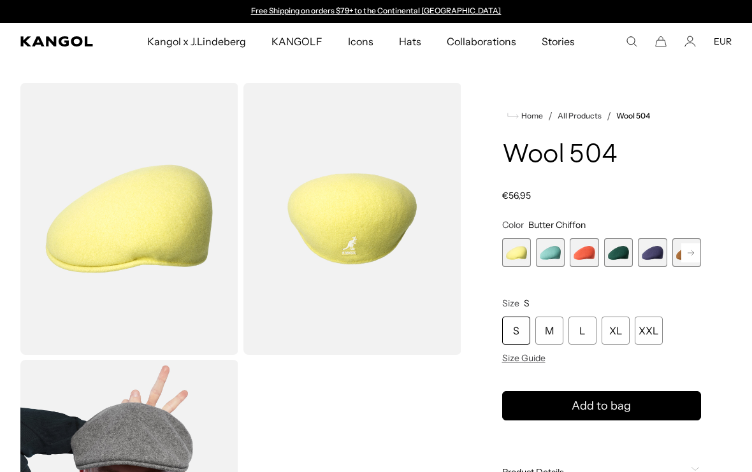
click at [632, 257] on span "4 of 21" at bounding box center [618, 252] width 29 height 29
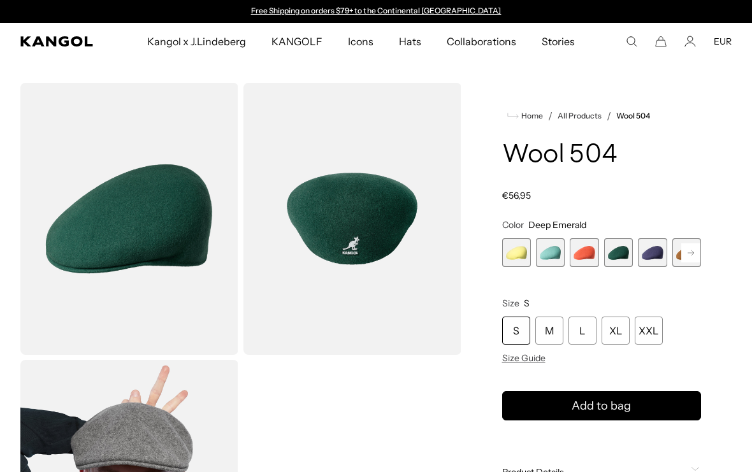
click at [693, 252] on icon at bounding box center [691, 252] width 6 height 5
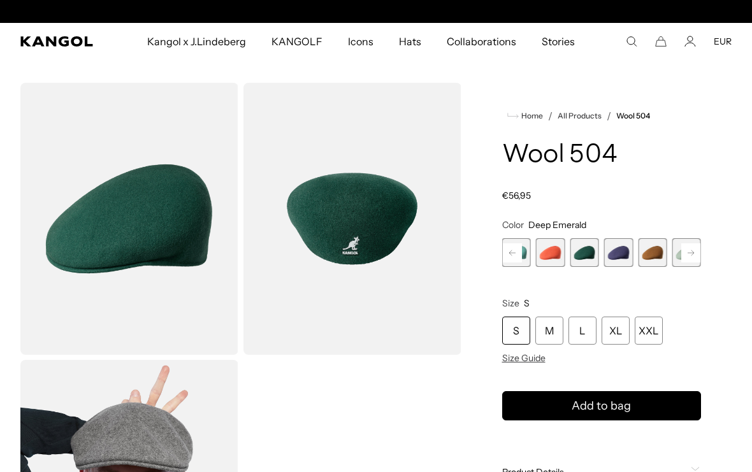
click at [658, 252] on span "6 of 21" at bounding box center [652, 252] width 29 height 29
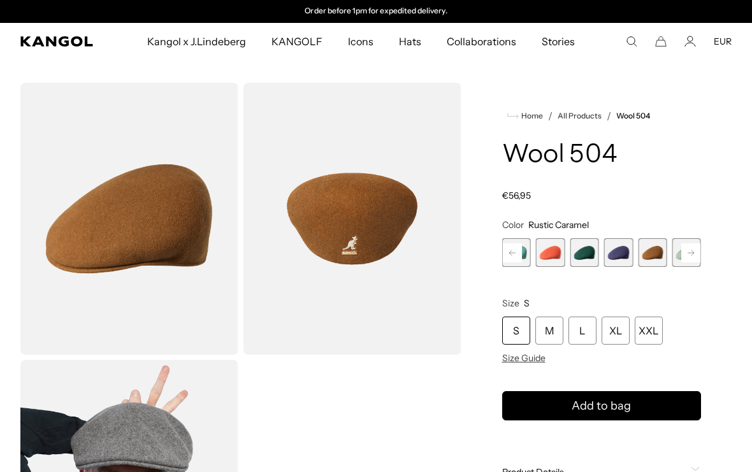
click at [693, 254] on icon at bounding box center [691, 252] width 6 height 5
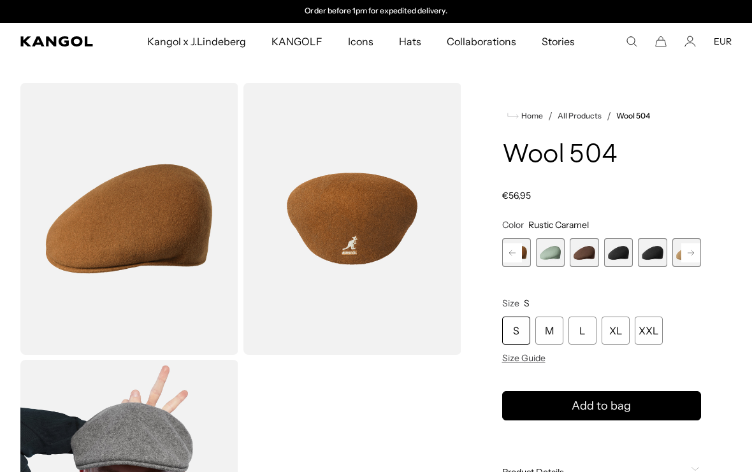
click at [693, 254] on icon at bounding box center [691, 252] width 6 height 5
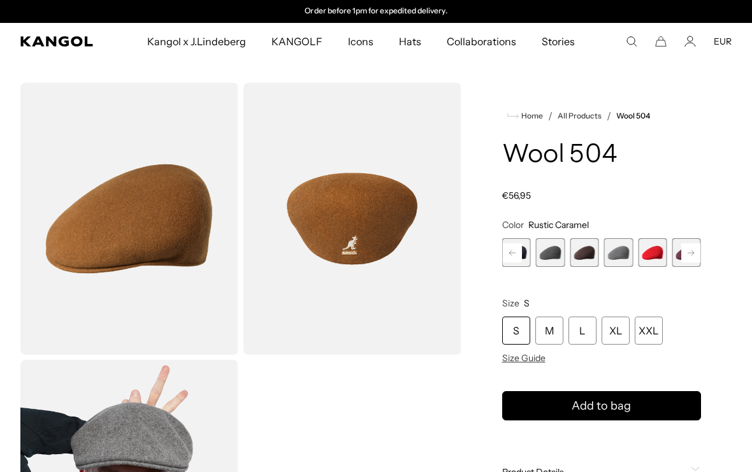
click at [693, 254] on icon at bounding box center [691, 252] width 6 height 5
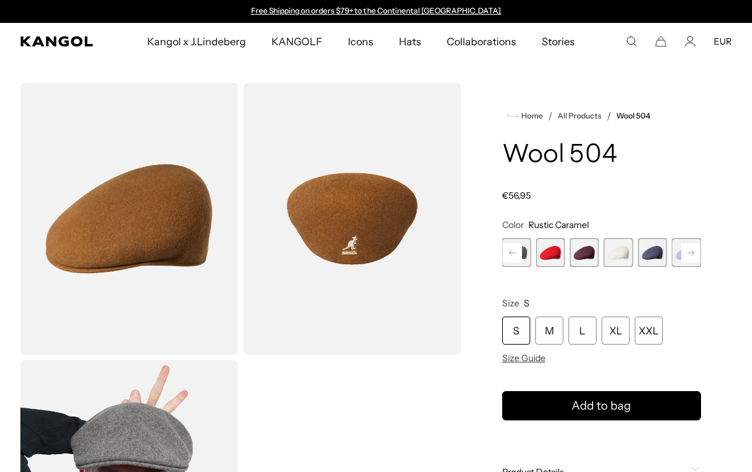
click at [693, 254] on icon at bounding box center [691, 252] width 6 height 5
click at [693, 254] on span "21 of 21" at bounding box center [686, 252] width 29 height 29
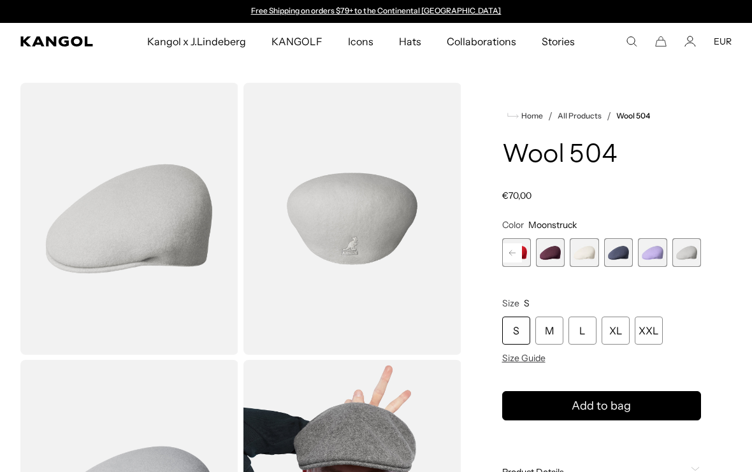
click at [517, 252] on rect at bounding box center [512, 252] width 19 height 19
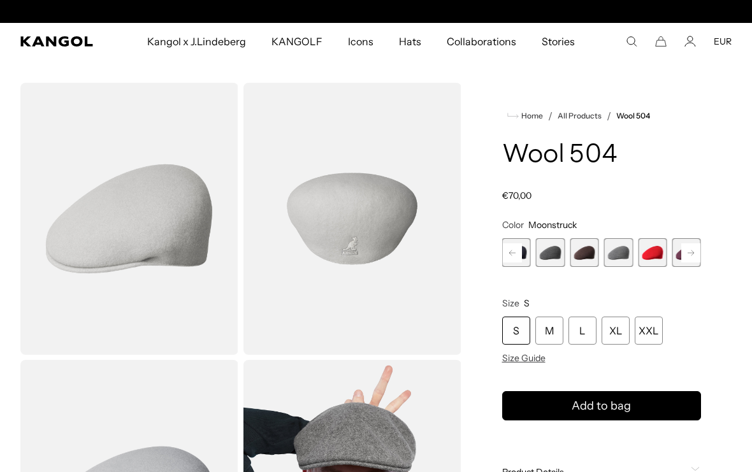
scroll to position [0, 263]
click at [517, 252] on rect at bounding box center [512, 252] width 19 height 19
click at [556, 249] on span "11 of 21" at bounding box center [550, 252] width 29 height 29
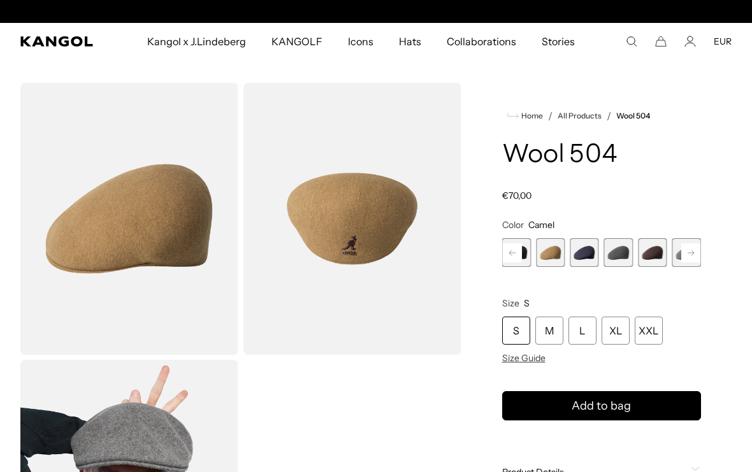
click at [511, 254] on rect at bounding box center [512, 252] width 19 height 19
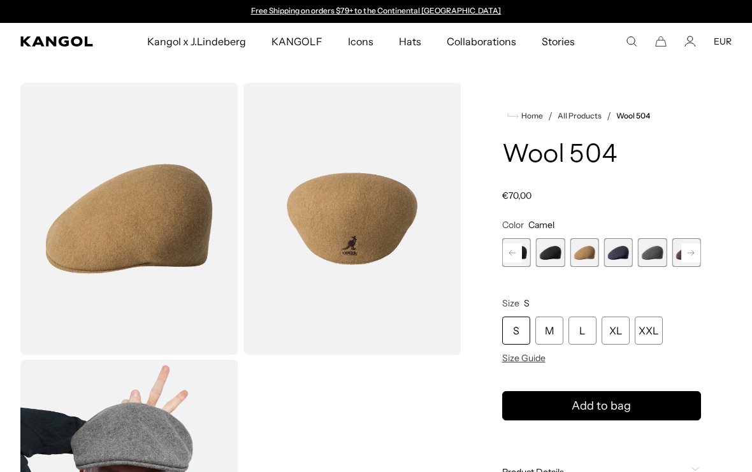
click at [511, 254] on rect at bounding box center [512, 252] width 19 height 19
